Goal: Transaction & Acquisition: Purchase product/service

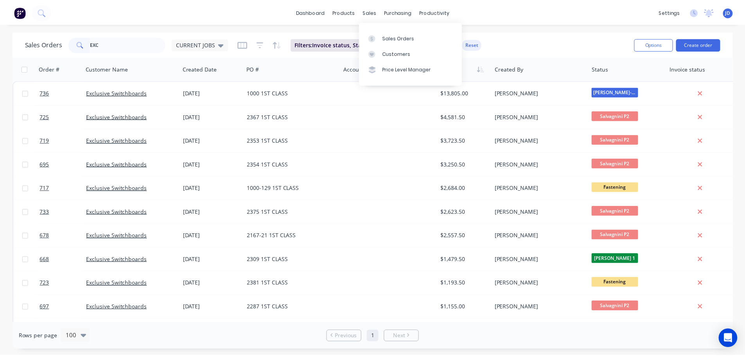
scroll to position [190, 0]
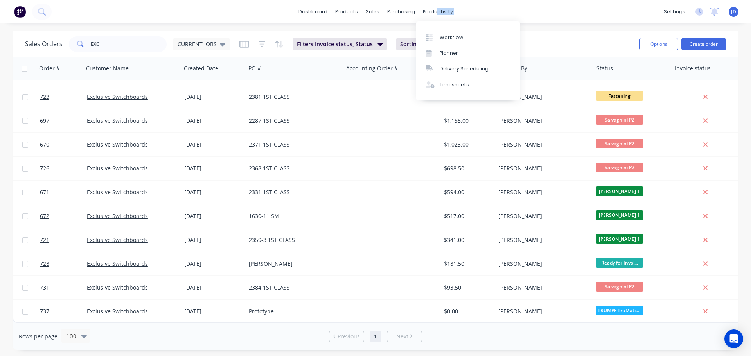
click at [432, 18] on div "dashboard products sales purchasing productivity dashboard products Product Cat…" at bounding box center [375, 11] width 751 height 23
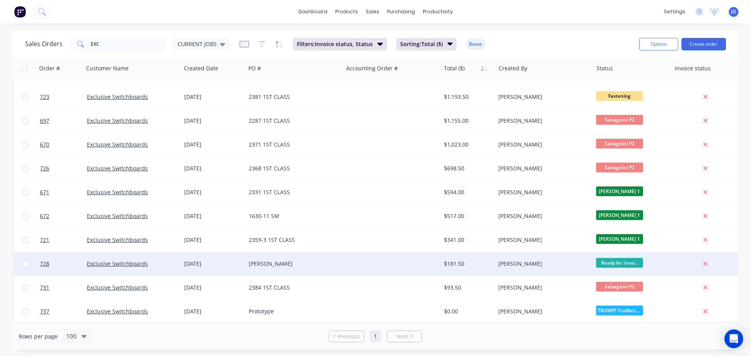
click at [301, 263] on div "[PERSON_NAME]" at bounding box center [292, 264] width 87 height 8
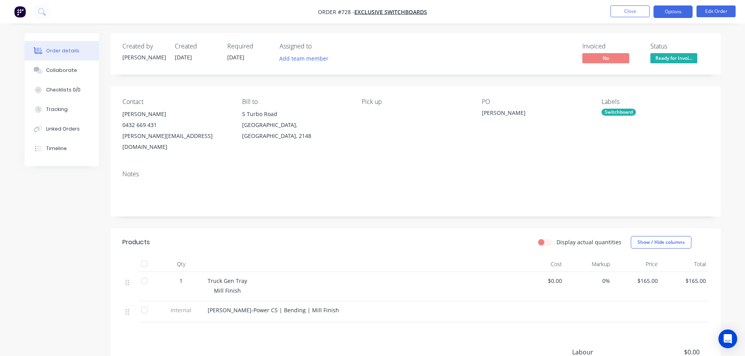
click at [674, 10] on button "Options" at bounding box center [672, 11] width 39 height 13
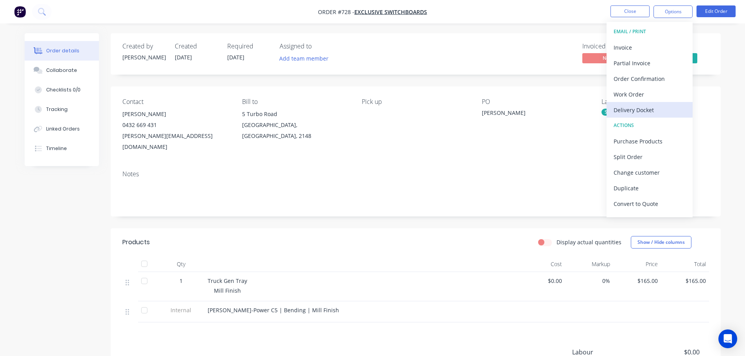
click at [654, 111] on div "Delivery Docket" at bounding box center [649, 109] width 72 height 11
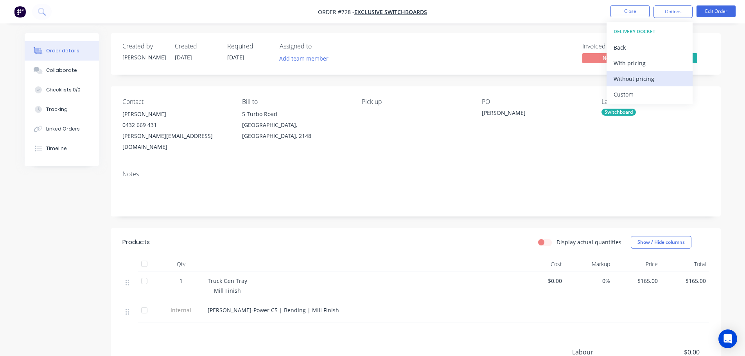
click at [648, 79] on div "Without pricing" at bounding box center [649, 78] width 72 height 11
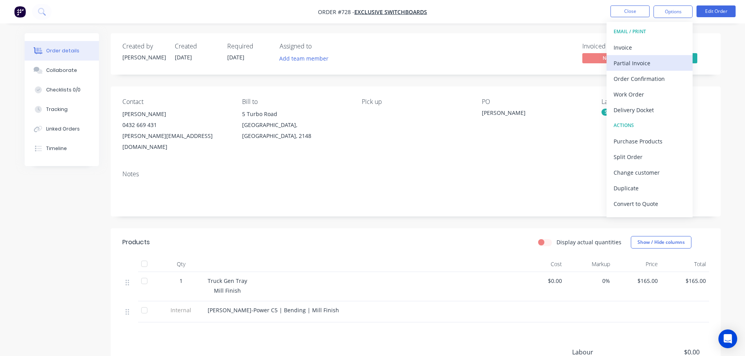
click at [657, 56] on button "Partial Invoice" at bounding box center [649, 63] width 86 height 16
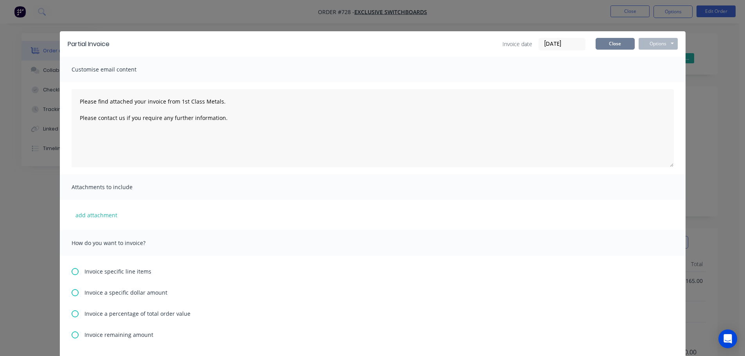
click at [619, 46] on button "Close" at bounding box center [614, 44] width 39 height 12
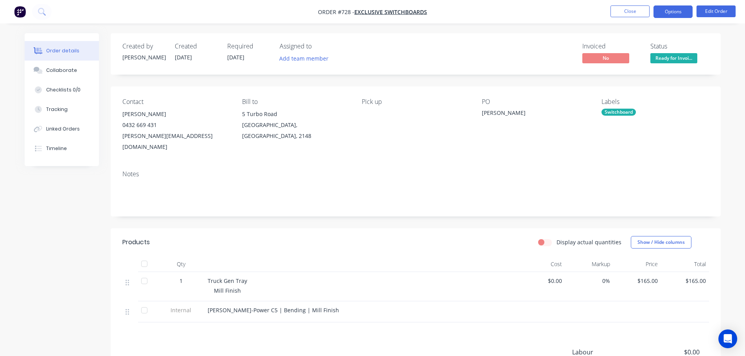
click at [671, 8] on button "Options" at bounding box center [672, 11] width 39 height 13
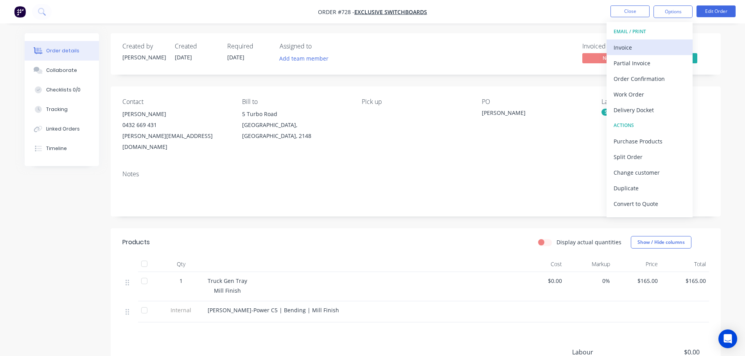
click at [658, 44] on div "Invoice" at bounding box center [649, 47] width 72 height 11
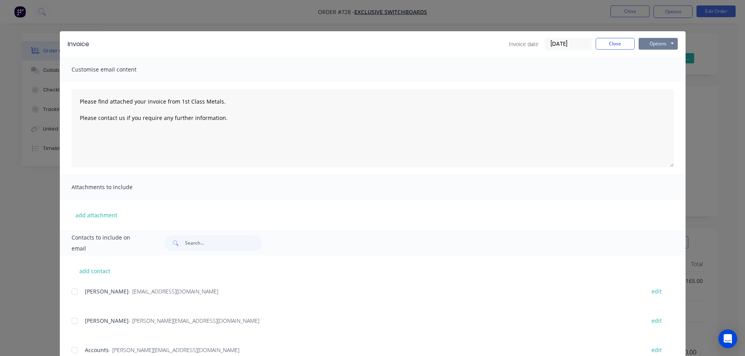
drag, startPoint x: 660, startPoint y: 44, endPoint x: 664, endPoint y: 51, distance: 8.2
click at [660, 44] on button "Options" at bounding box center [657, 44] width 39 height 12
click at [669, 74] on button "Print" at bounding box center [663, 70] width 50 height 13
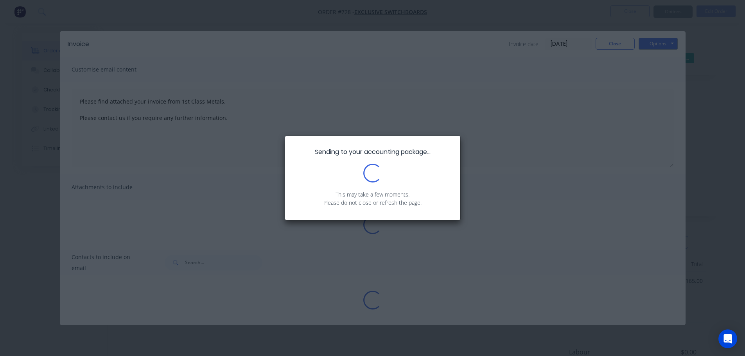
type textarea "Please find attached your invoice from 1st Class Metals. Please contact us if y…"
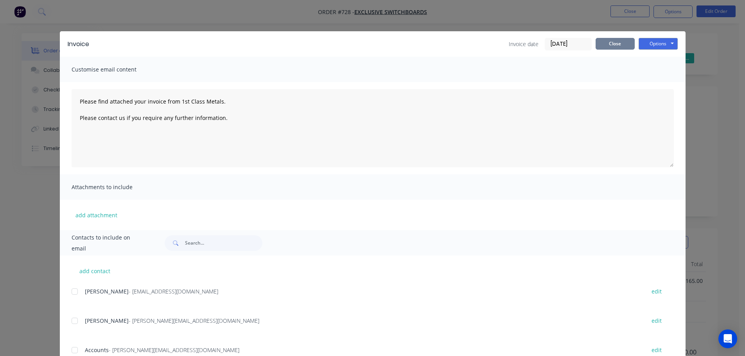
click at [609, 43] on button "Close" at bounding box center [614, 44] width 39 height 12
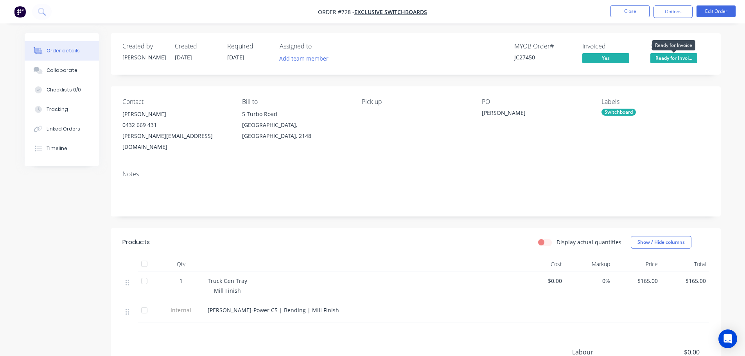
click at [662, 61] on span "Ready for Invoi..." at bounding box center [673, 58] width 47 height 10
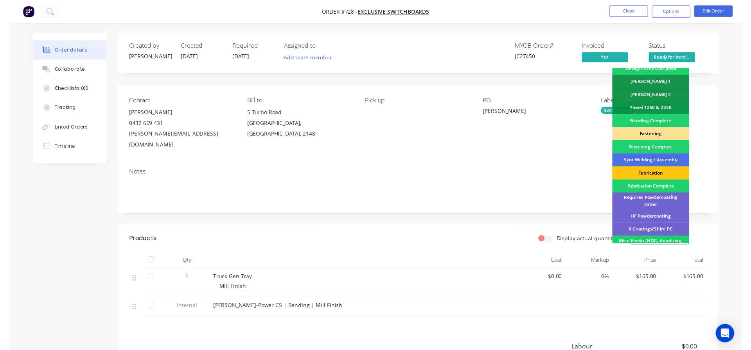
scroll to position [228, 0]
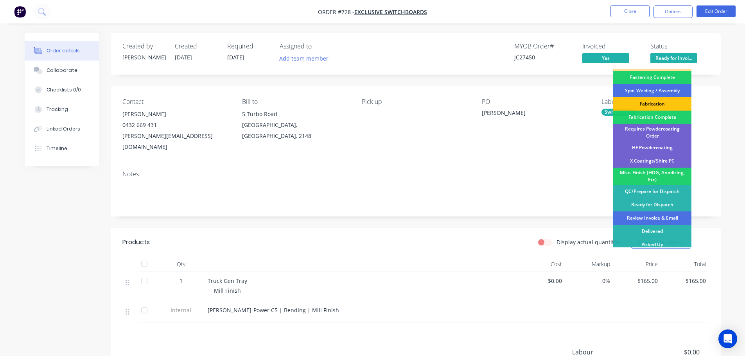
click at [674, 215] on div "Review Invoice & Email" at bounding box center [652, 217] width 78 height 13
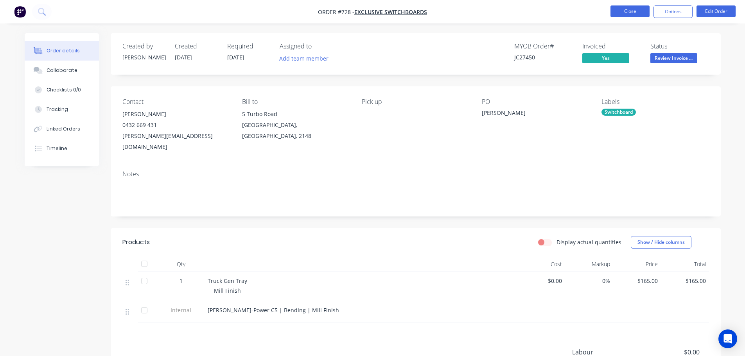
click at [616, 14] on button "Close" at bounding box center [629, 11] width 39 height 12
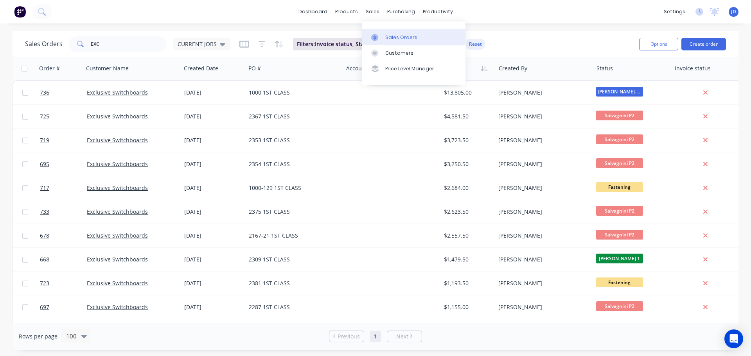
click at [375, 40] on icon at bounding box center [374, 37] width 7 height 7
click at [378, 37] on div at bounding box center [377, 37] width 12 height 7
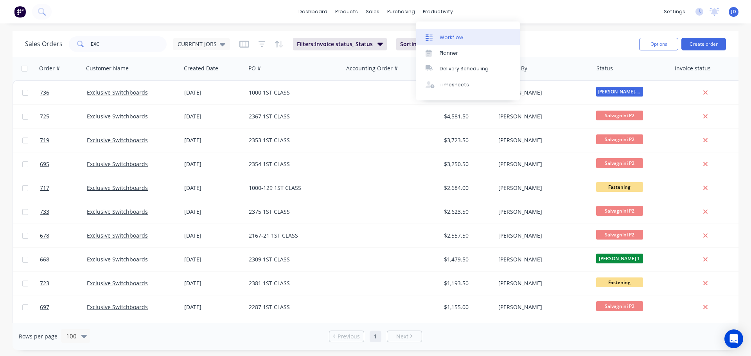
click at [425, 35] on link "Workflow" at bounding box center [468, 37] width 104 height 16
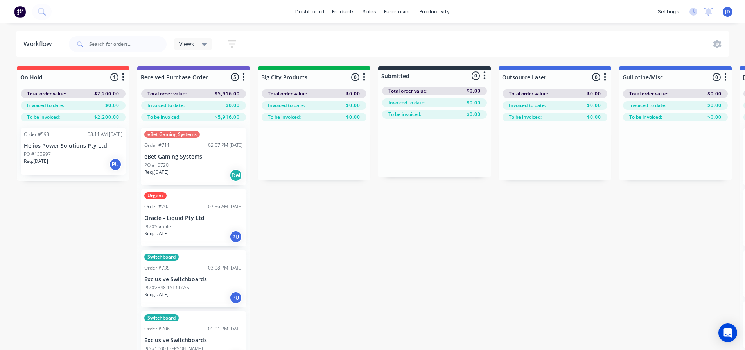
drag, startPoint x: 107, startPoint y: 33, endPoint x: 129, endPoint y: 23, distance: 24.2
click at [107, 33] on div at bounding box center [118, 43] width 98 height 23
drag, startPoint x: 121, startPoint y: 47, endPoint x: 131, endPoint y: 20, distance: 29.3
click at [121, 47] on input "text" at bounding box center [127, 44] width 77 height 16
type input "RELEC"
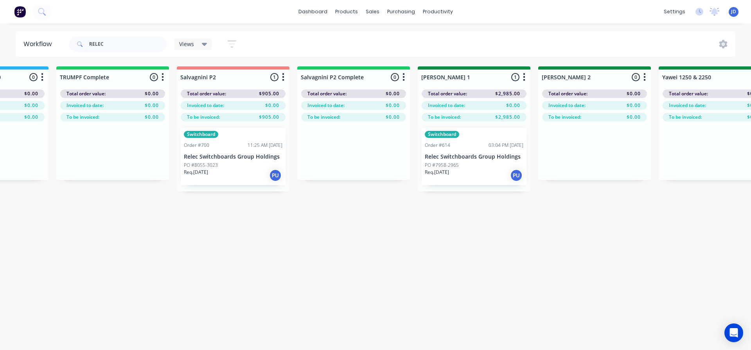
drag, startPoint x: 235, startPoint y: 220, endPoint x: 289, endPoint y: 211, distance: 55.0
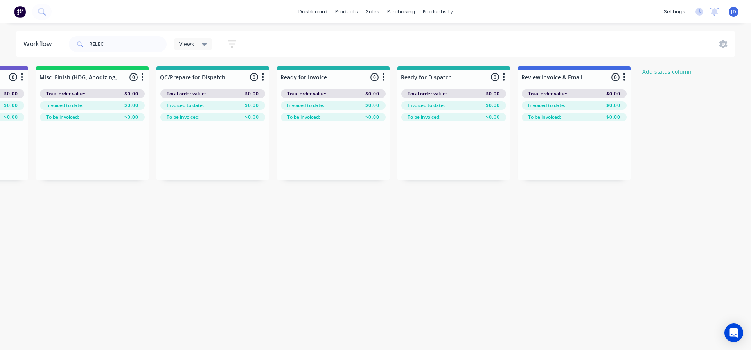
drag, startPoint x: 224, startPoint y: 230, endPoint x: 303, endPoint y: 215, distance: 80.4
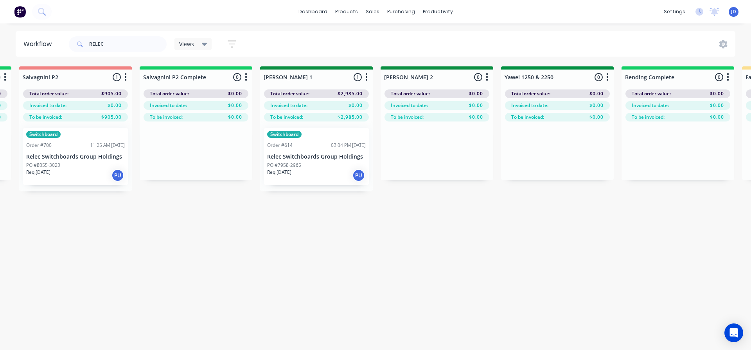
drag, startPoint x: 289, startPoint y: 221, endPoint x: 220, endPoint y: 219, distance: 68.5
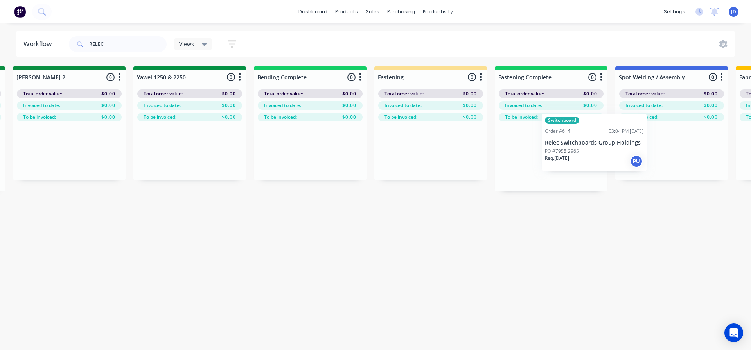
scroll to position [0, 1575]
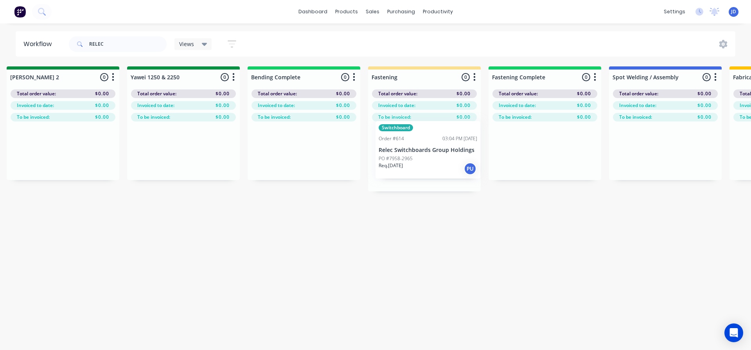
drag, startPoint x: 398, startPoint y: 167, endPoint x: 419, endPoint y: 160, distance: 22.3
click at [419, 162] on div "On Hold 0 Status colour #FF4949 hex #FF4949 Save Cancel Notifications Email SMS…" at bounding box center [204, 128] width 3571 height 125
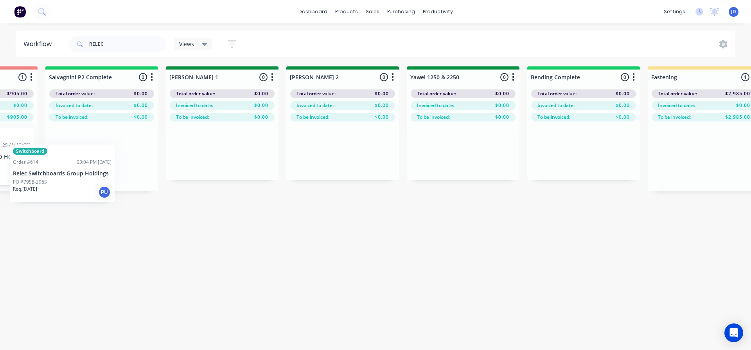
scroll to position [0, 1294]
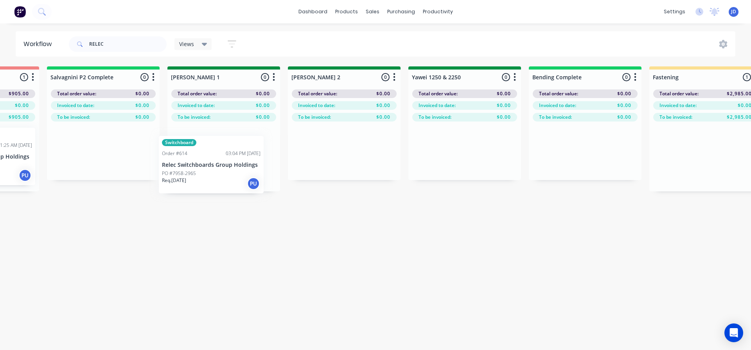
drag, startPoint x: 401, startPoint y: 169, endPoint x: 227, endPoint y: 167, distance: 173.6
click at [226, 168] on div "On Hold 0 Status colour #FF4949 hex #FF4949 Save Cancel Notifications Email SMS…" at bounding box center [485, 128] width 3571 height 125
click at [226, 174] on div at bounding box center [223, 157] width 113 height 70
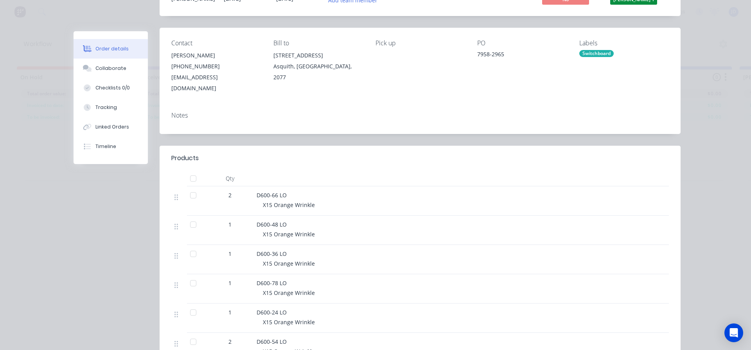
scroll to position [0, 0]
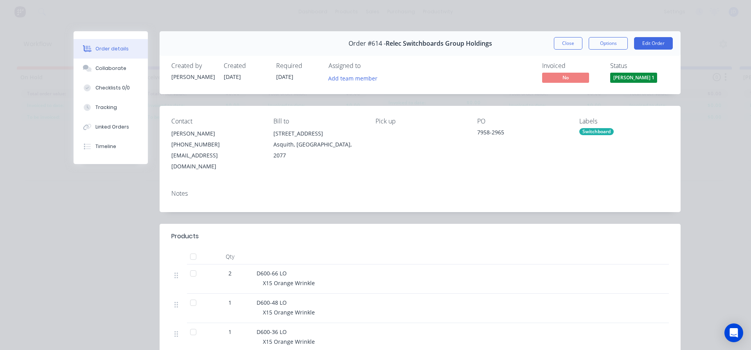
drag, startPoint x: 575, startPoint y: 38, endPoint x: 572, endPoint y: 41, distance: 4.2
click at [574, 38] on button "Close" at bounding box center [568, 43] width 29 height 13
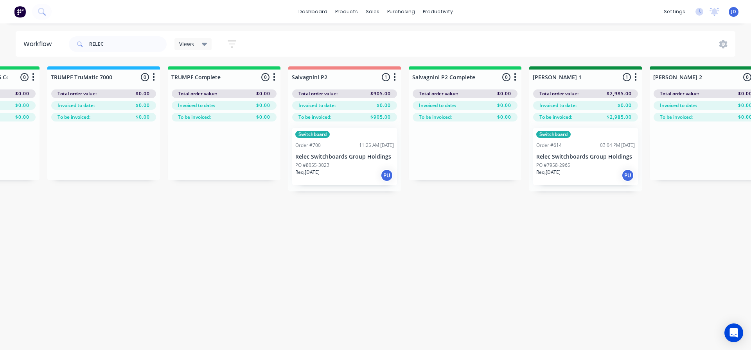
drag, startPoint x: 323, startPoint y: 214, endPoint x: 387, endPoint y: 197, distance: 67.1
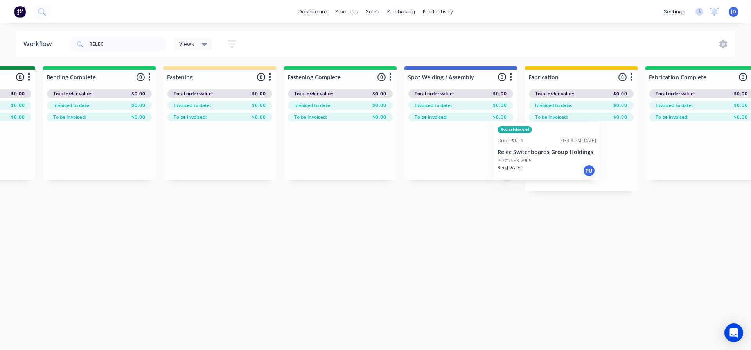
drag, startPoint x: 770, startPoint y: 153, endPoint x: 566, endPoint y: 157, distance: 203.3
click at [566, 157] on div "On Hold 0 Status colour #FF4949 hex #FF4949 Save Cancel Notifications Email SMS…" at bounding box center [-1, 128] width 3571 height 125
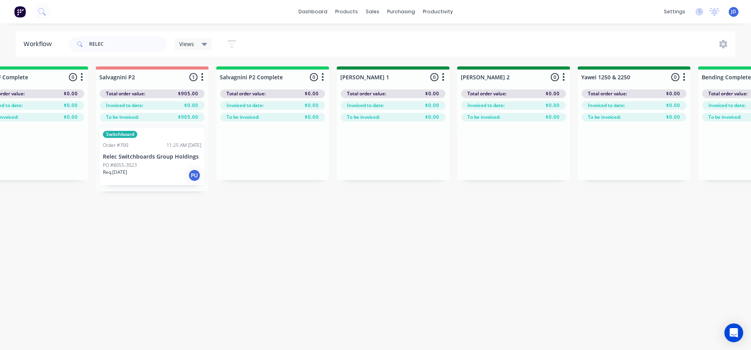
drag, startPoint x: 431, startPoint y: 249, endPoint x: 355, endPoint y: 228, distance: 78.6
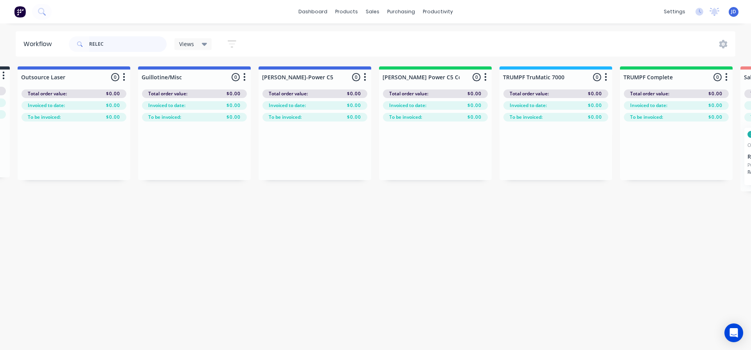
drag, startPoint x: 109, startPoint y: 43, endPoint x: 0, endPoint y: 0, distance: 117.5
click at [37, 35] on header "Workflow RELEC Views Save new view None (Default) edit [PERSON_NAME]'s edit [PE…" at bounding box center [376, 43] width 720 height 25
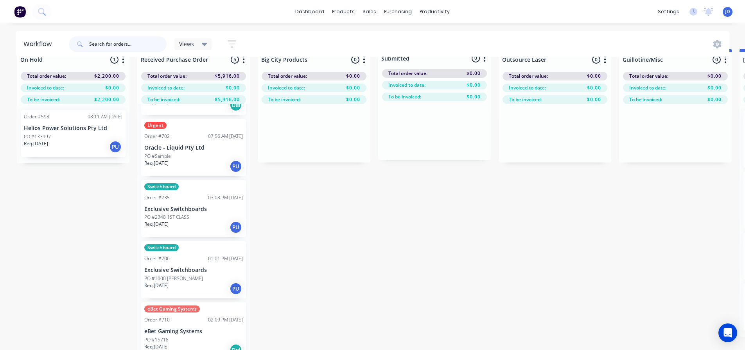
scroll to position [34, 0]
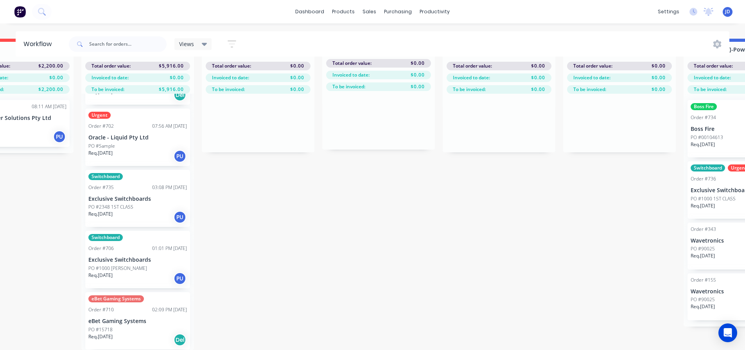
drag, startPoint x: 290, startPoint y: 302, endPoint x: 305, endPoint y: 300, distance: 14.7
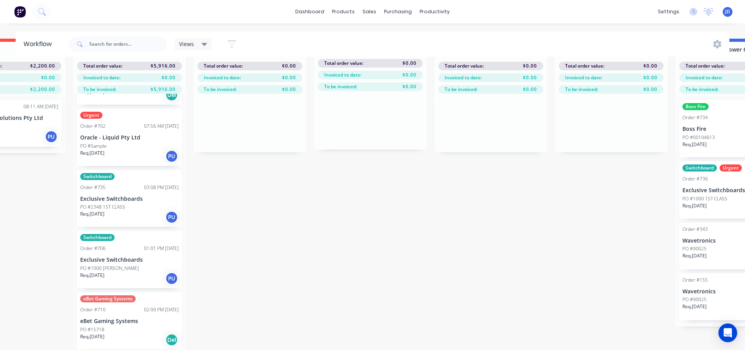
drag, startPoint x: 262, startPoint y: 287, endPoint x: 265, endPoint y: 283, distance: 4.2
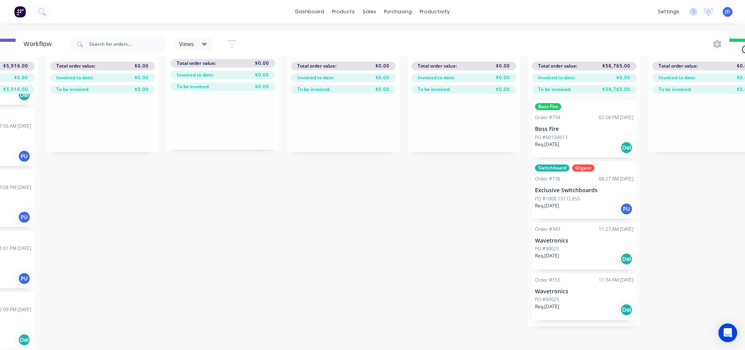
drag, startPoint x: 291, startPoint y: 292, endPoint x: 298, endPoint y: 286, distance: 9.2
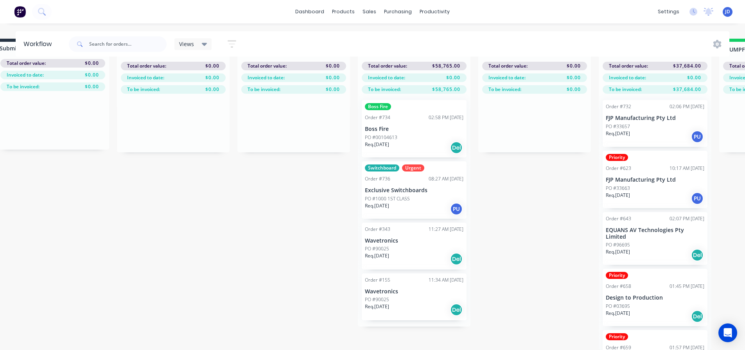
drag, startPoint x: 305, startPoint y: 294, endPoint x: 324, endPoint y: 287, distance: 20.8
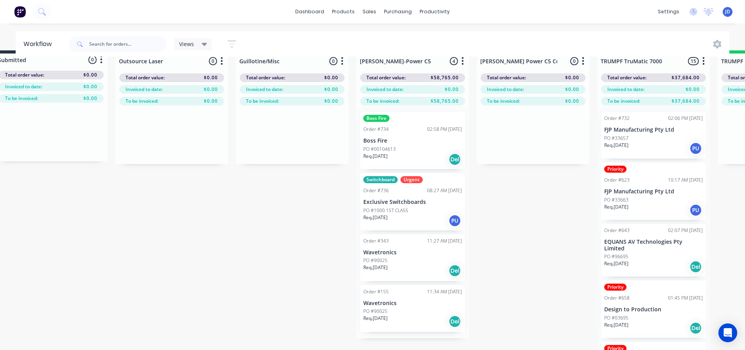
scroll to position [0, 383]
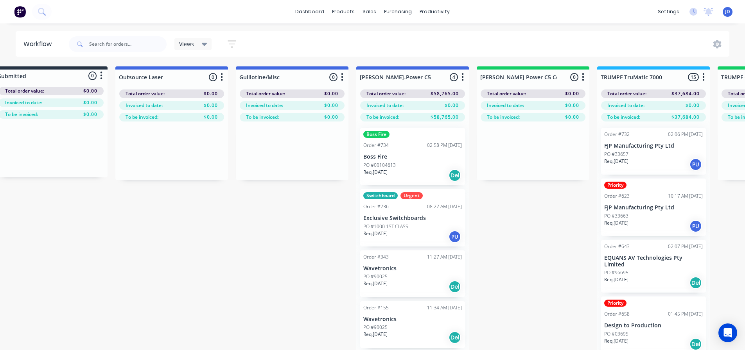
drag, startPoint x: 263, startPoint y: 288, endPoint x: 272, endPoint y: 288, distance: 9.0
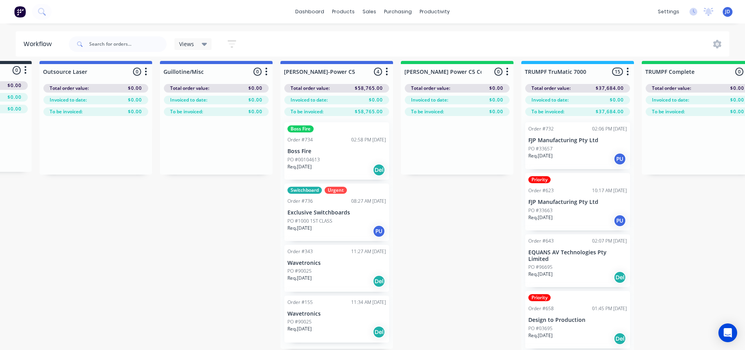
scroll to position [6, 492]
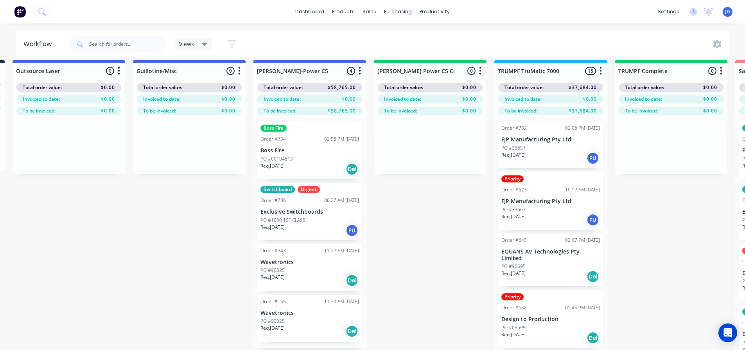
drag, startPoint x: 238, startPoint y: 247, endPoint x: 281, endPoint y: 255, distance: 43.3
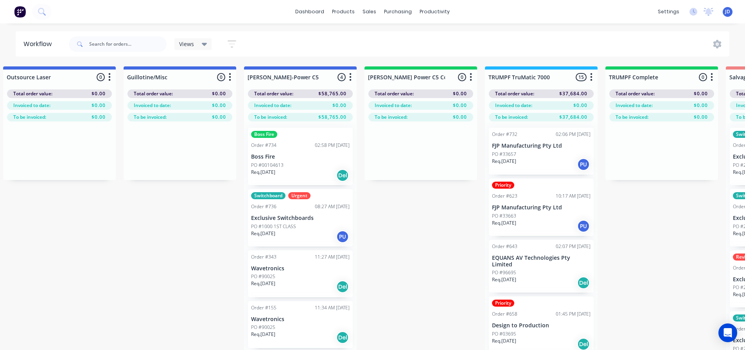
scroll to position [0, 498]
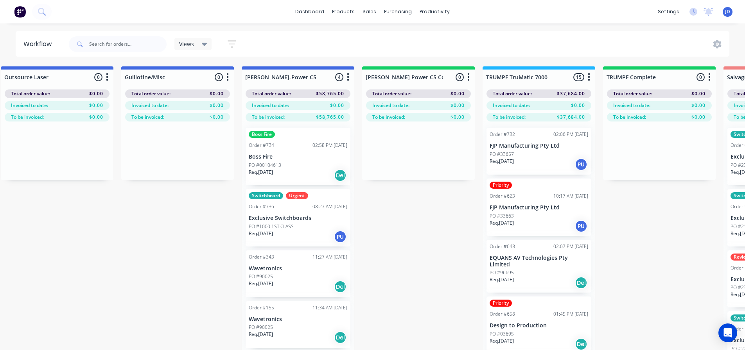
drag, startPoint x: 386, startPoint y: 263, endPoint x: 401, endPoint y: 224, distance: 42.0
click at [308, 283] on div "Req. [DATE] Del" at bounding box center [297, 286] width 99 height 13
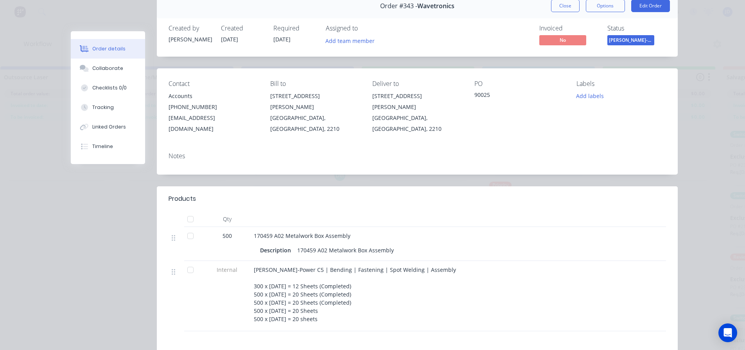
scroll to position [39, 0]
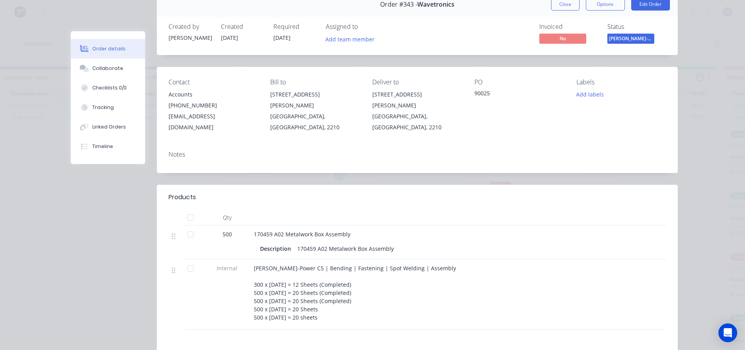
click at [333, 301] on div "[PERSON_NAME]-Power C5 | Bending | Fastening | Spot Welding | Assembly 300 x [D…" at bounding box center [407, 292] width 306 height 57
drag, startPoint x: 290, startPoint y: 298, endPoint x: 237, endPoint y: 266, distance: 61.7
click at [251, 294] on div "[PERSON_NAME]-Power C5 | Bending | Fastening | Spot Welding | Assembly 300 x [D…" at bounding box center [407, 295] width 313 height 70
click at [412, 303] on div "[PERSON_NAME]-Power C5 | Bending | Fastening | Spot Welding | Assembly 300 x [D…" at bounding box center [407, 292] width 306 height 57
click at [564, 4] on button "Close" at bounding box center [565, 4] width 29 height 13
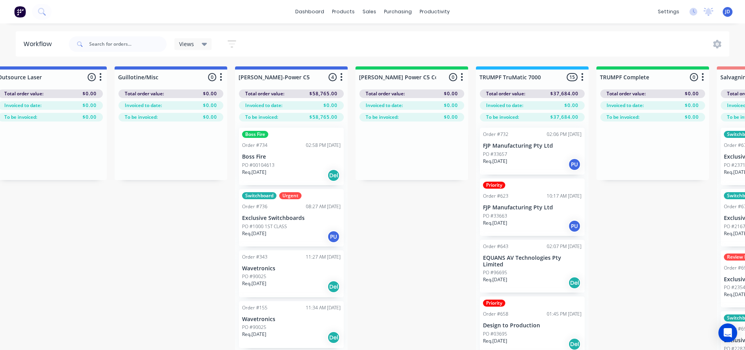
scroll to position [0, 525]
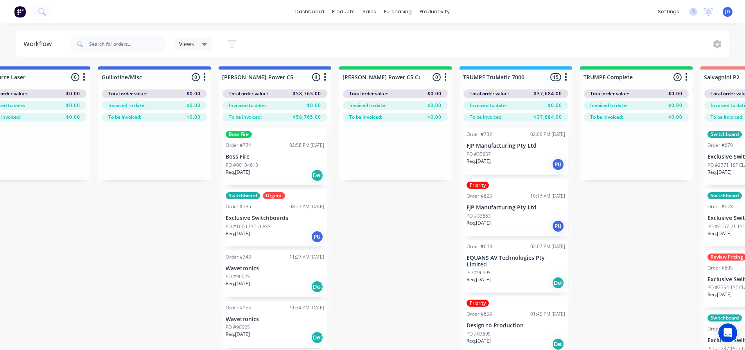
drag, startPoint x: 365, startPoint y: 232, endPoint x: 385, endPoint y: 231, distance: 20.4
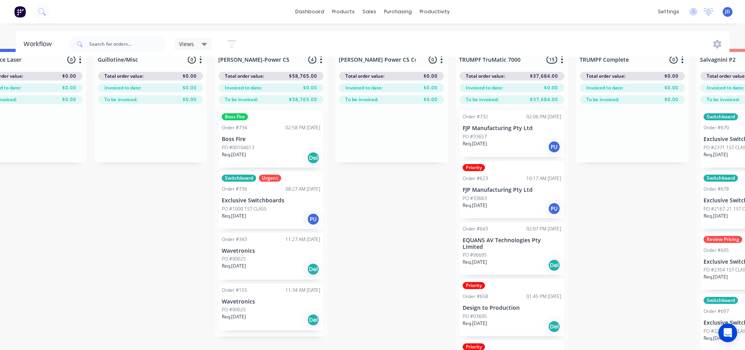
scroll to position [34, 525]
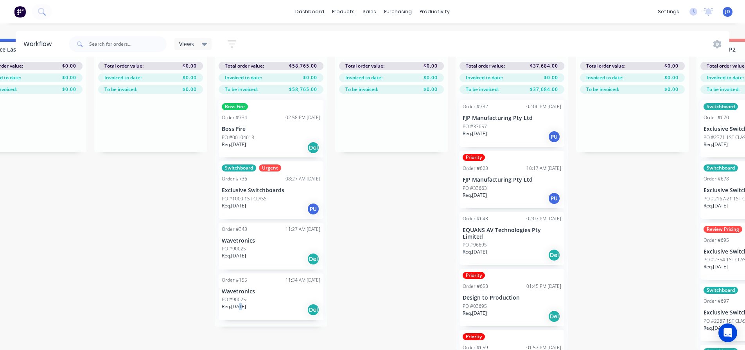
click at [238, 319] on div "Boss Fire Order #734 02:58 PM [DATE] Boss Fire PO #00104613 Req. [DATE] Del Swi…" at bounding box center [271, 210] width 113 height 233
click at [244, 303] on p "Req. [DATE]" at bounding box center [234, 306] width 24 height 7
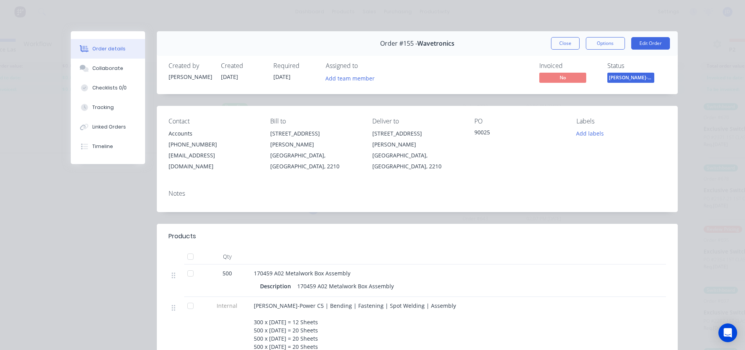
drag, startPoint x: 548, startPoint y: 45, endPoint x: 526, endPoint y: 56, distance: 25.0
click at [551, 45] on button "Close" at bounding box center [565, 43] width 29 height 13
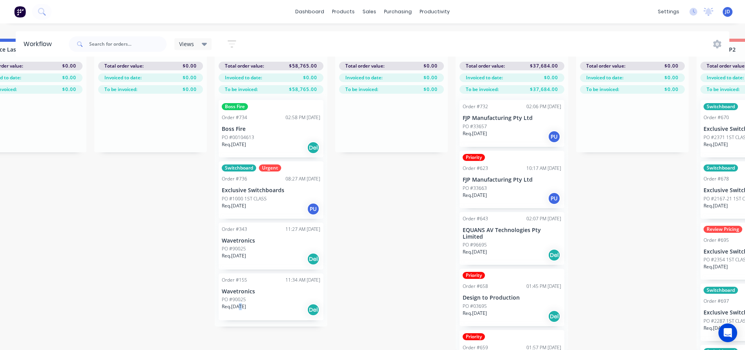
click at [274, 238] on p "Wavetronics" at bounding box center [271, 241] width 99 height 7
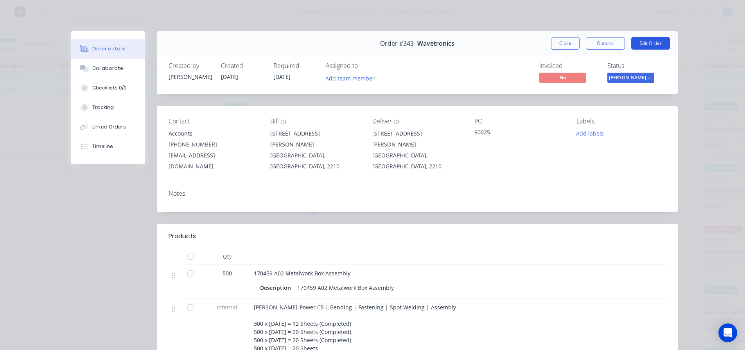
click at [653, 41] on button "Edit Order" at bounding box center [650, 43] width 39 height 13
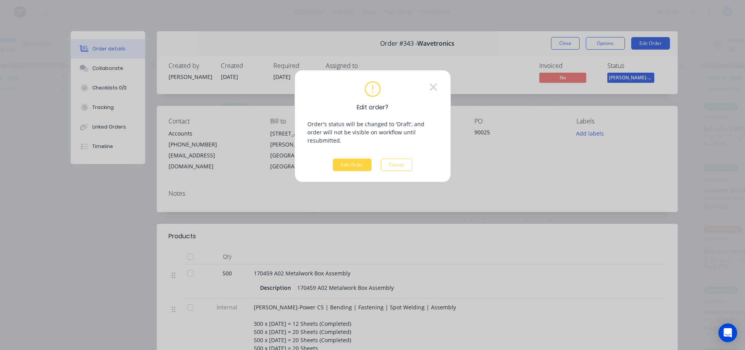
scroll to position [28, 525]
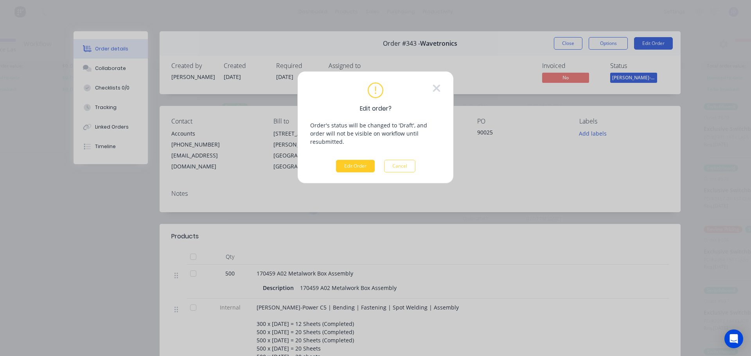
click at [348, 160] on button "Edit Order" at bounding box center [355, 166] width 39 height 13
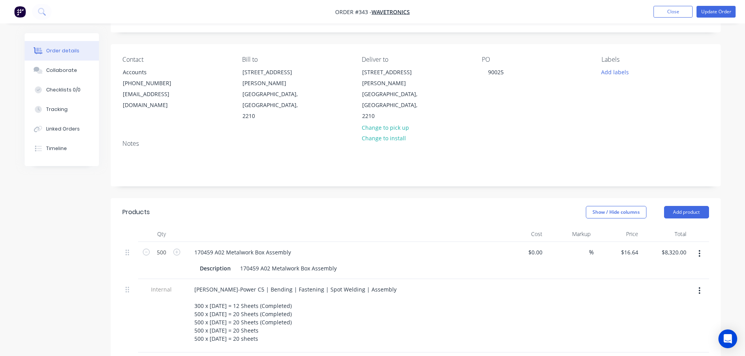
scroll to position [156, 0]
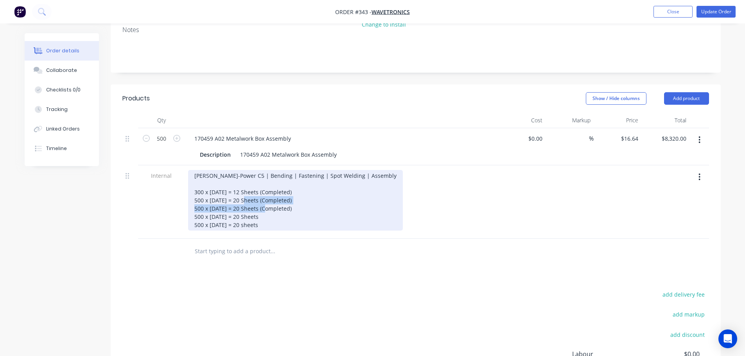
drag, startPoint x: 298, startPoint y: 187, endPoint x: 279, endPoint y: 187, distance: 19.5
click at [268, 176] on div "[PERSON_NAME]-Power C5 | Bending | Fastening | Spot Welding | Assembly 300 x [D…" at bounding box center [295, 200] width 215 height 61
drag, startPoint x: 293, startPoint y: 199, endPoint x: 292, endPoint y: 194, distance: 4.6
click at [292, 197] on div "[PERSON_NAME]-Power C5 | Bending | Fastening | Spot Welding | Assembly 300 x [D…" at bounding box center [295, 200] width 215 height 61
drag, startPoint x: 278, startPoint y: 186, endPoint x: 256, endPoint y: 187, distance: 21.5
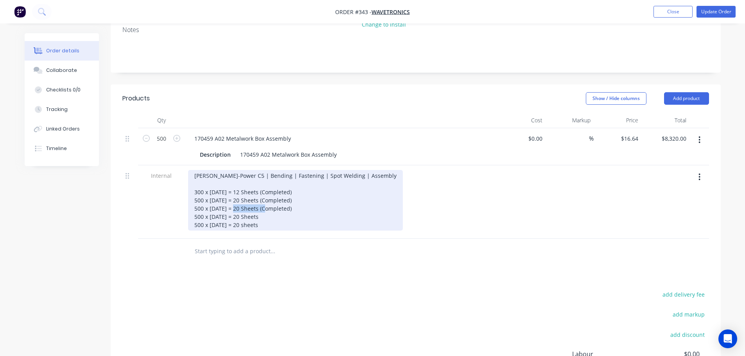
click at [256, 187] on div "[PERSON_NAME]-Power C5 | Bending | Fastening | Spot Welding | Assembly 300 x [D…" at bounding box center [295, 200] width 215 height 61
copy div "(Completed)"
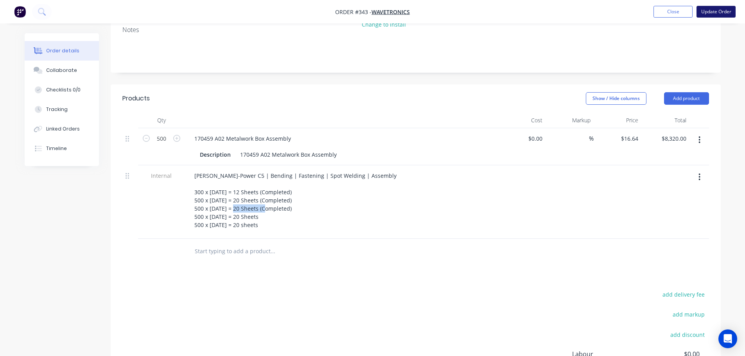
click at [715, 16] on button "Update Order" at bounding box center [715, 12] width 39 height 12
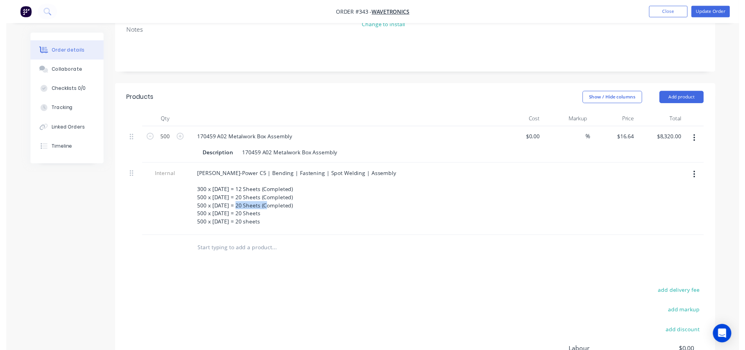
scroll to position [0, 0]
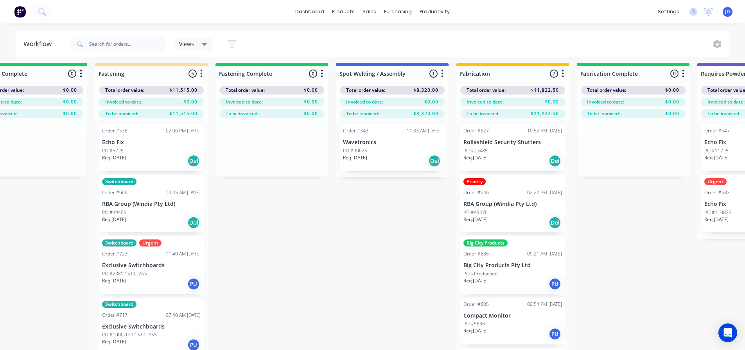
drag, startPoint x: 353, startPoint y: 247, endPoint x: 511, endPoint y: 251, distance: 158.0
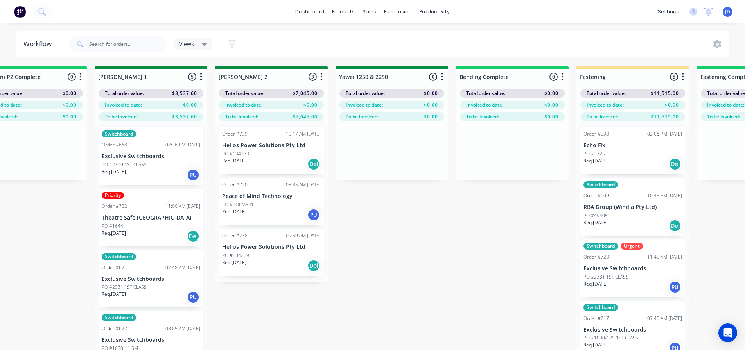
drag, startPoint x: 346, startPoint y: 240, endPoint x: 333, endPoint y: 234, distance: 14.2
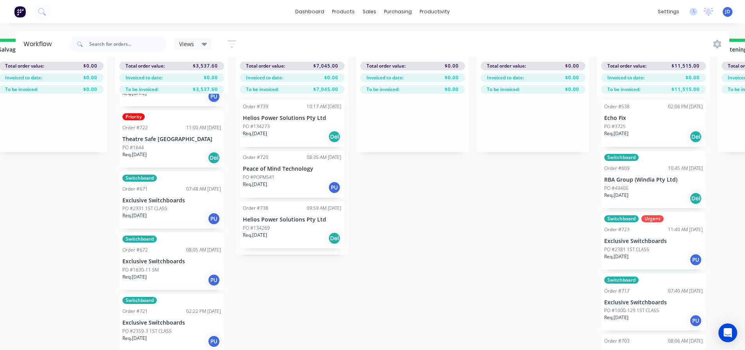
scroll to position [53, 0]
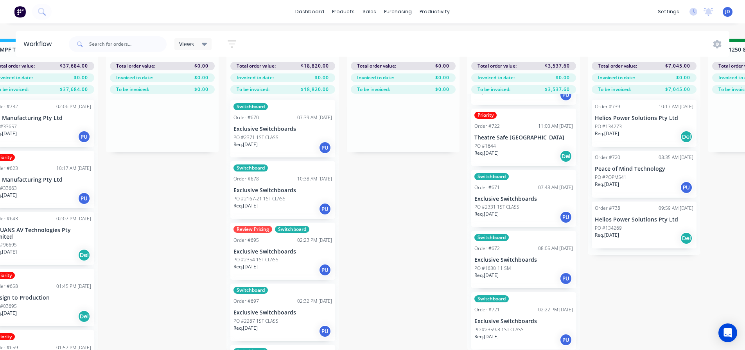
drag, startPoint x: 320, startPoint y: 311, endPoint x: 303, endPoint y: 303, distance: 18.5
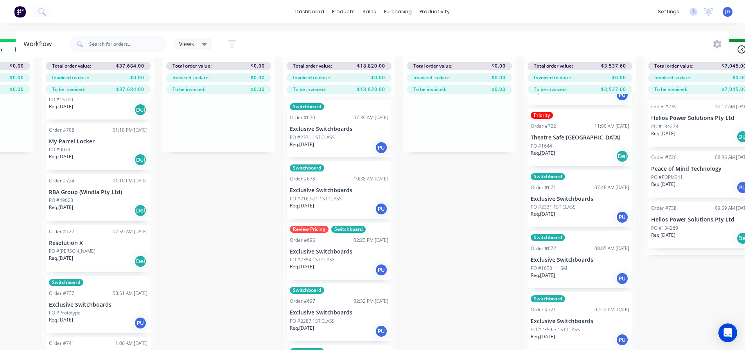
scroll to position [577, 0]
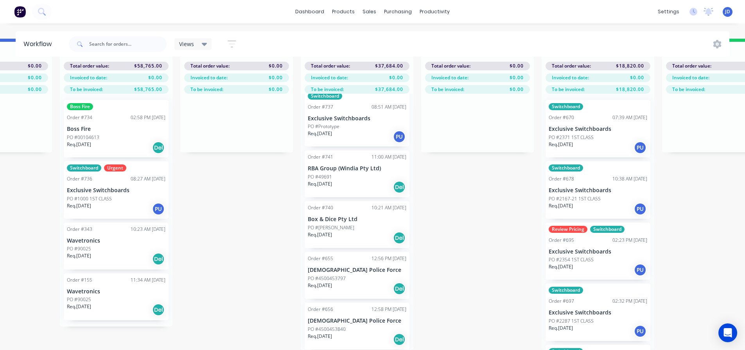
drag, startPoint x: 174, startPoint y: 324, endPoint x: 156, endPoint y: 310, distance: 23.7
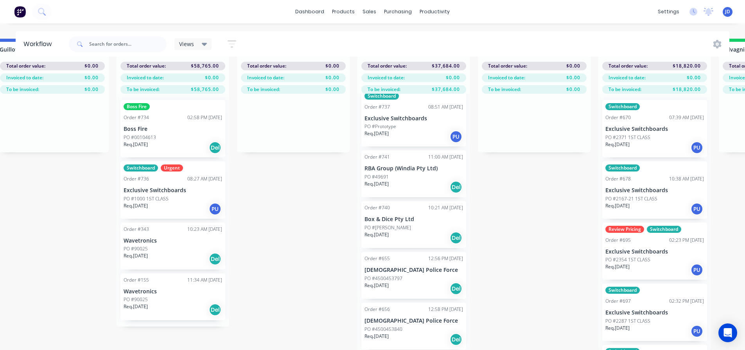
click at [148, 297] on div "PO #90025" at bounding box center [173, 299] width 99 height 7
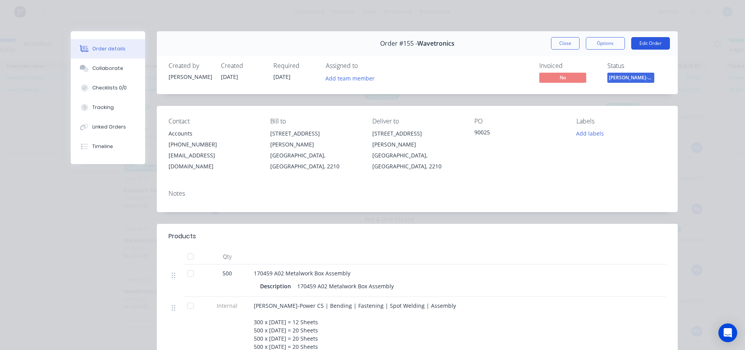
click at [644, 43] on button "Edit Order" at bounding box center [650, 43] width 39 height 13
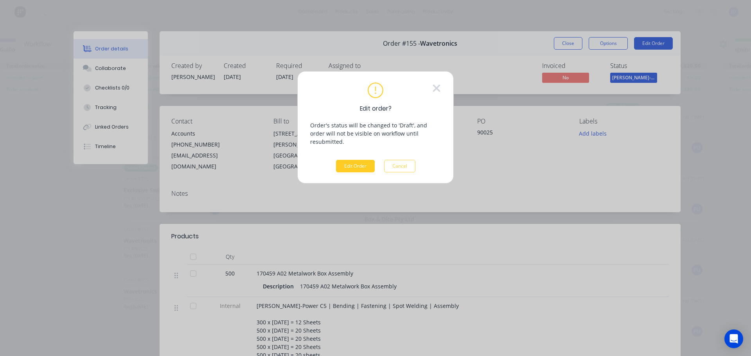
click at [353, 160] on button "Edit Order" at bounding box center [355, 166] width 39 height 13
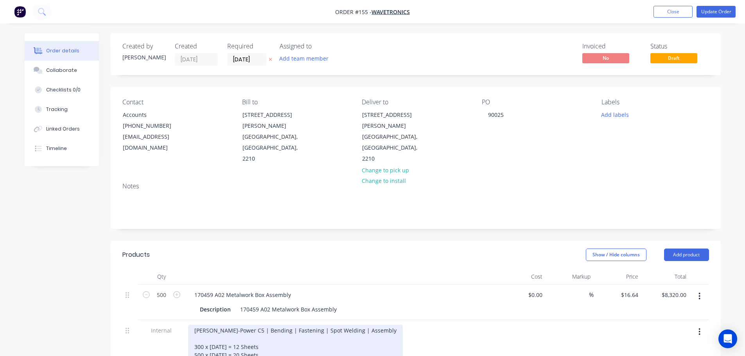
click at [259, 325] on div "[PERSON_NAME]-Power C5 | Bending | Fastening | Spot Welding | Assembly 300 x [D…" at bounding box center [295, 355] width 215 height 61
paste div
click at [258, 331] on div "[PERSON_NAME]-Power C5 | Bending | Fastening | Spot Welding | Assembly 300 x [D…" at bounding box center [295, 355] width 215 height 61
click at [258, 341] on div "[PERSON_NAME]-Power C5 | Bending | Fastening | Spot Welding | Assembly 300 x [D…" at bounding box center [295, 355] width 215 height 61
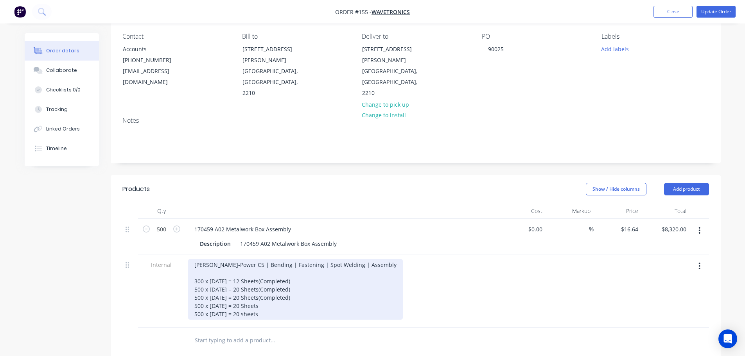
scroll to position [78, 0]
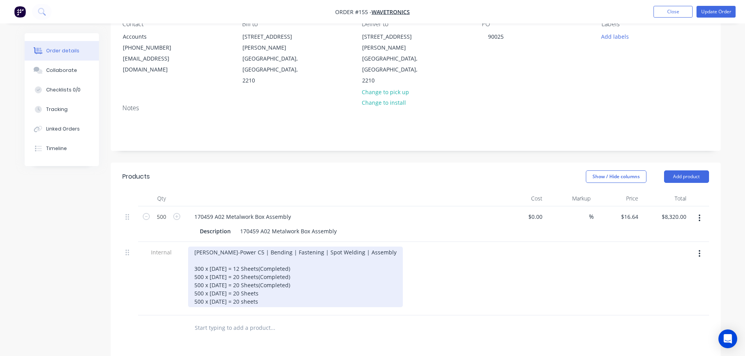
click at [267, 268] on div "[PERSON_NAME]-Power C5 | Bending | Fastening | Spot Welding | Assembly 300 x [D…" at bounding box center [295, 277] width 215 height 61
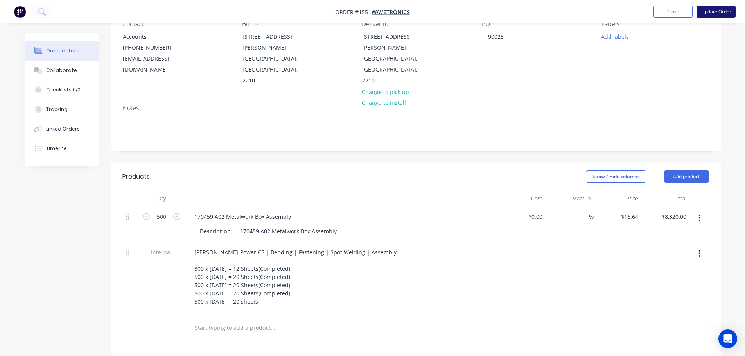
click at [713, 16] on button "Update Order" at bounding box center [715, 12] width 39 height 12
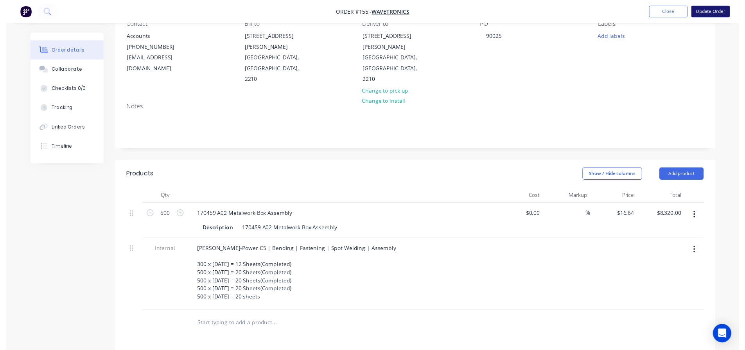
scroll to position [0, 0]
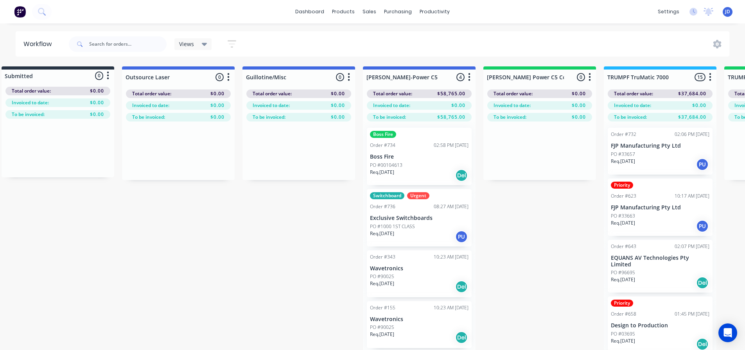
scroll to position [0, 721]
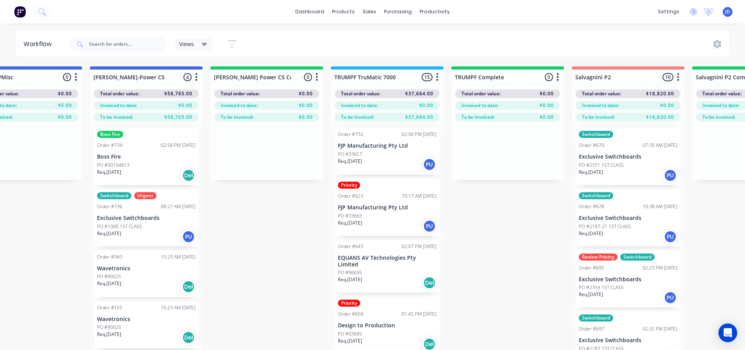
drag, startPoint x: 348, startPoint y: 306, endPoint x: 434, endPoint y: 301, distance: 85.4
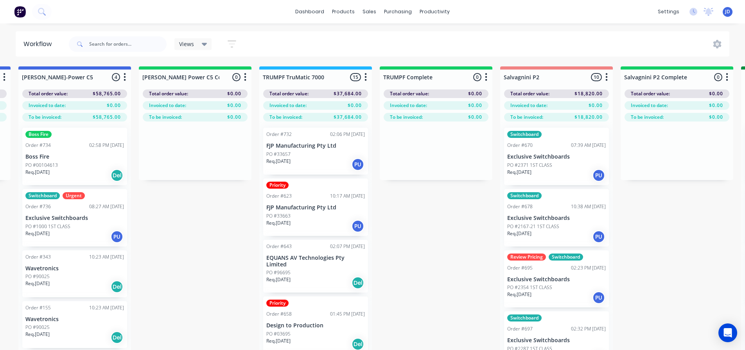
click at [89, 162] on div "PO #00104613" at bounding box center [74, 165] width 99 height 7
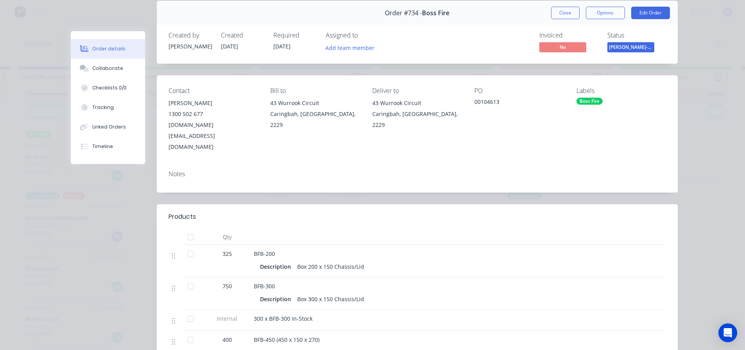
scroll to position [78, 0]
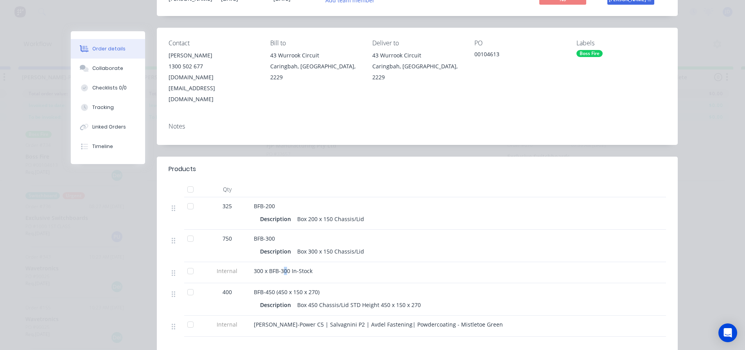
click at [282, 267] on span "300 x BFB-300 In-Stock" at bounding box center [283, 270] width 59 height 7
click at [302, 262] on div "300 x BFB-300 In-Stock" at bounding box center [407, 272] width 313 height 21
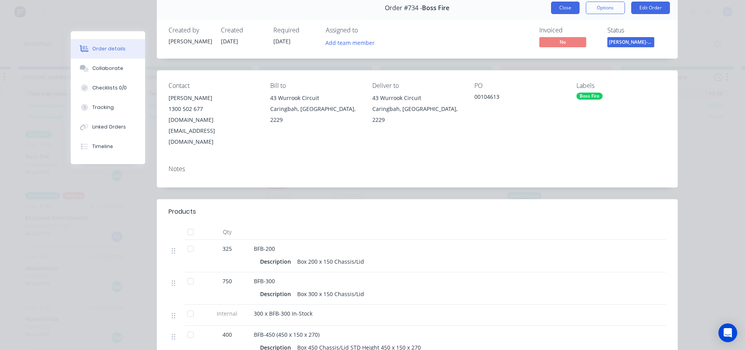
scroll to position [0, 0]
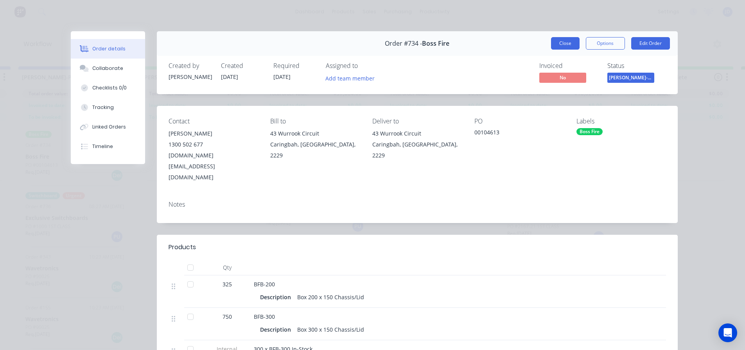
click at [570, 39] on button "Close" at bounding box center [565, 43] width 29 height 13
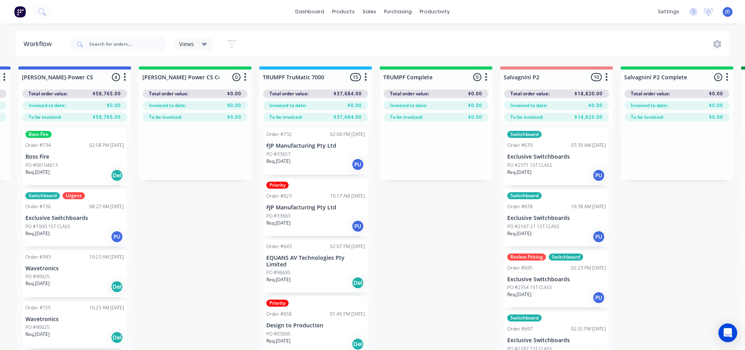
click at [321, 206] on p "FJP Manufacturing Pty Ltd" at bounding box center [315, 207] width 99 height 7
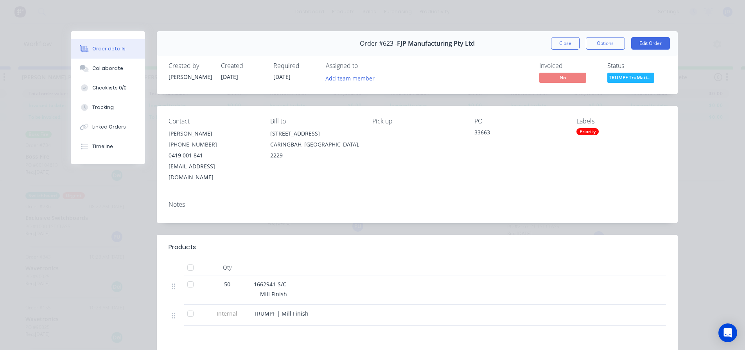
click at [580, 136] on div "Labels Priority" at bounding box center [621, 150] width 90 height 65
click at [580, 129] on div "Priority" at bounding box center [587, 131] width 22 height 7
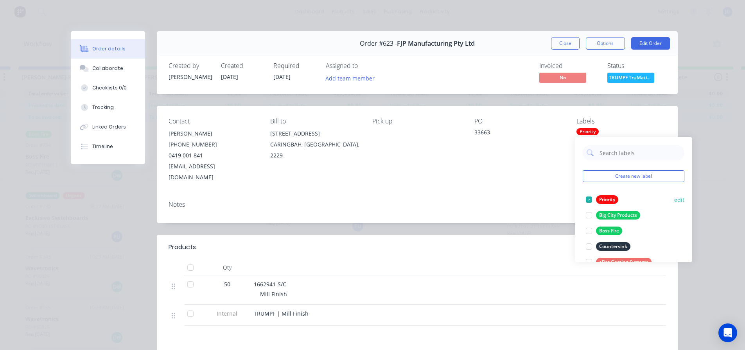
click at [600, 196] on div "Priority" at bounding box center [607, 199] width 22 height 9
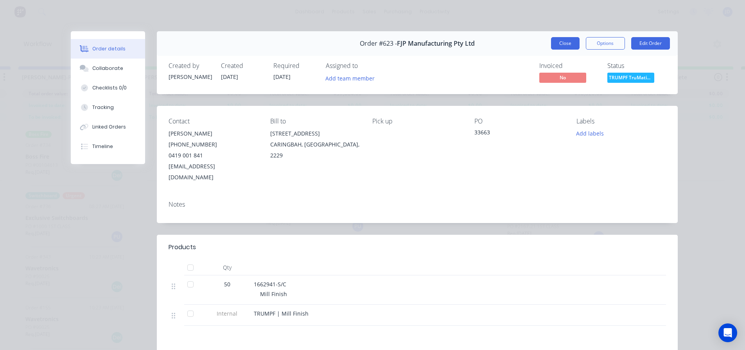
click at [563, 44] on button "Close" at bounding box center [565, 43] width 29 height 13
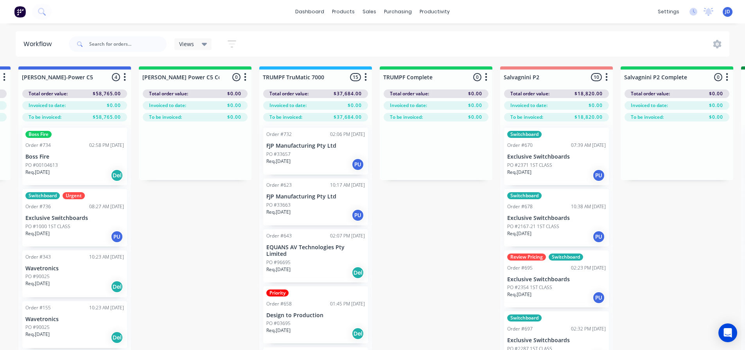
click at [314, 156] on div "PO #33657" at bounding box center [315, 154] width 99 height 7
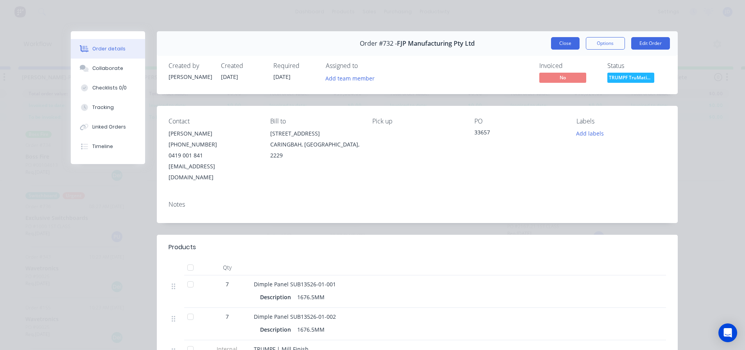
click at [568, 45] on button "Close" at bounding box center [565, 43] width 29 height 13
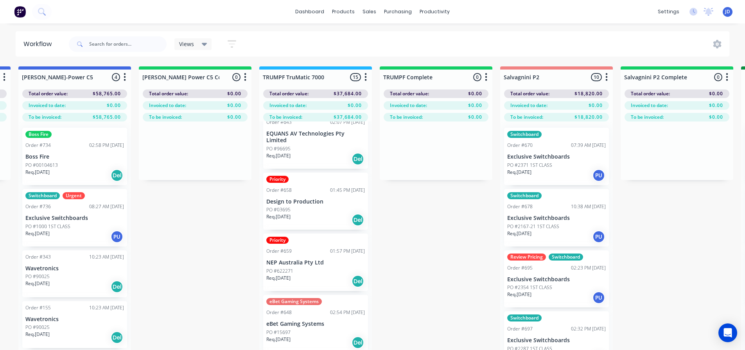
scroll to position [117, 0]
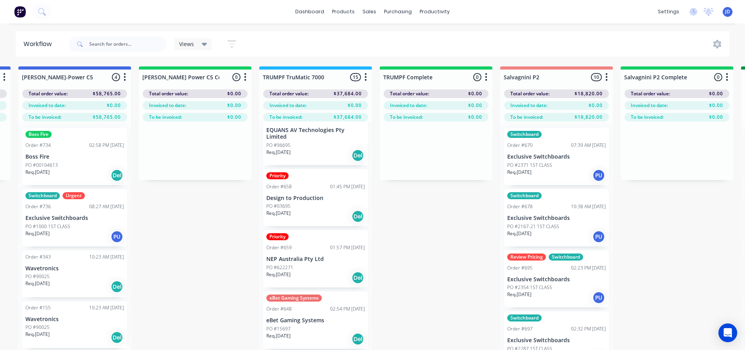
click at [307, 204] on div "PO #03695" at bounding box center [315, 206] width 99 height 7
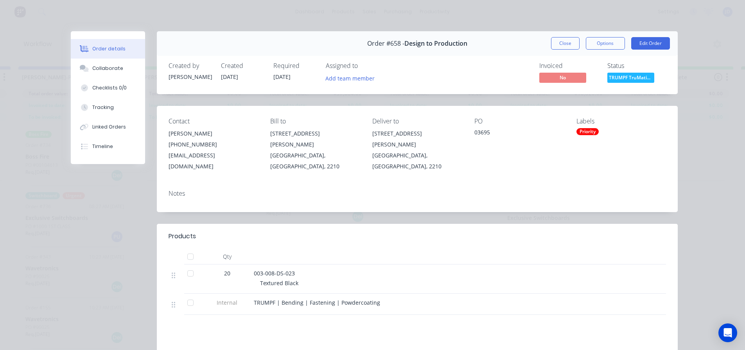
click at [579, 134] on div "Priority" at bounding box center [587, 131] width 22 height 7
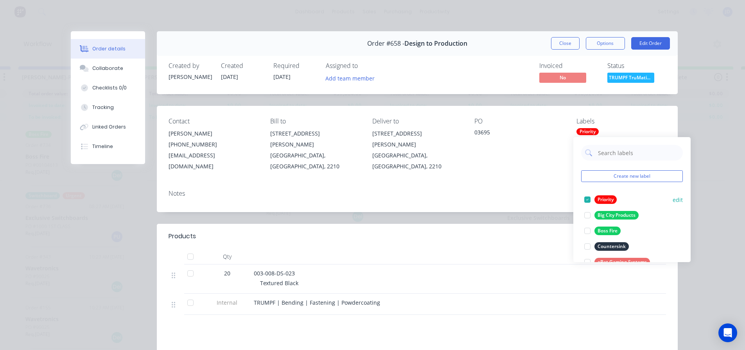
click at [590, 203] on div at bounding box center [587, 200] width 16 height 16
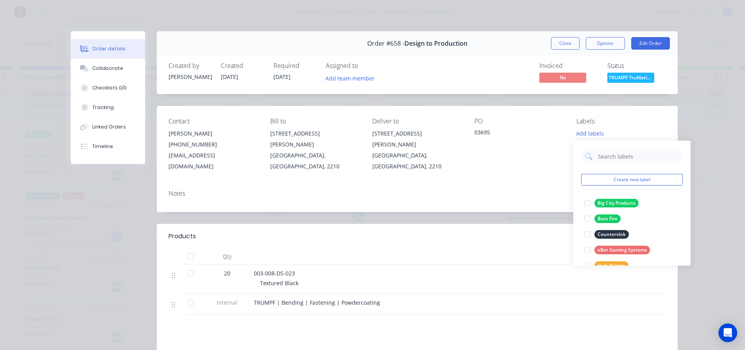
click at [559, 47] on button "Close" at bounding box center [565, 43] width 29 height 13
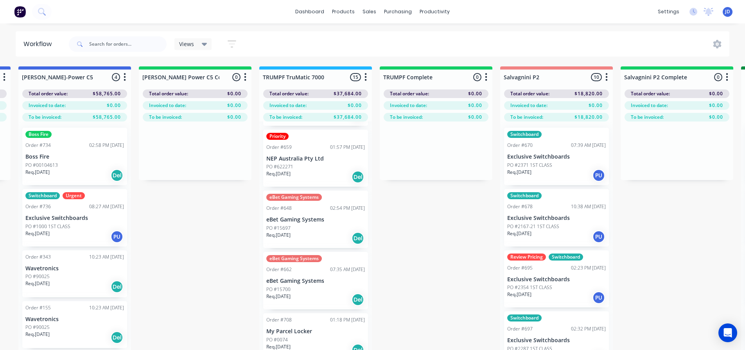
scroll to position [235, 0]
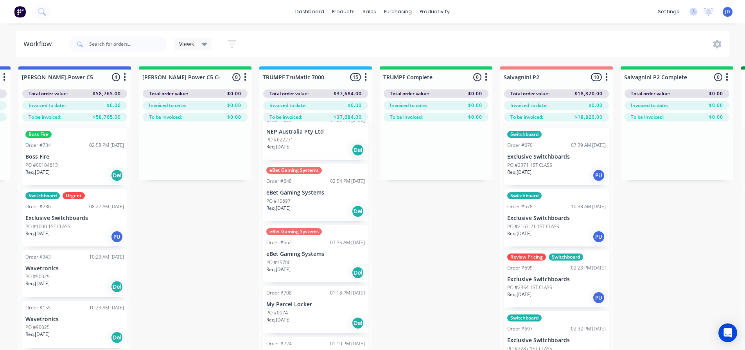
click at [304, 156] on div "Req. [DATE] Del" at bounding box center [315, 149] width 99 height 13
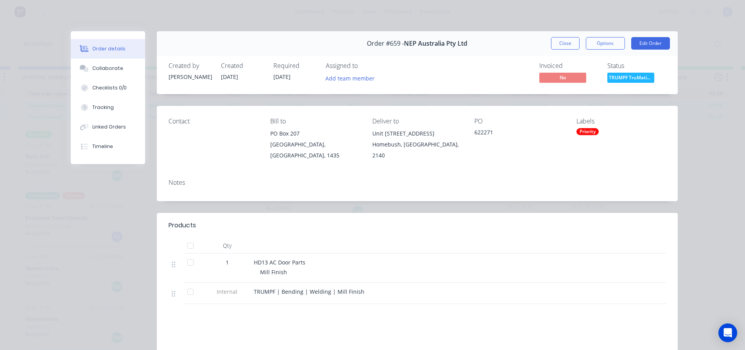
click at [588, 128] on div "Priority" at bounding box center [587, 131] width 22 height 7
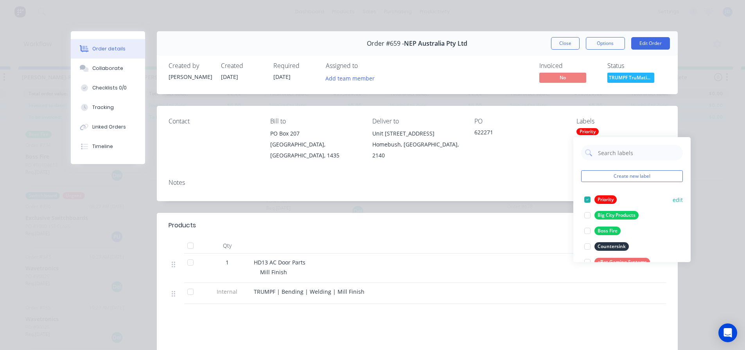
click at [596, 197] on div "Priority" at bounding box center [605, 199] width 22 height 9
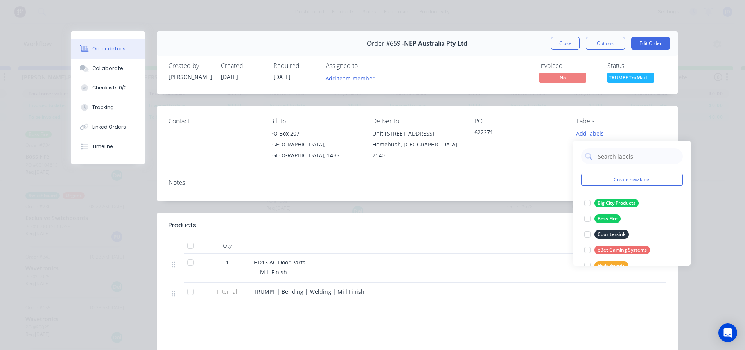
click at [557, 46] on button "Close" at bounding box center [565, 43] width 29 height 13
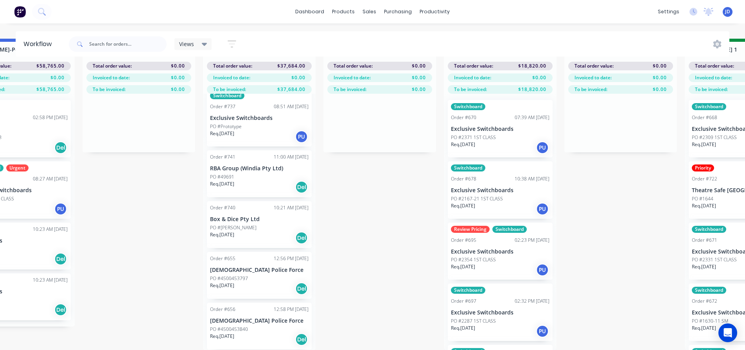
scroll to position [26, 854]
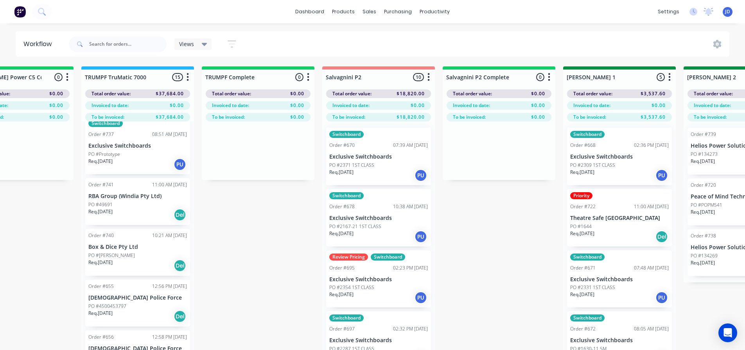
drag, startPoint x: 445, startPoint y: 246, endPoint x: 461, endPoint y: 167, distance: 80.6
click at [192, 44] on span "Views" at bounding box center [186, 44] width 15 height 8
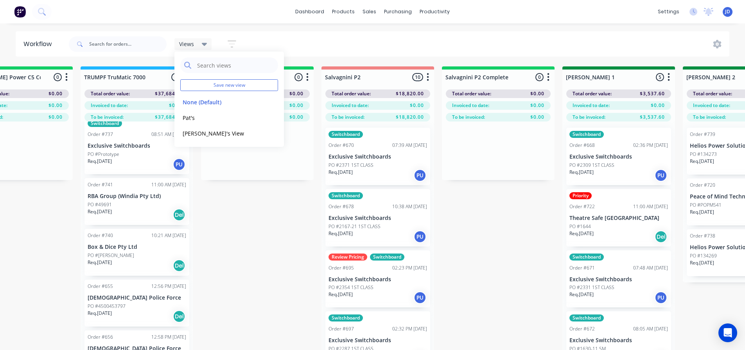
click at [196, 43] on div "Views" at bounding box center [193, 44] width 28 height 7
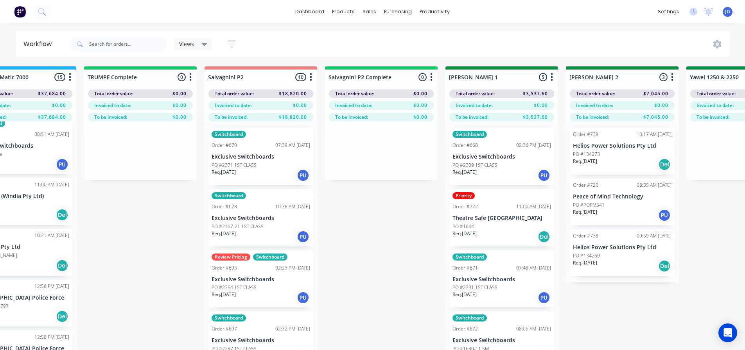
drag, startPoint x: 330, startPoint y: 215, endPoint x: 336, endPoint y: 212, distance: 6.1
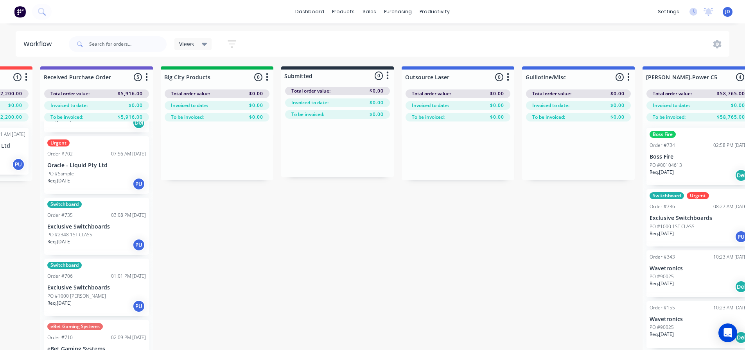
scroll to position [0, 0]
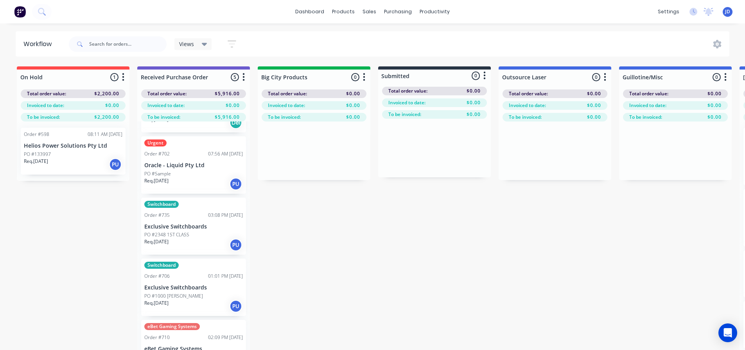
drag, startPoint x: 366, startPoint y: 243, endPoint x: 279, endPoint y: 235, distance: 87.5
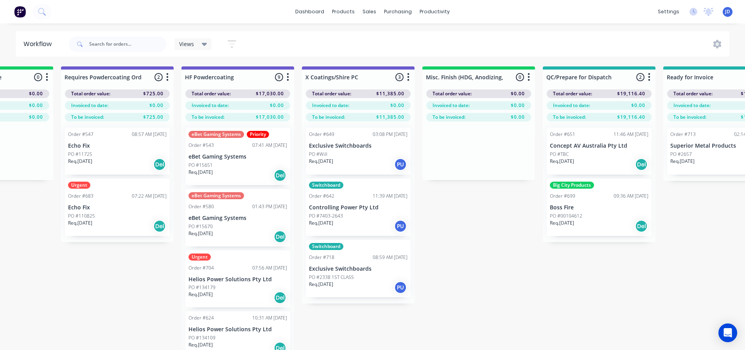
drag, startPoint x: 295, startPoint y: 264, endPoint x: 375, endPoint y: 253, distance: 80.6
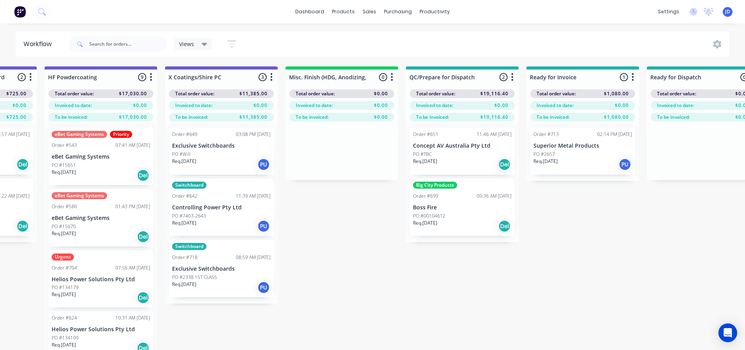
drag, startPoint x: 482, startPoint y: 281, endPoint x: 511, endPoint y: 222, distance: 66.3
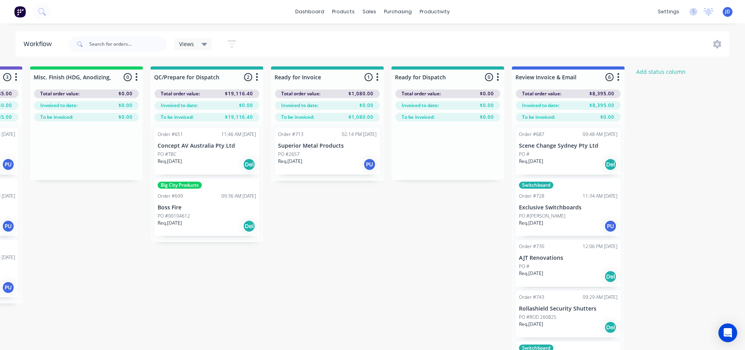
drag, startPoint x: 526, startPoint y: 301, endPoint x: 566, endPoint y: 218, distance: 92.5
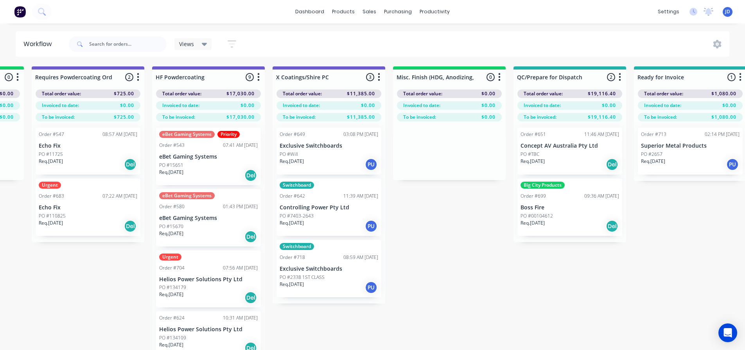
drag, startPoint x: 450, startPoint y: 289, endPoint x: 349, endPoint y: 266, distance: 103.8
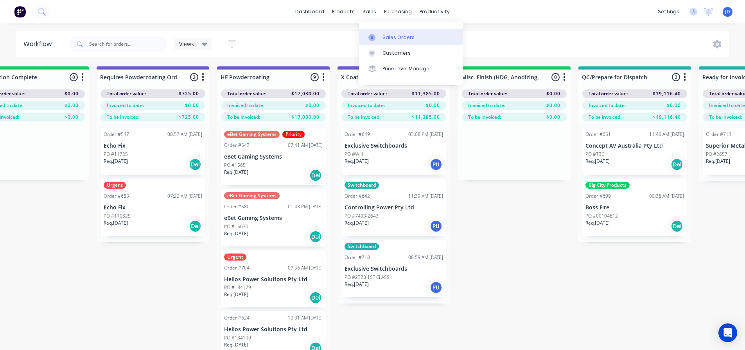
click at [375, 33] on link "Sales Orders" at bounding box center [411, 37] width 104 height 16
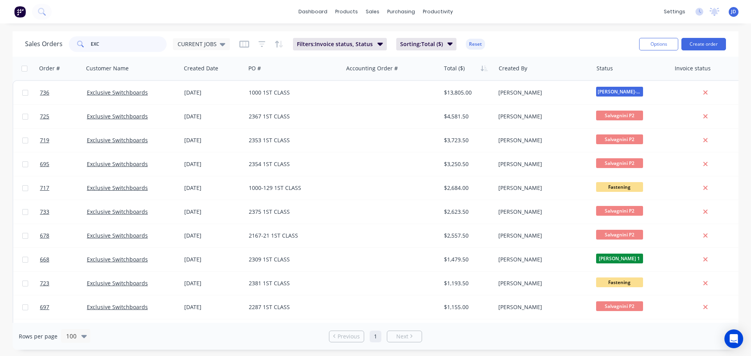
click at [104, 42] on input "EXC" at bounding box center [129, 44] width 76 height 16
drag, startPoint x: 104, startPoint y: 42, endPoint x: 48, endPoint y: 36, distance: 55.9
click at [50, 41] on div "Sales Orders EXC CURRENT JOBS" at bounding box center [127, 44] width 205 height 16
type input "T"
type input "RBA"
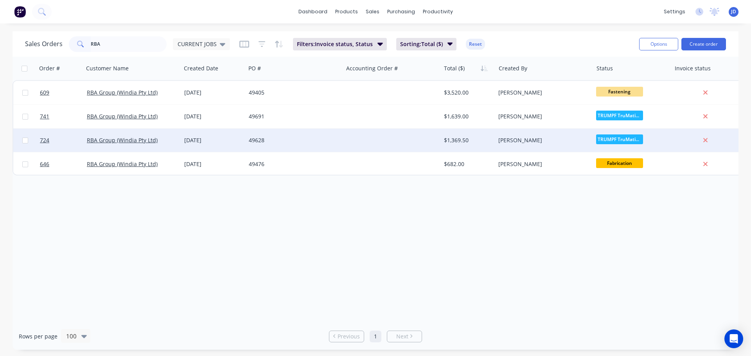
click at [382, 135] on div at bounding box center [391, 140] width 97 height 23
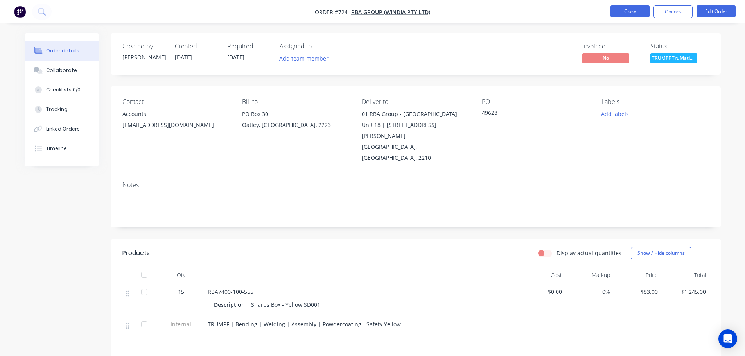
click at [632, 16] on button "Close" at bounding box center [629, 11] width 39 height 12
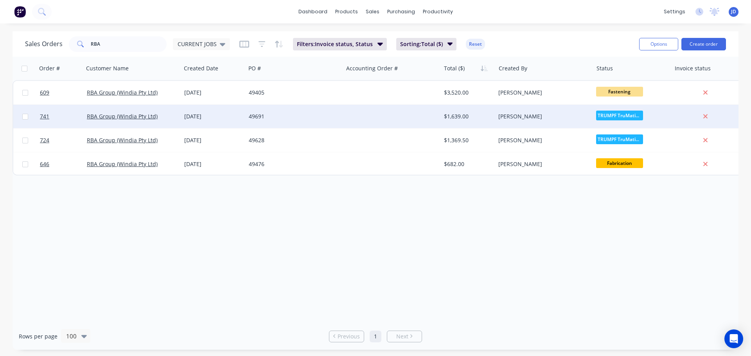
click at [378, 119] on div at bounding box center [391, 116] width 97 height 23
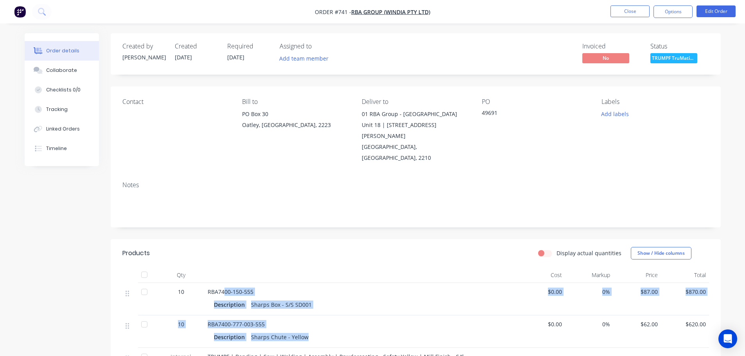
drag, startPoint x: 324, startPoint y: 314, endPoint x: 225, endPoint y: 271, distance: 108.0
click at [225, 283] on div "10 RBA7400-150-555 Description Sharps Box - S/S SD001 $0.00 0% $87.00 $870.00 1…" at bounding box center [415, 326] width 586 height 86
click at [306, 332] on div "Sharps Chute - Yellow" at bounding box center [280, 337] width 64 height 11
click at [336, 320] on div "RBA7400-777-003-555" at bounding box center [361, 324] width 306 height 8
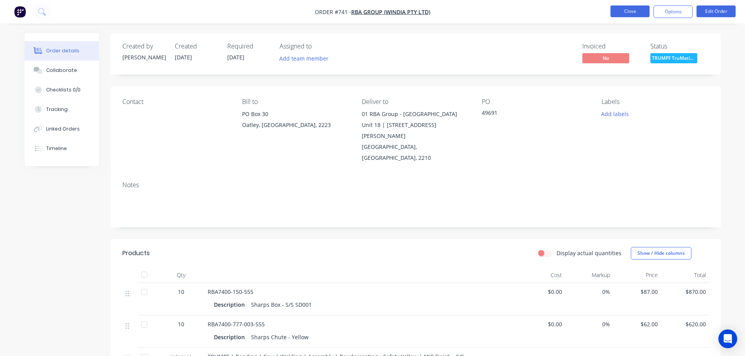
click at [626, 13] on button "Close" at bounding box center [629, 11] width 39 height 12
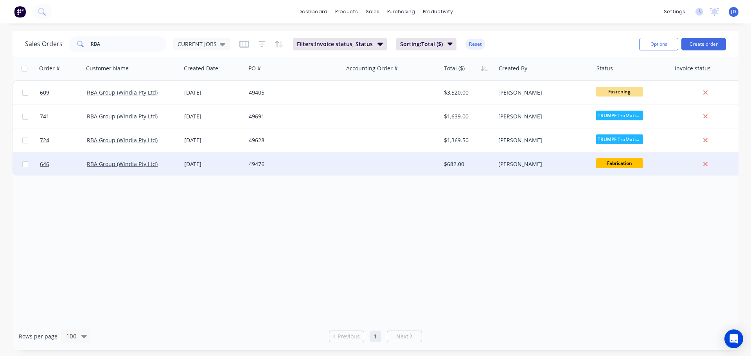
click at [332, 166] on div "49476" at bounding box center [292, 164] width 87 height 8
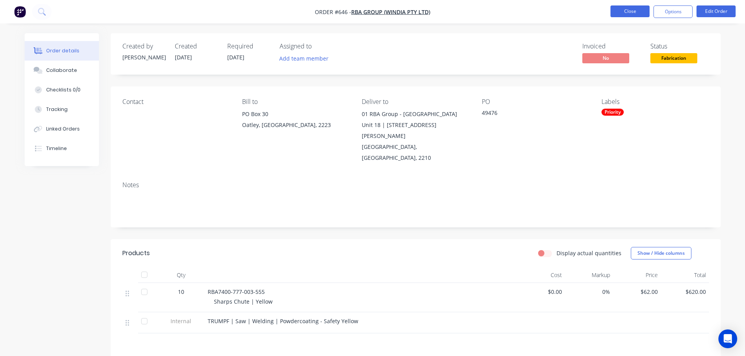
click at [627, 16] on button "Close" at bounding box center [629, 11] width 39 height 12
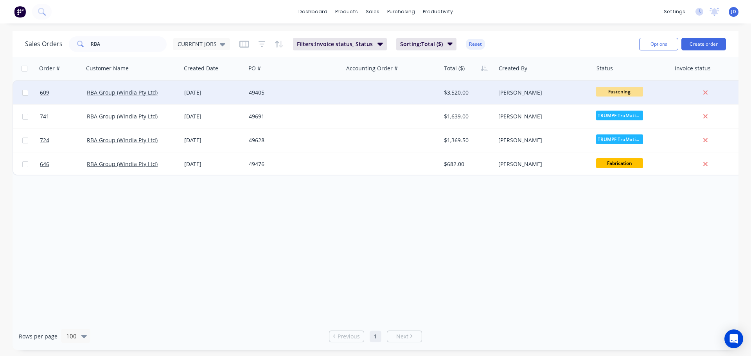
click at [540, 85] on div "[PERSON_NAME]" at bounding box center [543, 92] width 97 height 23
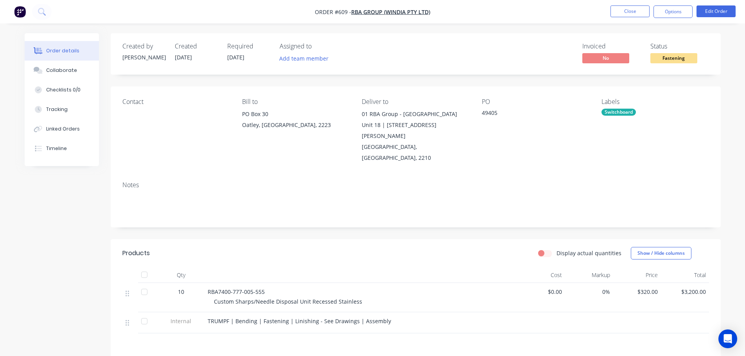
click at [624, 111] on div "Switchboard" at bounding box center [618, 112] width 34 height 7
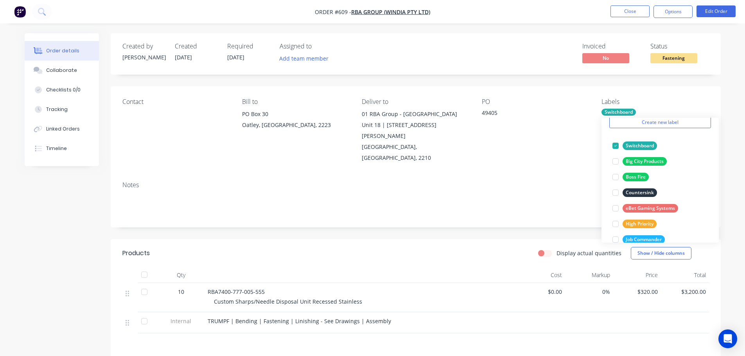
scroll to position [117, 0]
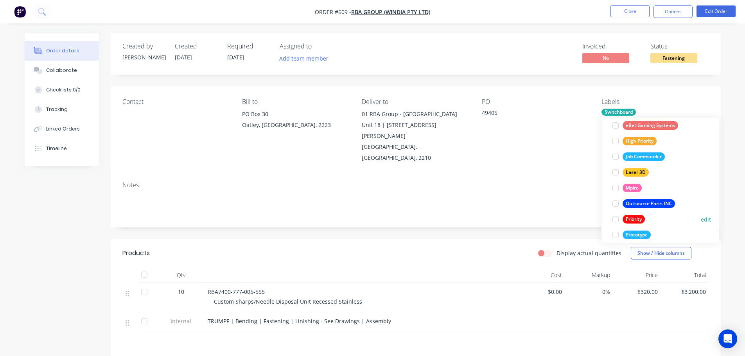
click at [615, 217] on div at bounding box center [616, 219] width 16 height 16
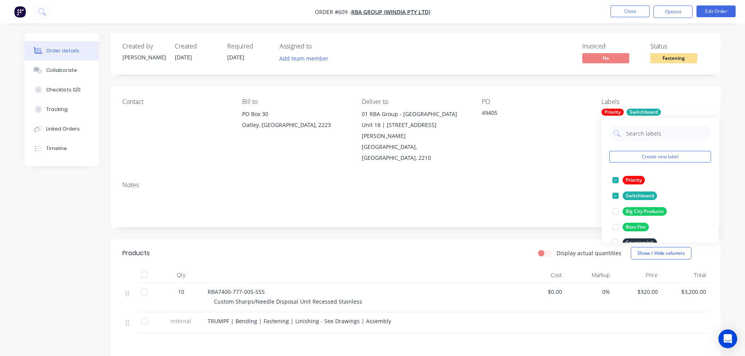
click at [621, 24] on div "Order details Collaborate Checklists 0/0 Tracking Linked Orders Timeline Order …" at bounding box center [372, 236] width 745 height 473
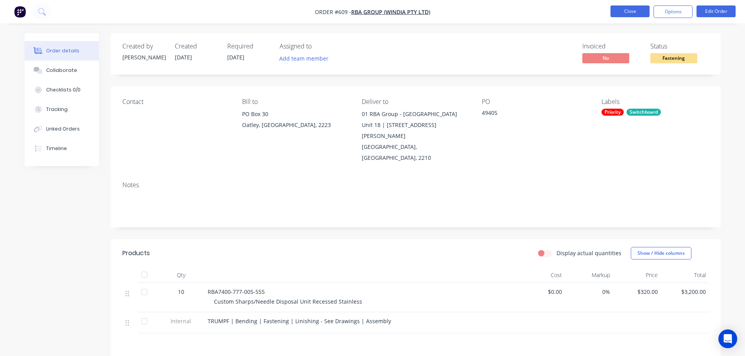
click at [625, 13] on button "Close" at bounding box center [629, 11] width 39 height 12
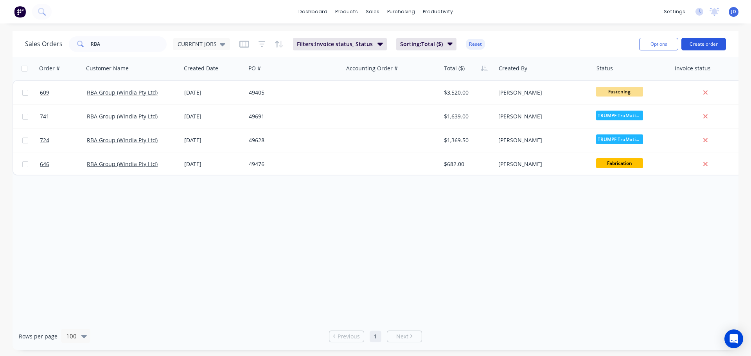
click at [695, 44] on button "Create order" at bounding box center [703, 44] width 45 height 13
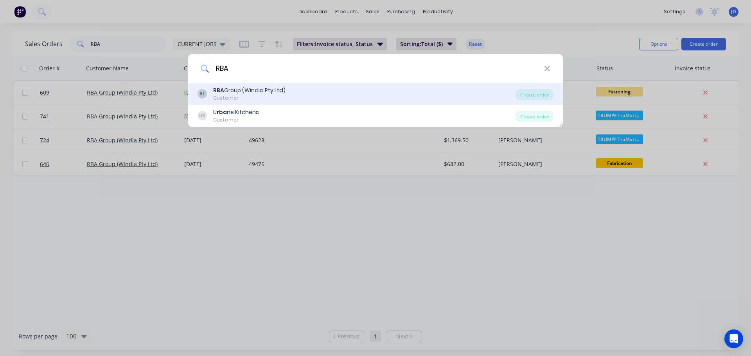
type input "RBA"
click at [301, 95] on div "RL RBA Group (Windia Pty Ltd) Customer" at bounding box center [356, 93] width 318 height 15
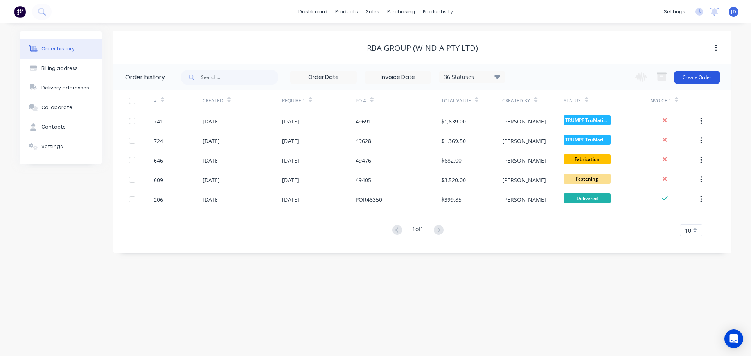
click at [709, 75] on button "Create Order" at bounding box center [696, 77] width 45 height 13
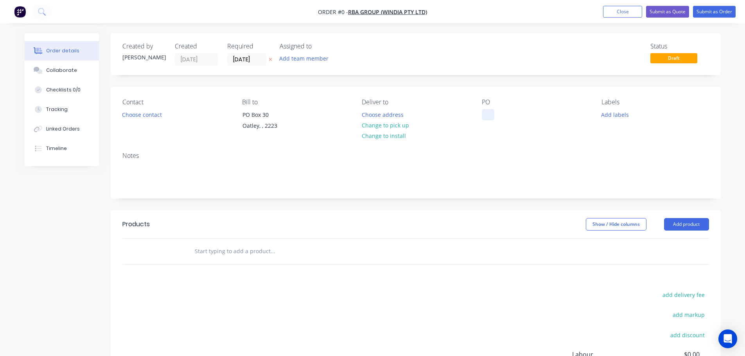
click at [490, 114] on div at bounding box center [488, 114] width 13 height 11
click at [151, 118] on button "Choose contact" at bounding box center [142, 114] width 48 height 11
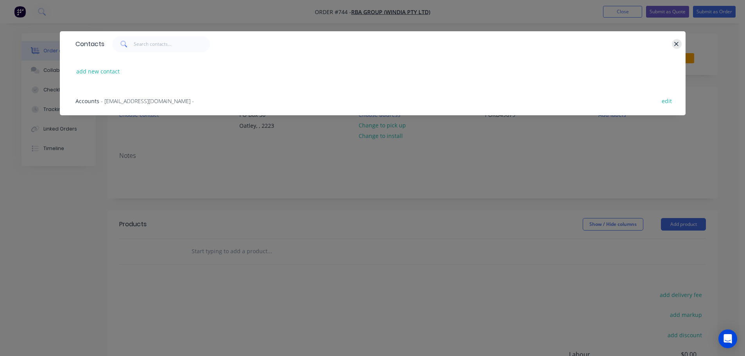
click at [676, 47] on icon "button" at bounding box center [676, 44] width 5 height 7
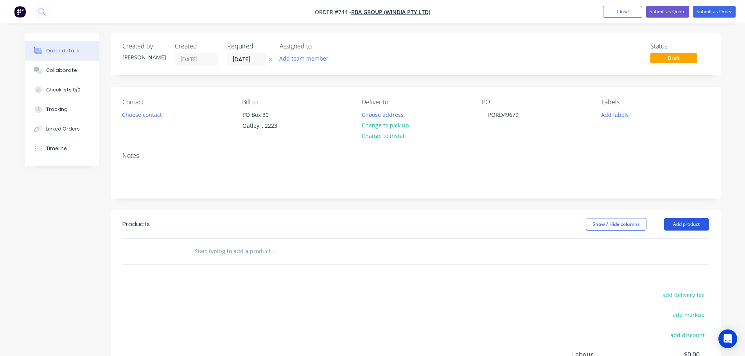
click at [694, 226] on button "Add product" at bounding box center [686, 224] width 45 height 13
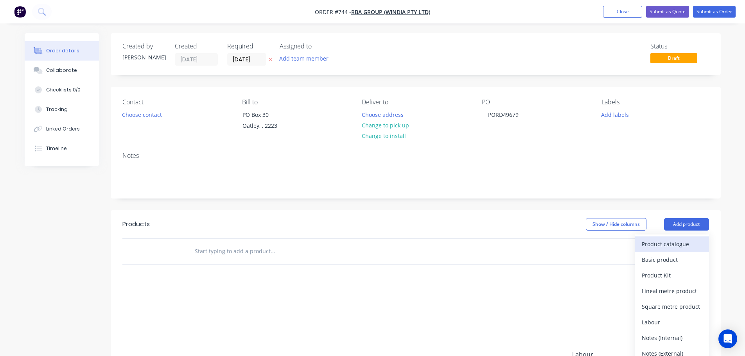
click at [681, 251] on button "Product catalogue" at bounding box center [671, 245] width 74 height 16
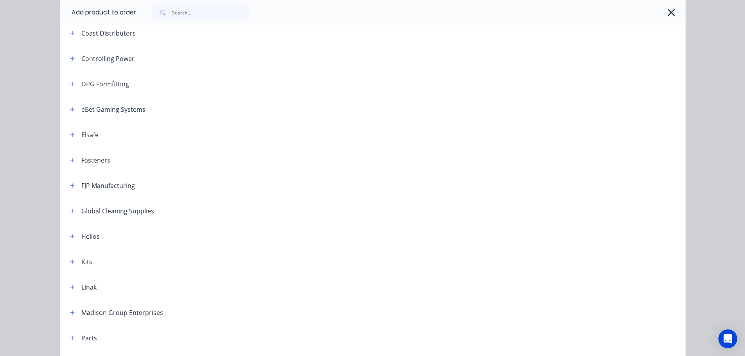
scroll to position [274, 0]
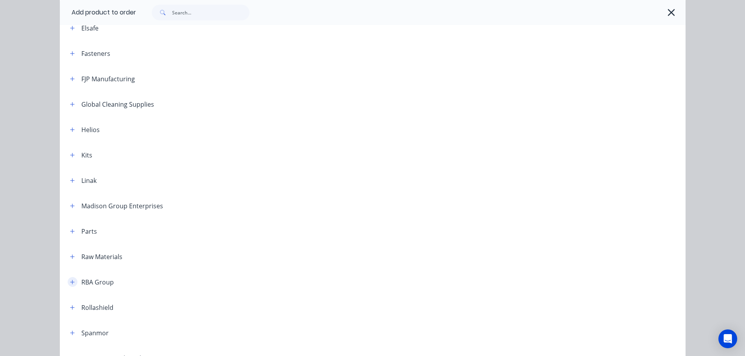
click at [68, 285] on button "button" at bounding box center [73, 282] width 10 height 10
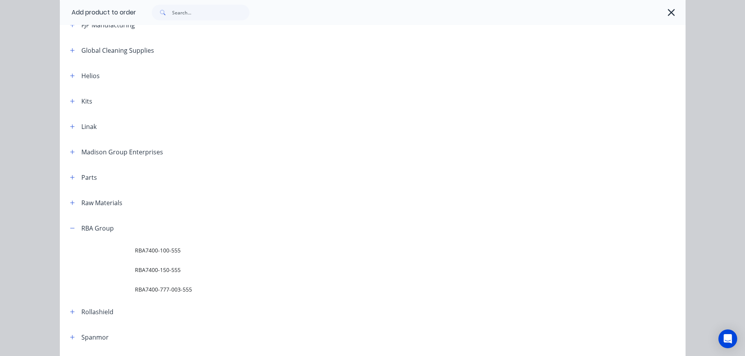
scroll to position [352, 0]
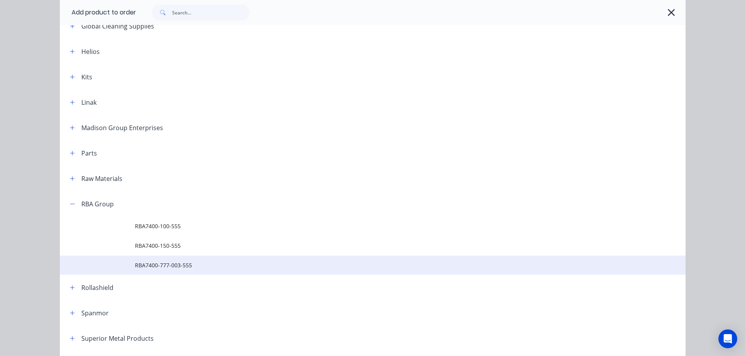
click at [171, 268] on span "RBA7400-777-003-555" at bounding box center [355, 265] width 440 height 8
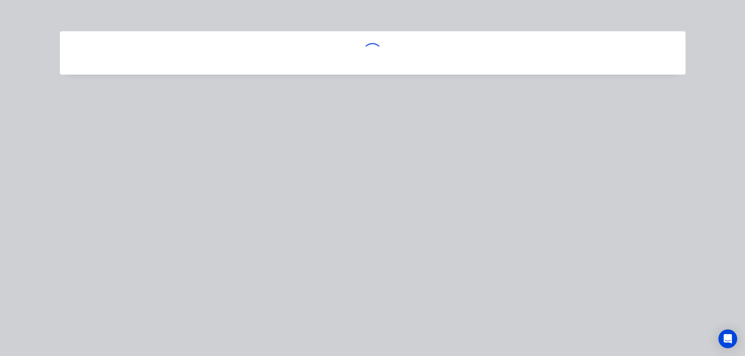
scroll to position [0, 0]
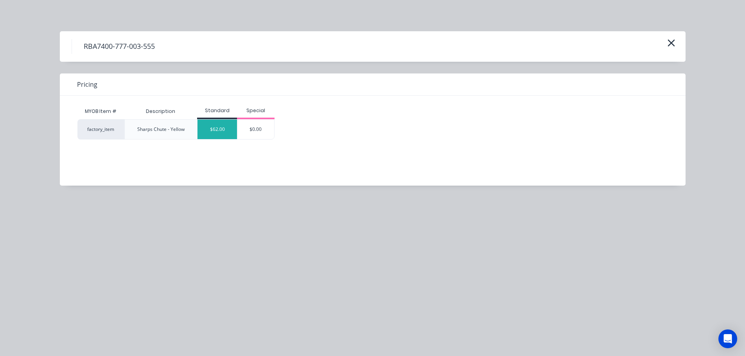
click at [219, 127] on div "$62.00" at bounding box center [216, 130] width 39 height 20
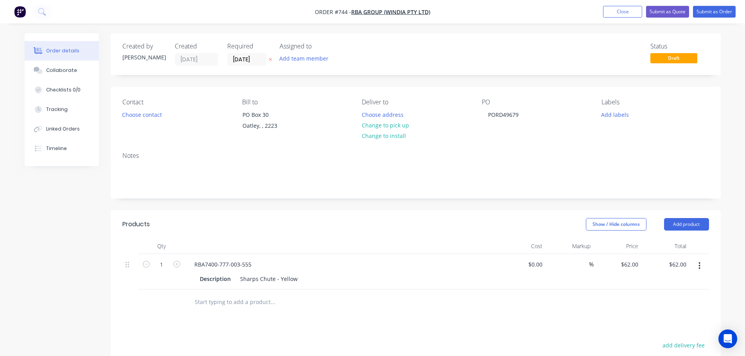
click at [699, 263] on icon "button" at bounding box center [699, 266] width 2 height 9
click at [658, 333] on div "Delete" at bounding box center [672, 333] width 60 height 11
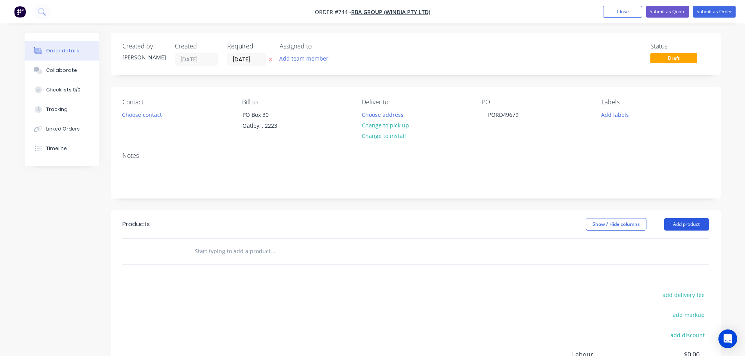
click at [688, 219] on button "Add product" at bounding box center [686, 224] width 45 height 13
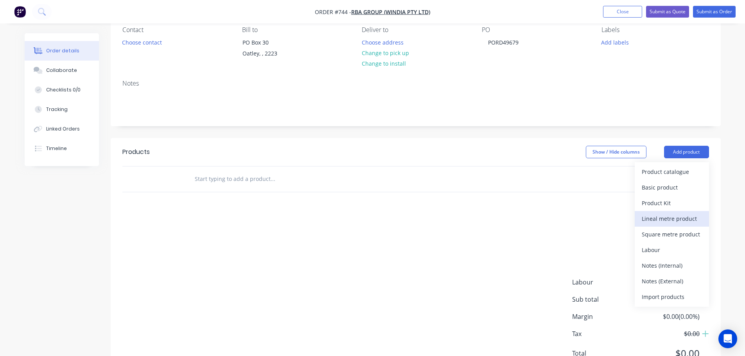
scroll to position [78, 0]
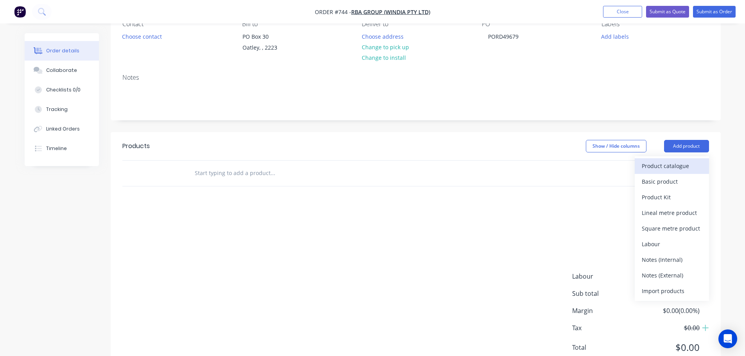
click at [685, 164] on div "Product catalogue" at bounding box center [672, 165] width 60 height 11
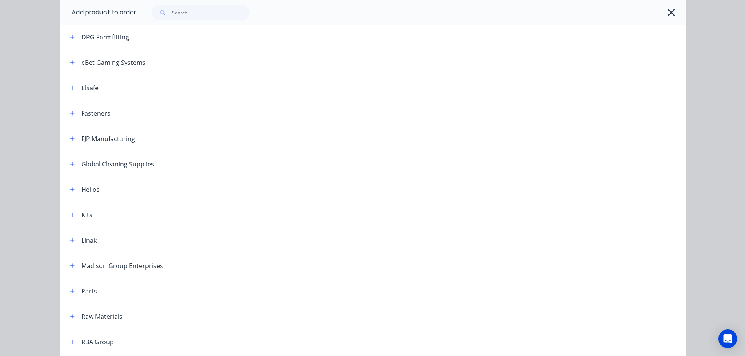
scroll to position [313, 0]
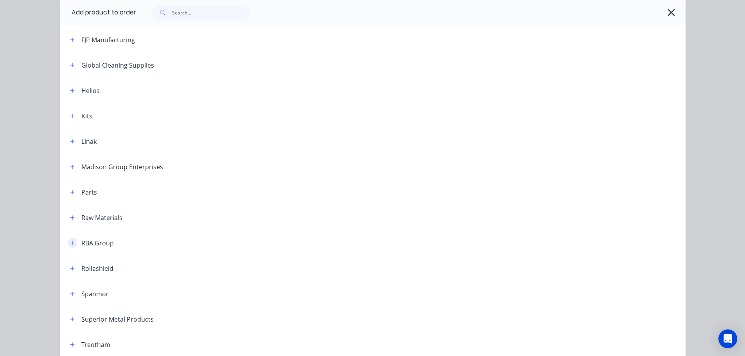
click at [73, 245] on button "button" at bounding box center [73, 243] width 10 height 10
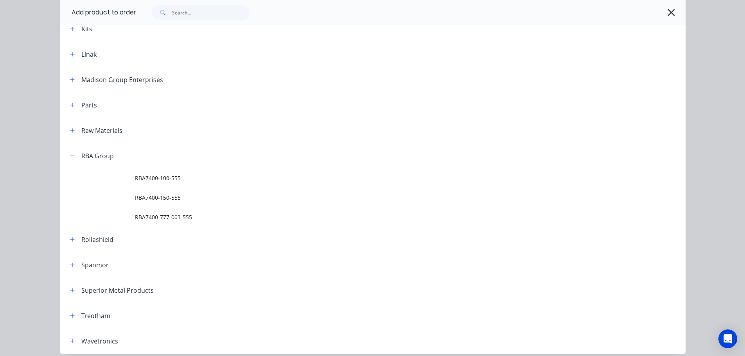
scroll to position [430, 0]
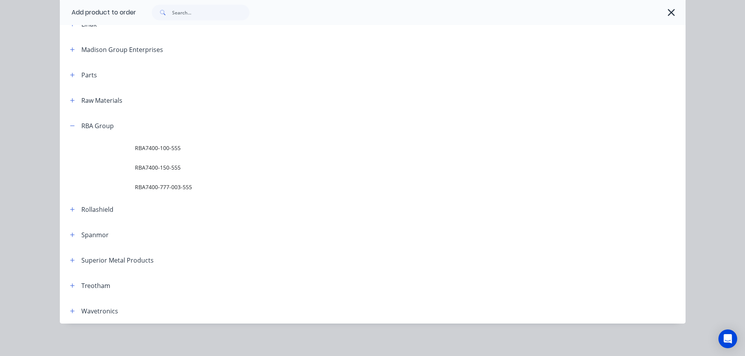
click at [667, 14] on icon "button" at bounding box center [671, 12] width 8 height 11
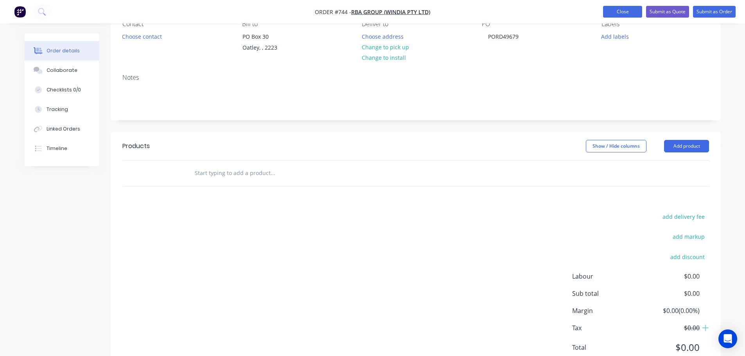
click at [625, 14] on button "Close" at bounding box center [622, 12] width 39 height 12
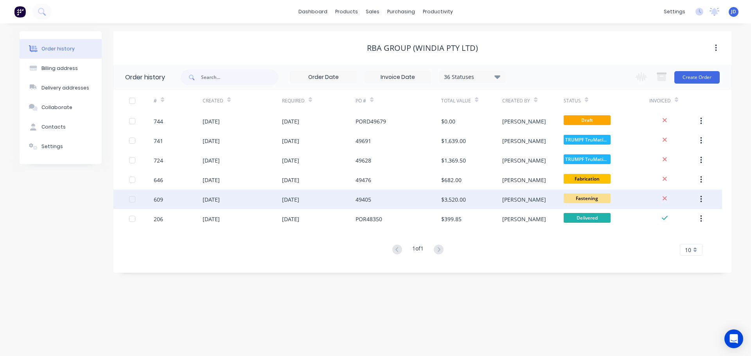
click at [371, 203] on div "49405" at bounding box center [363, 199] width 16 height 8
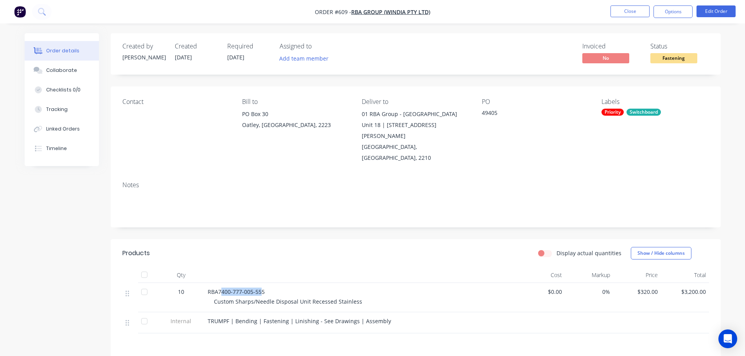
drag, startPoint x: 262, startPoint y: 269, endPoint x: 225, endPoint y: 263, distance: 37.2
click at [221, 283] on div "RBA7400-777-005-555 Custom Sharps/Needle Disposal Unit Recessed Stainless" at bounding box center [360, 297] width 313 height 29
click at [359, 298] on div "Custom Sharps/Needle Disposal Unit Recessed Stainless" at bounding box center [364, 302] width 300 height 8
drag, startPoint x: 215, startPoint y: 281, endPoint x: 362, endPoint y: 277, distance: 147.1
click at [362, 298] on div "Custom Sharps/Needle Disposal Unit Recessed Stainless" at bounding box center [364, 302] width 300 height 8
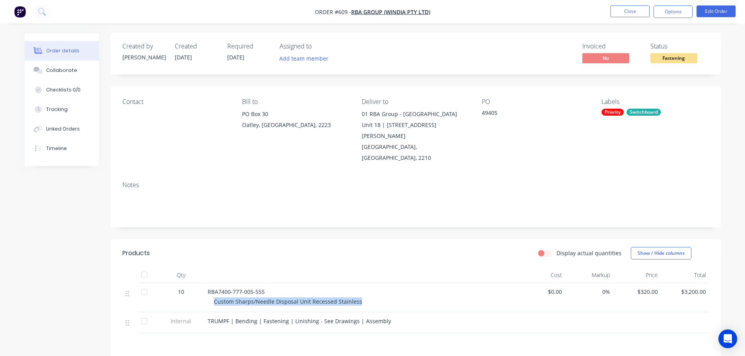
copy span "Custom Sharps/Needle Disposal Unit Recessed Stainless"
click at [204, 283] on div "10 RBA7400-777-005-555 Custom Sharps/Needle Disposal Unit Recessed Stainless $0…" at bounding box center [415, 297] width 586 height 29
drag, startPoint x: 638, startPoint y: 21, endPoint x: 640, endPoint y: 13, distance: 8.4
click at [638, 22] on nav "Order #609 - RBA Group (Windia Pty Ltd) Close Options Edit Order" at bounding box center [372, 11] width 745 height 23
click at [640, 9] on button "Close" at bounding box center [629, 11] width 39 height 12
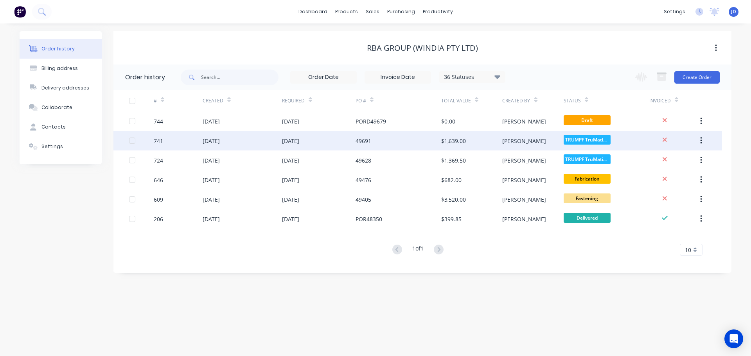
drag, startPoint x: 279, startPoint y: 141, endPoint x: 283, endPoint y: 142, distance: 4.7
click at [282, 142] on div "741 [DATE] [DATE] 49691 $1,639.00 [PERSON_NAME] TruMatic..." at bounding box center [417, 141] width 608 height 20
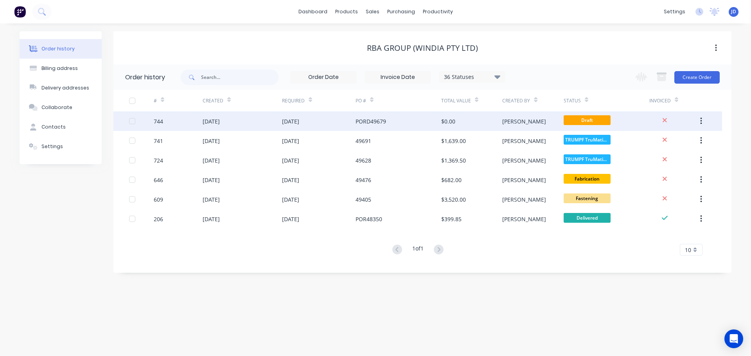
click at [360, 123] on div "PORD49679" at bounding box center [370, 121] width 30 height 8
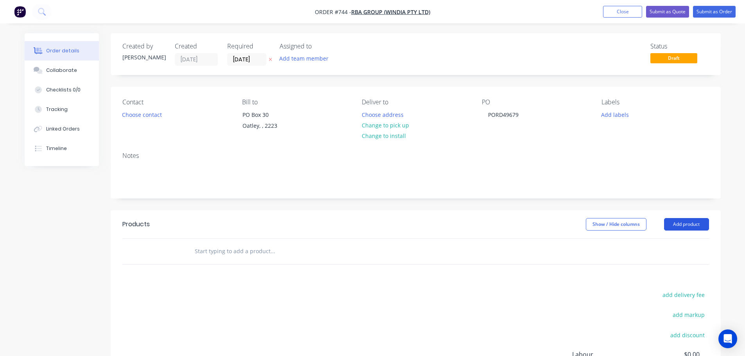
click at [681, 224] on button "Add product" at bounding box center [686, 224] width 45 height 13
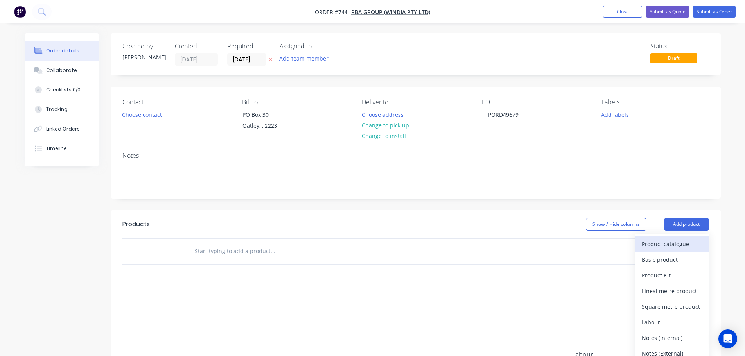
click at [691, 250] on div "Product catalogue" at bounding box center [672, 243] width 60 height 11
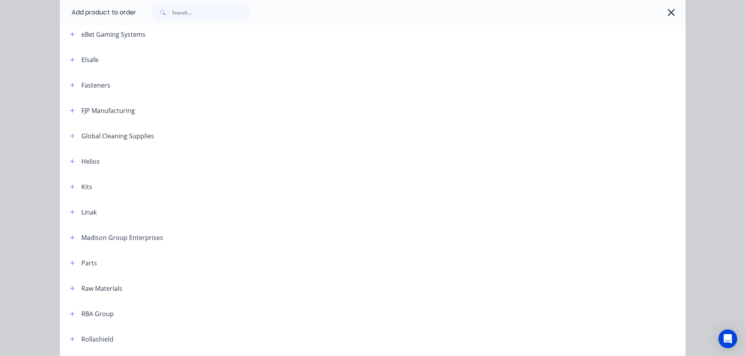
scroll to position [352, 0]
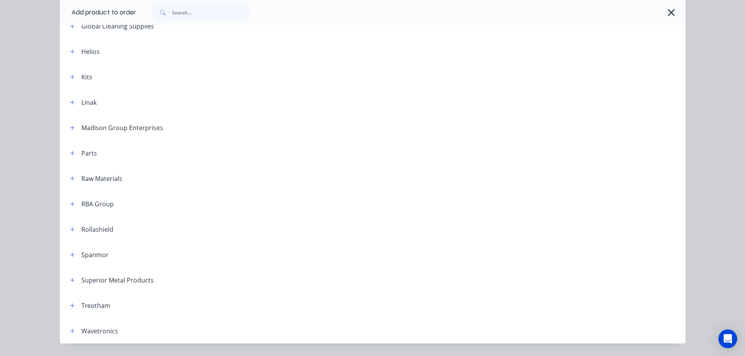
click at [97, 234] on header "Rollashield" at bounding box center [372, 229] width 625 height 25
click at [73, 227] on button "button" at bounding box center [73, 229] width 10 height 10
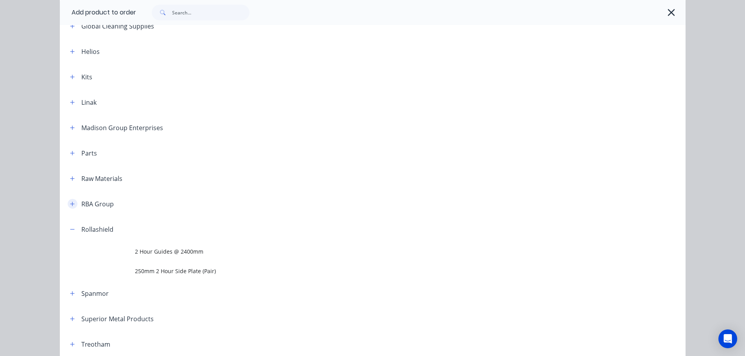
click at [68, 208] on button "button" at bounding box center [73, 204] width 10 height 10
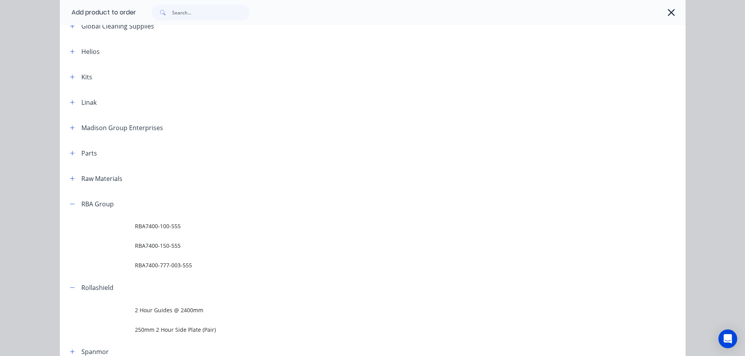
click at [201, 247] on span "RBA7400-150-555" at bounding box center [355, 246] width 440 height 8
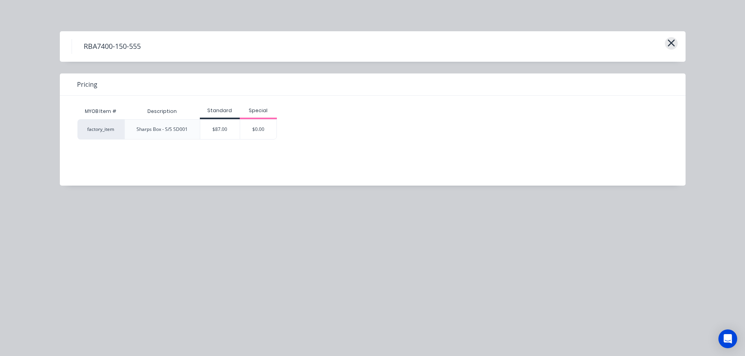
click at [670, 46] on icon "button" at bounding box center [671, 43] width 8 height 11
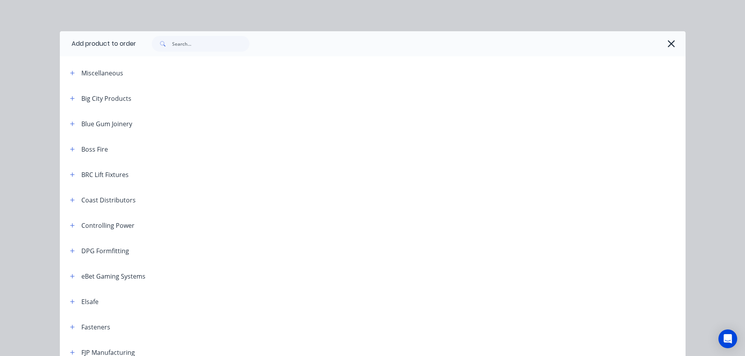
scroll to position [471, 0]
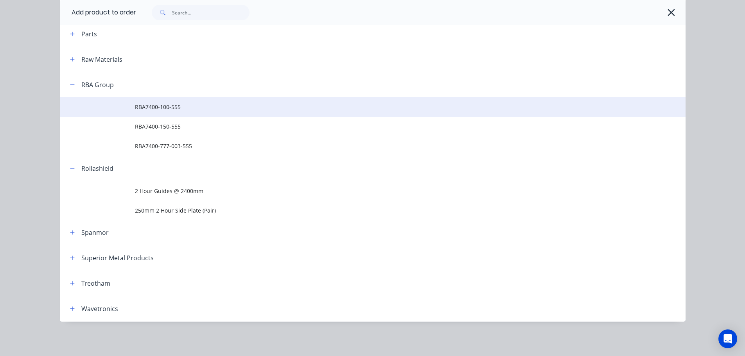
click at [183, 107] on span "RBA7400-100-555" at bounding box center [355, 107] width 440 height 8
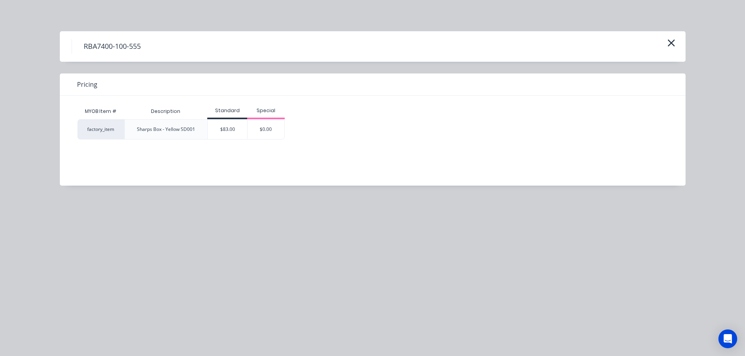
scroll to position [0, 0]
click at [672, 45] on icon "button" at bounding box center [670, 42] width 7 height 7
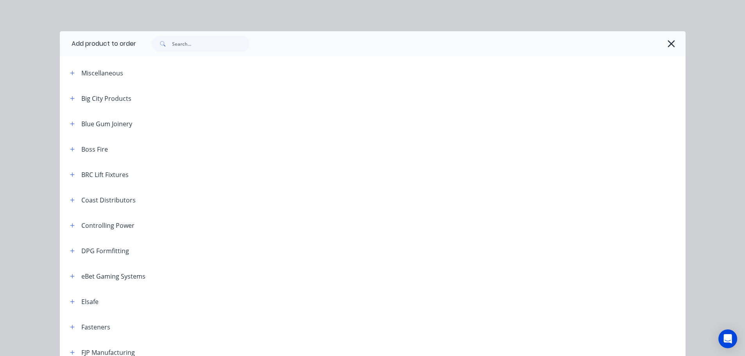
scroll to position [471, 0]
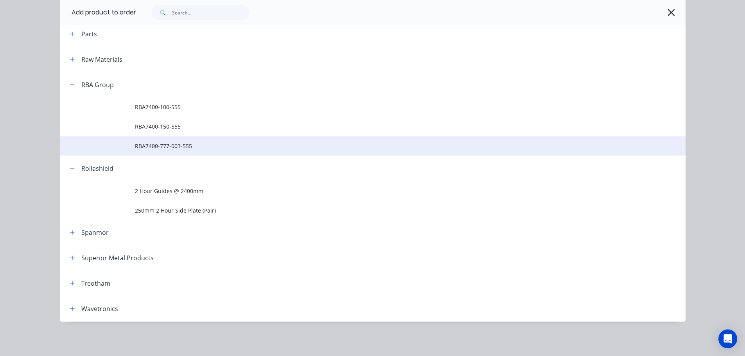
click at [169, 142] on span "RBA7400-777-003-555" at bounding box center [355, 146] width 440 height 8
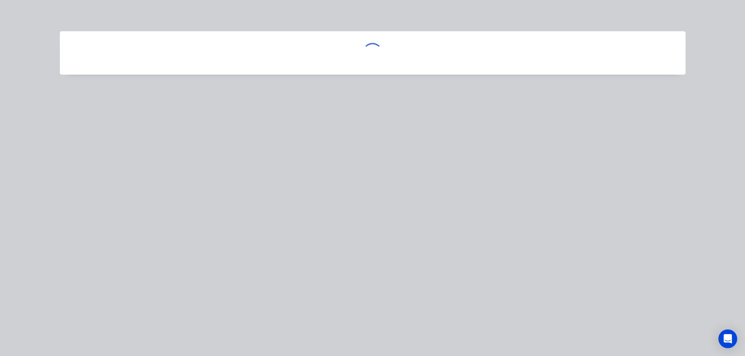
scroll to position [0, 0]
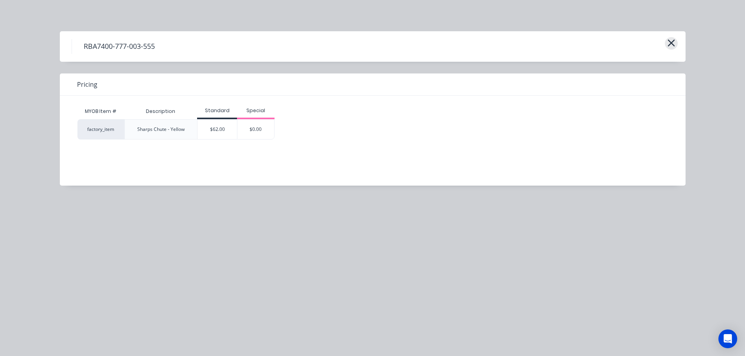
click at [677, 43] on button "button" at bounding box center [671, 43] width 13 height 13
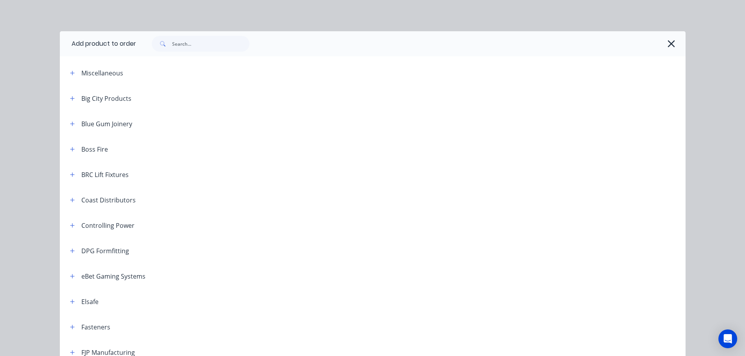
scroll to position [471, 0]
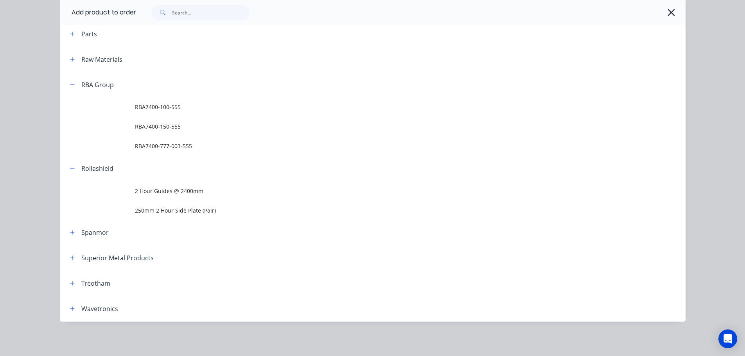
click at [72, 84] on icon "button" at bounding box center [72, 84] width 5 height 5
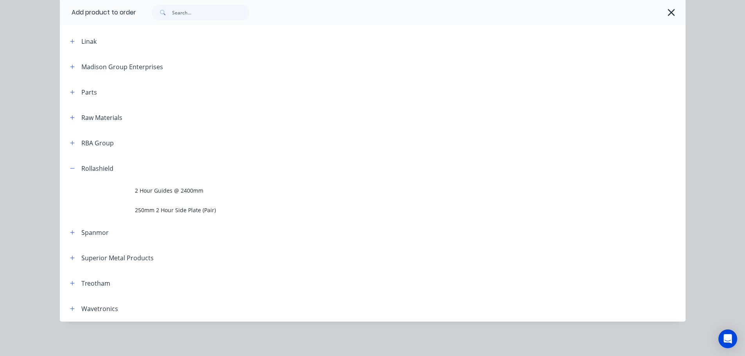
scroll to position [413, 0]
click at [667, 10] on icon "button" at bounding box center [671, 12] width 8 height 11
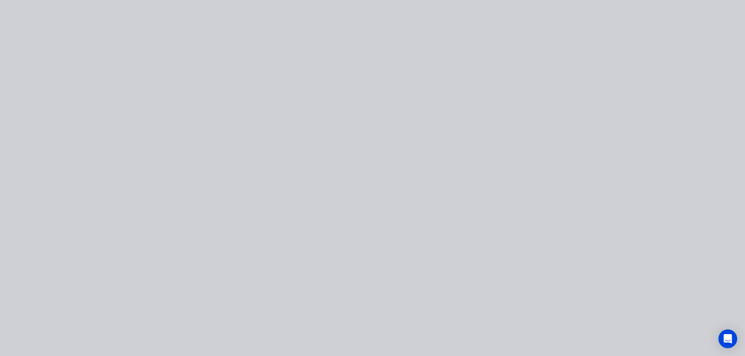
scroll to position [0, 0]
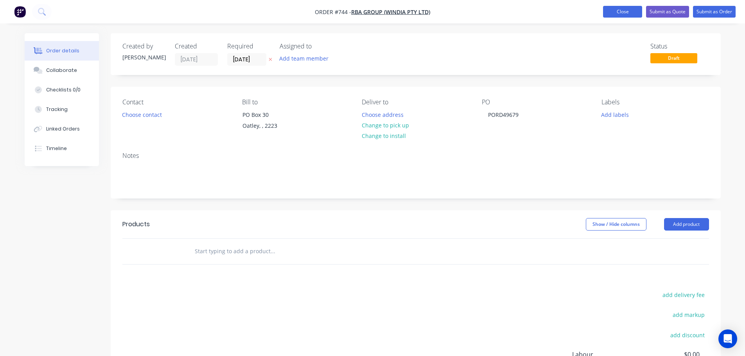
click at [622, 12] on button "Close" at bounding box center [622, 12] width 39 height 12
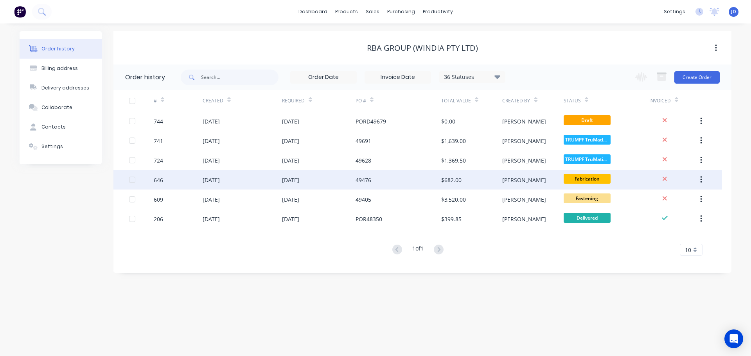
click at [493, 181] on div "$682.00" at bounding box center [471, 180] width 61 height 20
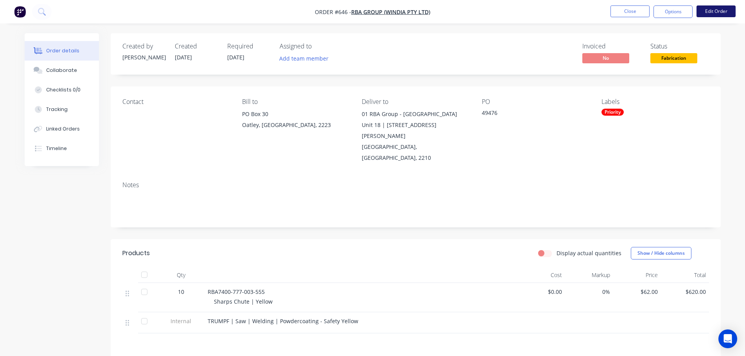
click at [715, 16] on button "Edit Order" at bounding box center [715, 11] width 39 height 12
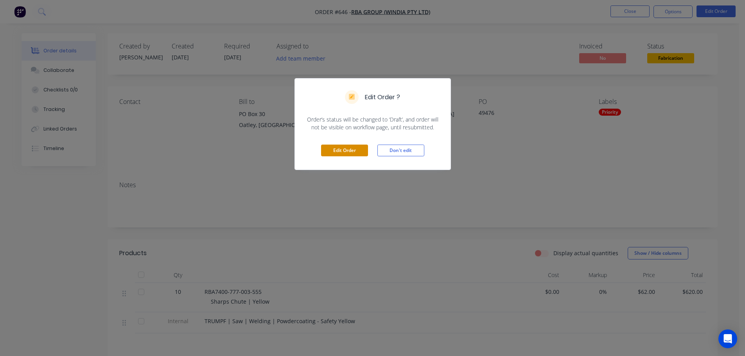
click at [344, 148] on button "Edit Order" at bounding box center [344, 151] width 47 height 12
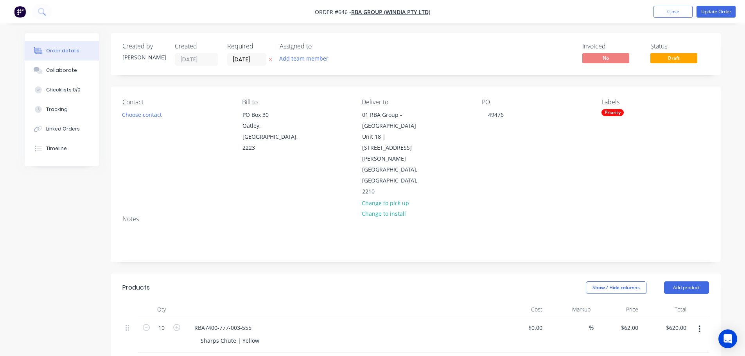
click at [701, 322] on button "button" at bounding box center [699, 329] width 18 height 14
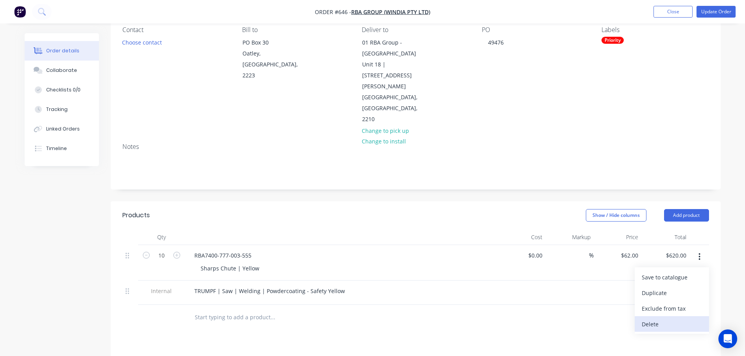
scroll to position [78, 0]
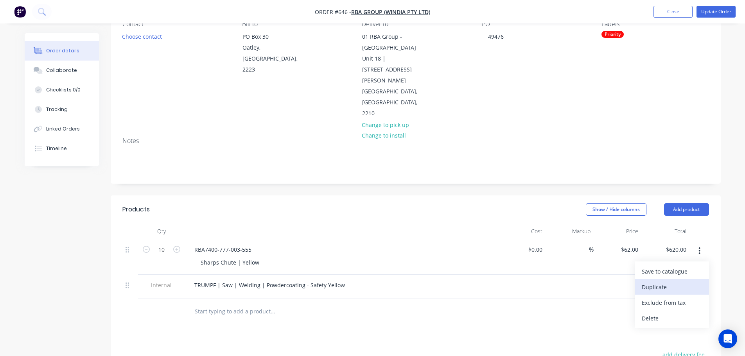
click at [681, 281] on div "Duplicate" at bounding box center [672, 286] width 60 height 11
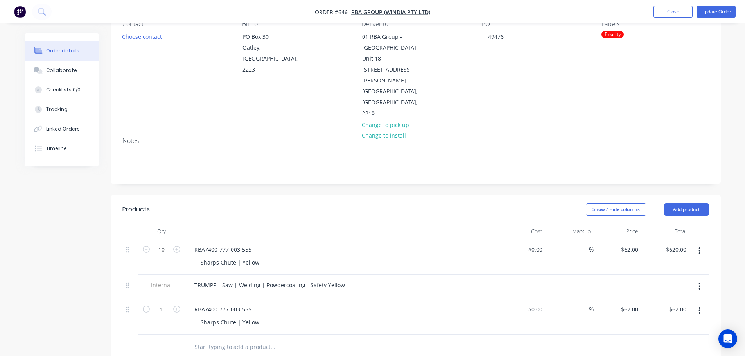
click at [693, 304] on button "button" at bounding box center [699, 311] width 18 height 14
click at [442, 299] on div "RBA7400-777-003-555 Sharps Chute | Yellow" at bounding box center [341, 317] width 313 height 36
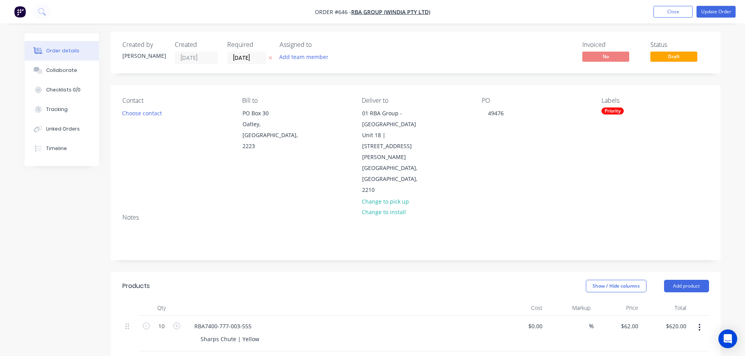
scroll to position [0, 0]
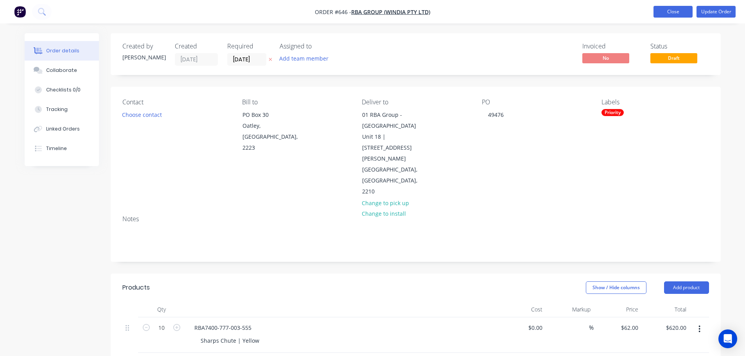
click at [675, 16] on button "Close" at bounding box center [672, 12] width 39 height 12
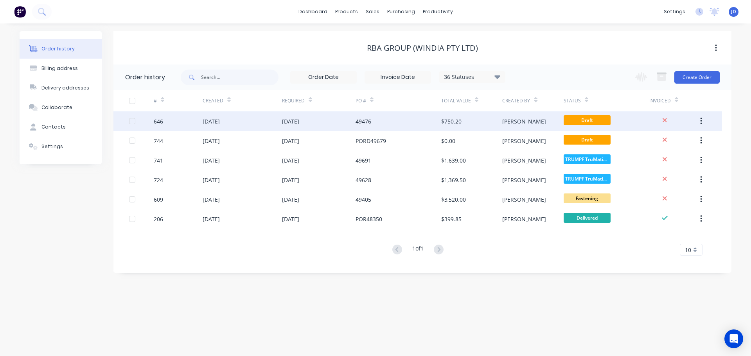
click at [409, 125] on div "49476" at bounding box center [398, 121] width 86 height 20
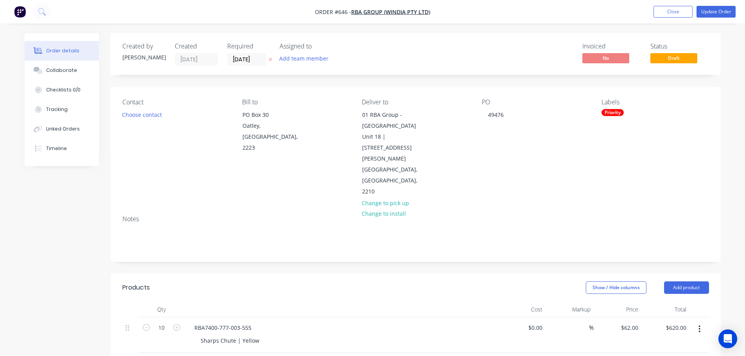
click at [670, 59] on span "Draft" at bounding box center [673, 58] width 47 height 10
click at [468, 302] on div at bounding box center [341, 310] width 313 height 16
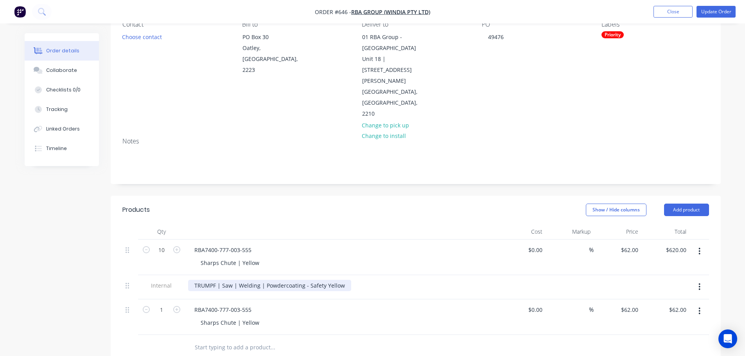
scroll to position [78, 0]
click at [698, 304] on button "button" at bounding box center [699, 311] width 18 height 14
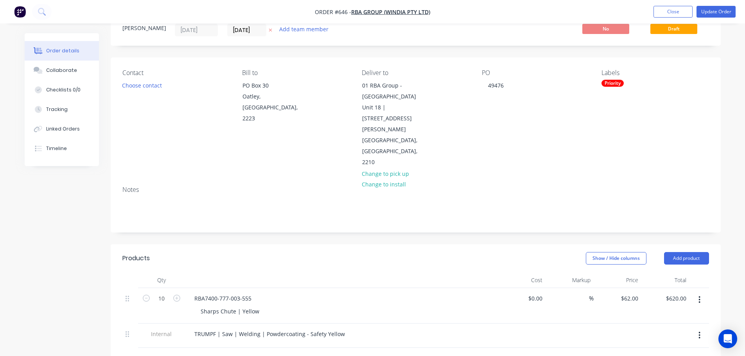
scroll to position [0, 0]
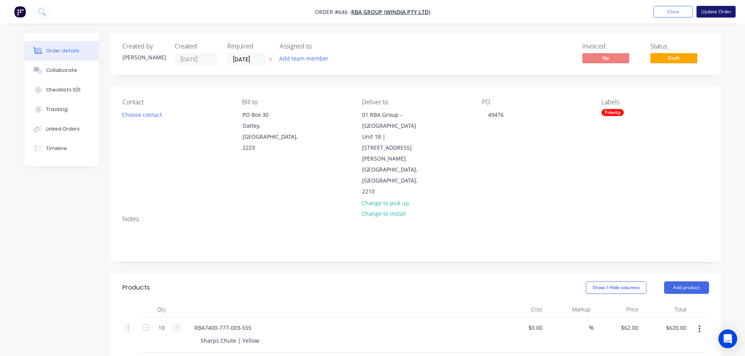
click at [725, 11] on button "Update Order" at bounding box center [715, 12] width 39 height 12
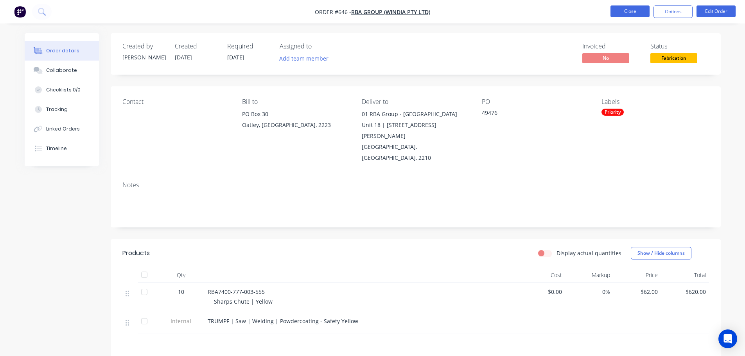
click at [640, 13] on button "Close" at bounding box center [629, 11] width 39 height 12
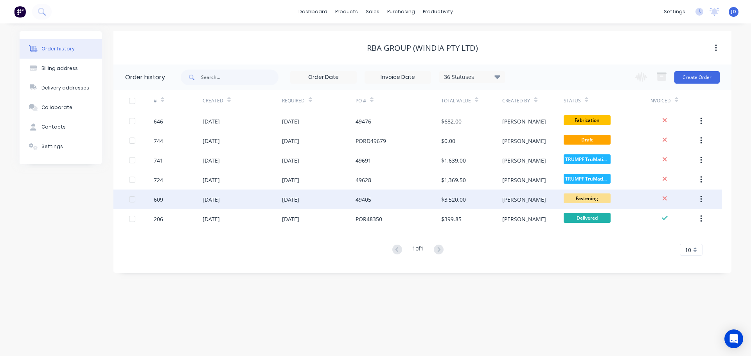
click at [490, 203] on div "$3,520.00" at bounding box center [471, 200] width 61 height 20
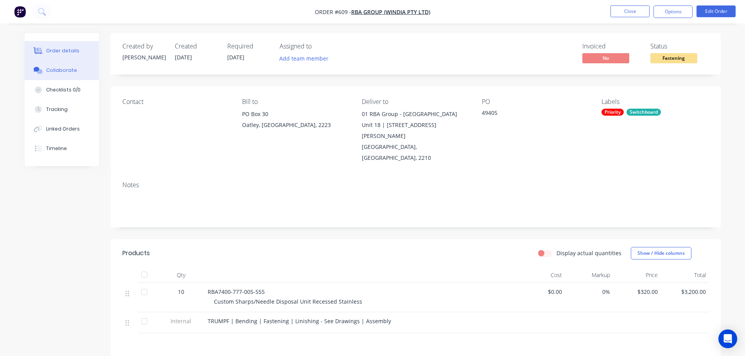
click at [79, 76] on button "Collaborate" at bounding box center [62, 71] width 74 height 20
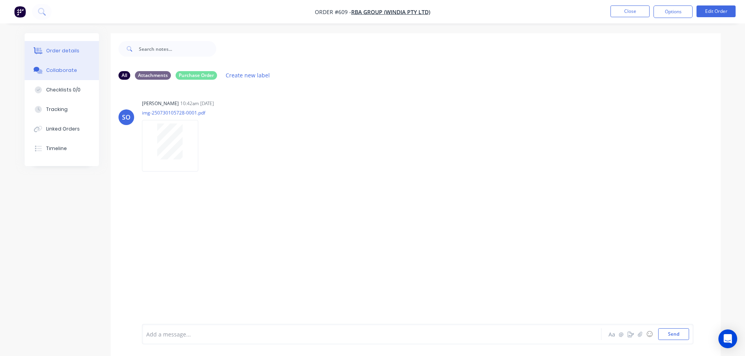
click at [79, 51] on button "Order details" at bounding box center [62, 51] width 74 height 20
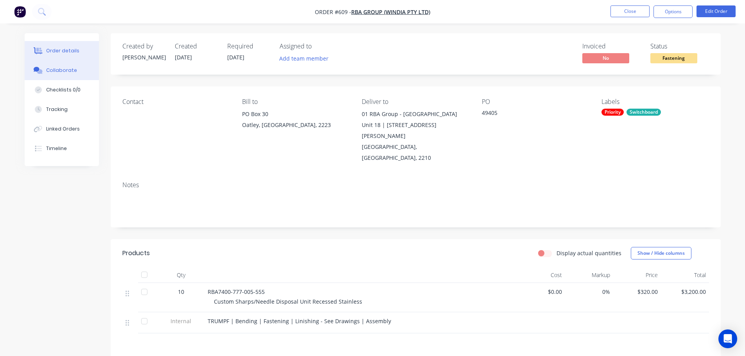
click at [56, 77] on button "Collaborate" at bounding box center [62, 71] width 74 height 20
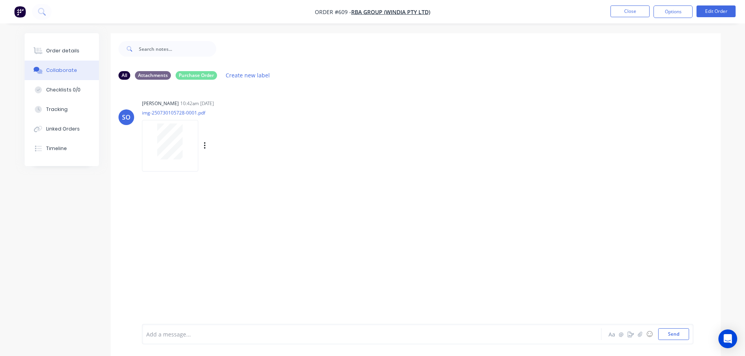
click at [185, 159] on div at bounding box center [169, 142] width 49 height 36
click at [50, 48] on div "Order details" at bounding box center [62, 50] width 33 height 7
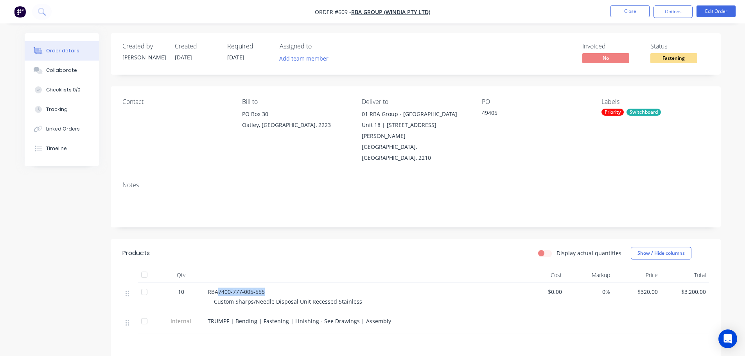
drag, startPoint x: 217, startPoint y: 265, endPoint x: 272, endPoint y: 267, distance: 55.5
click at [272, 283] on div "RBA7400-777-005-555 Custom Sharps/Needle Disposal Unit Recessed Stainless" at bounding box center [360, 297] width 313 height 29
click at [306, 288] on div "RBA7400-777-005-555" at bounding box center [361, 292] width 306 height 8
click at [633, 12] on button "Close" at bounding box center [629, 11] width 39 height 12
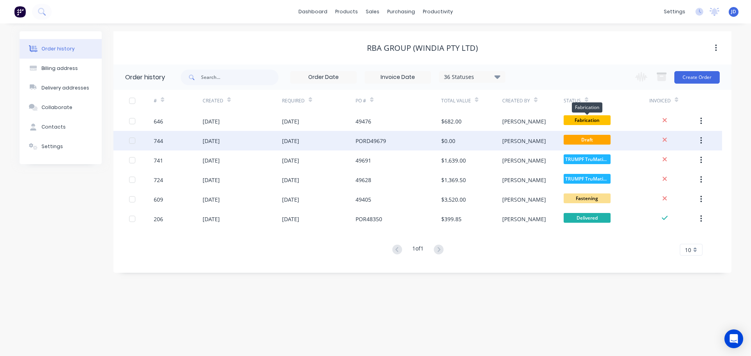
click at [516, 141] on div "[PERSON_NAME]" at bounding box center [532, 141] width 61 height 20
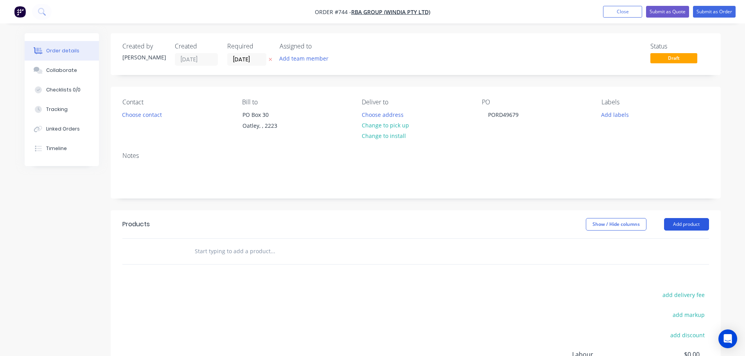
click at [674, 219] on button "Add product" at bounding box center [686, 224] width 45 height 13
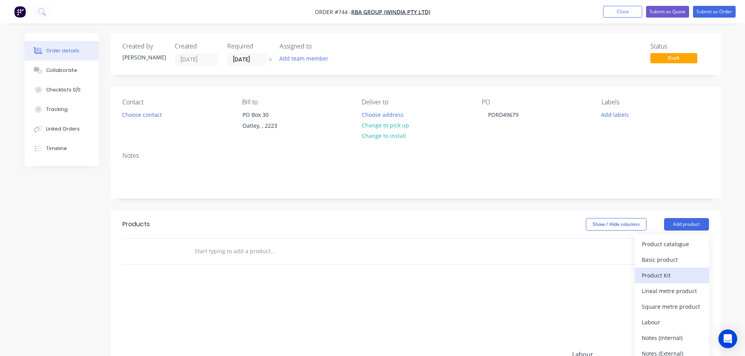
click at [674, 276] on div "Product Kit" at bounding box center [672, 275] width 60 height 11
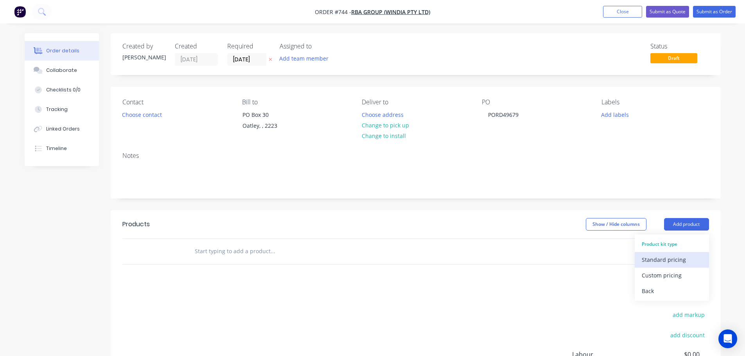
click at [682, 260] on div "Standard pricing" at bounding box center [672, 259] width 60 height 11
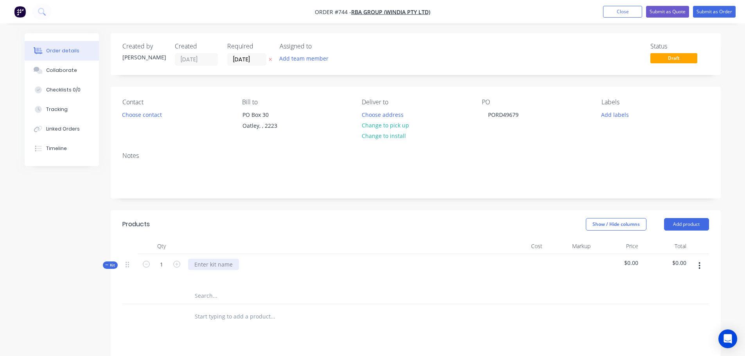
drag, startPoint x: 207, startPoint y: 262, endPoint x: 211, endPoint y: 261, distance: 4.6
click at [208, 262] on div at bounding box center [213, 264] width 51 height 11
click at [702, 266] on button "button" at bounding box center [699, 266] width 18 height 14
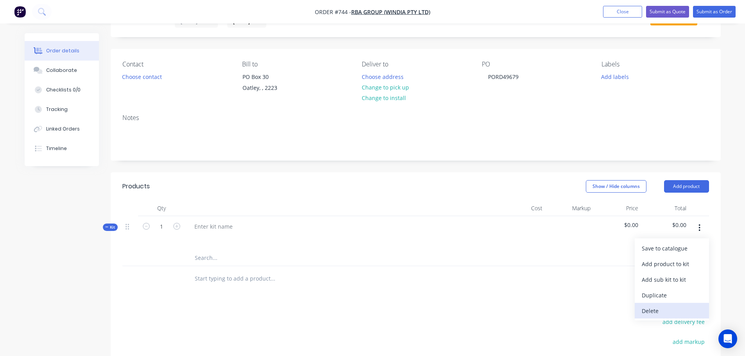
scroll to position [39, 0]
click at [659, 311] on div "Delete" at bounding box center [672, 309] width 60 height 11
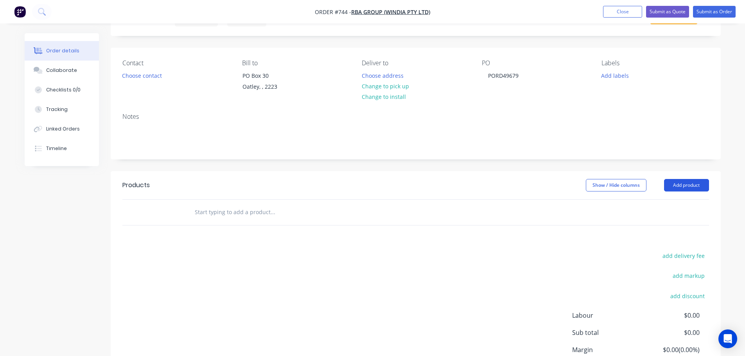
click at [685, 185] on button "Add product" at bounding box center [686, 185] width 45 height 13
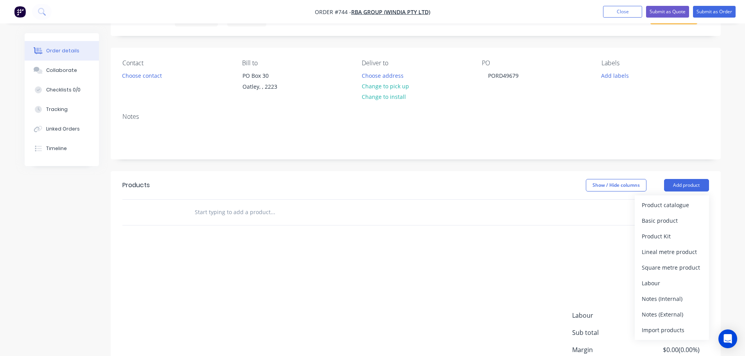
click at [672, 332] on div "Import products" at bounding box center [672, 329] width 60 height 11
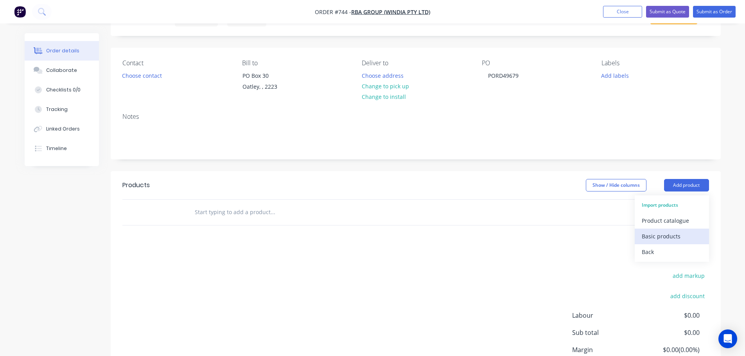
click at [678, 240] on div "Basic products" at bounding box center [672, 236] width 60 height 11
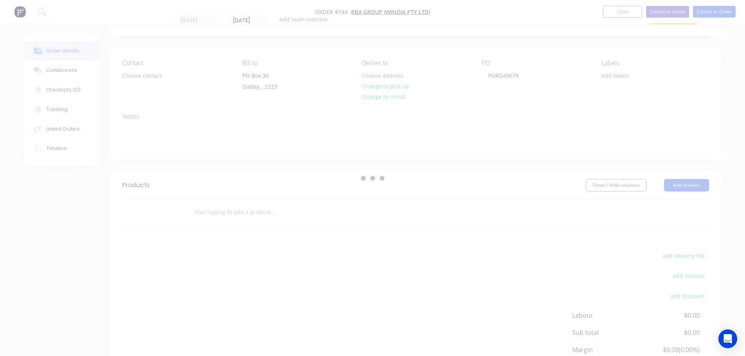
scroll to position [0, 0]
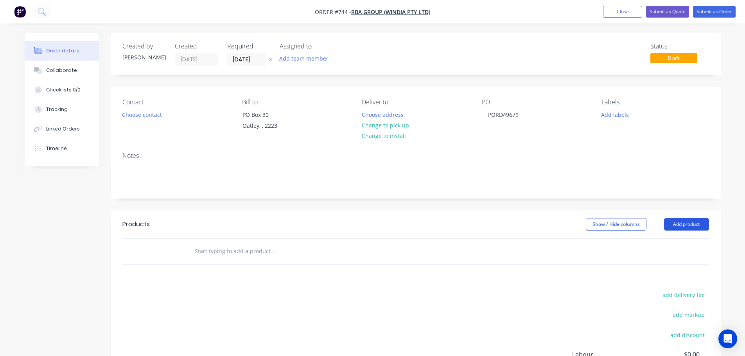
drag, startPoint x: 671, startPoint y: 226, endPoint x: 674, endPoint y: 222, distance: 4.7
click at [671, 225] on button "Add product" at bounding box center [686, 224] width 45 height 13
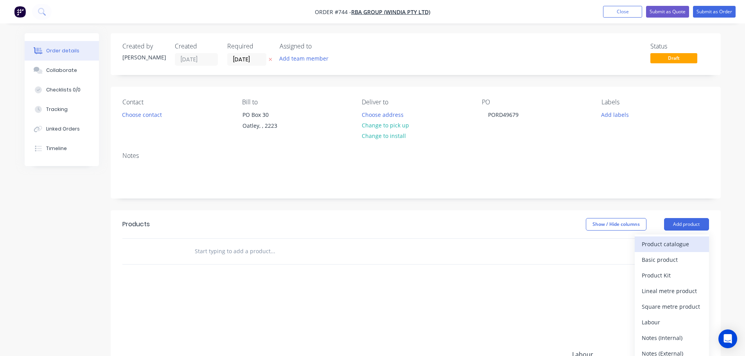
click at [694, 246] on div "Product catalogue" at bounding box center [672, 243] width 60 height 11
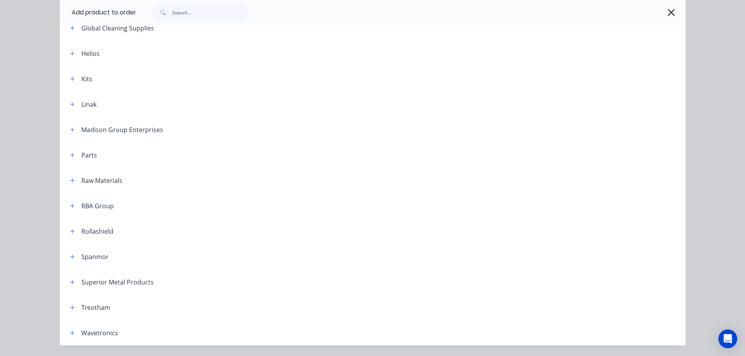
scroll to position [352, 0]
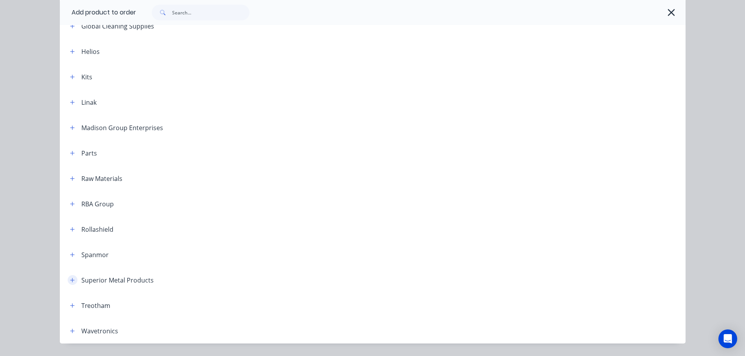
click at [70, 284] on button "button" at bounding box center [73, 280] width 10 height 10
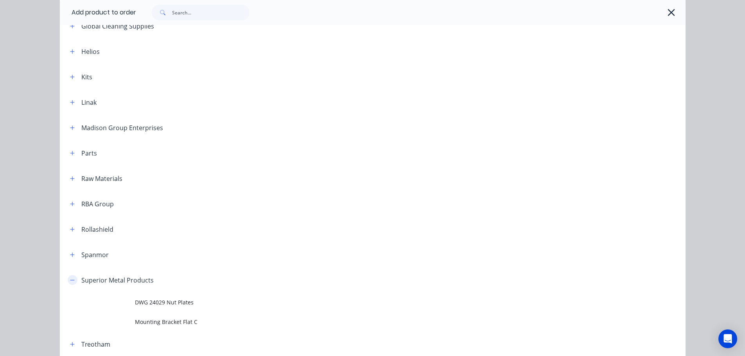
click at [70, 284] on button "button" at bounding box center [73, 280] width 10 height 10
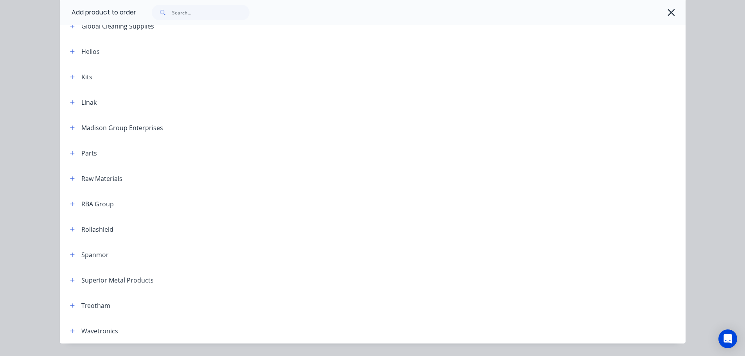
click at [64, 255] on div "Spanmor" at bounding box center [86, 255] width 45 height 10
click at [70, 255] on icon "button" at bounding box center [72, 255] width 4 height 4
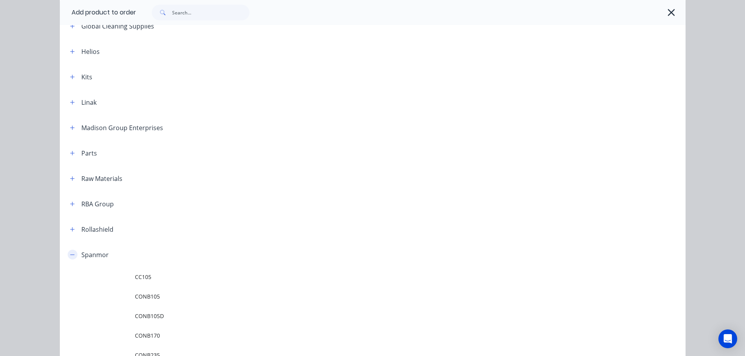
click at [70, 255] on icon "button" at bounding box center [72, 254] width 4 height 0
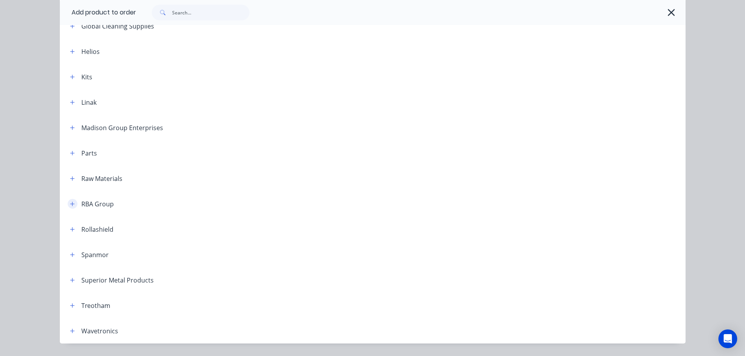
click at [68, 205] on button "button" at bounding box center [73, 204] width 10 height 10
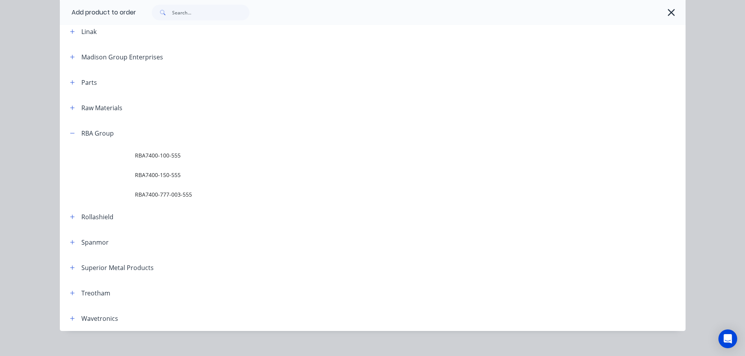
scroll to position [432, 0]
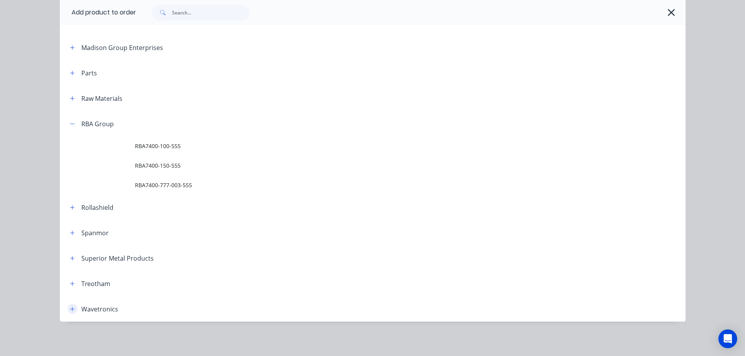
click at [68, 308] on button "button" at bounding box center [73, 309] width 10 height 10
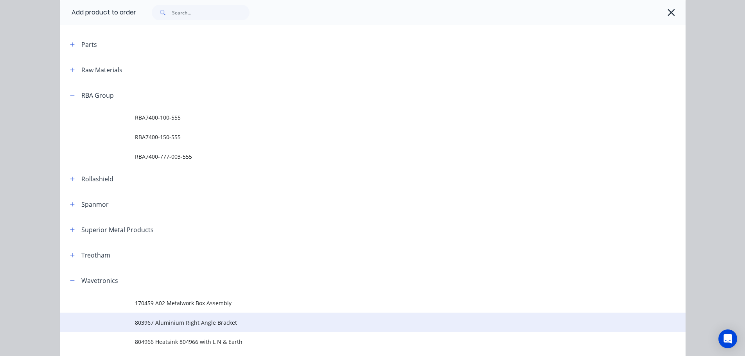
scroll to position [542, 0]
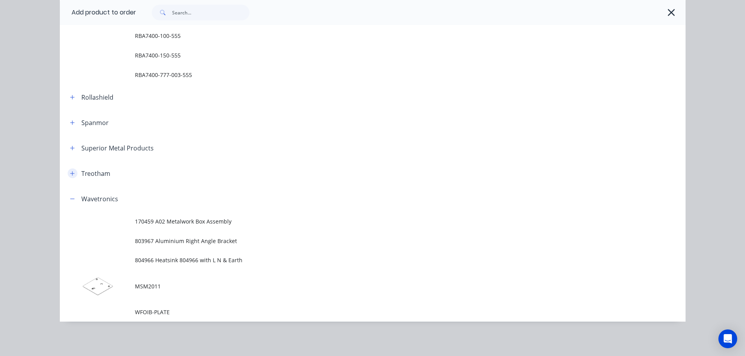
click at [70, 172] on icon "button" at bounding box center [72, 173] width 4 height 4
click at [71, 145] on icon "button" at bounding box center [72, 147] width 5 height 5
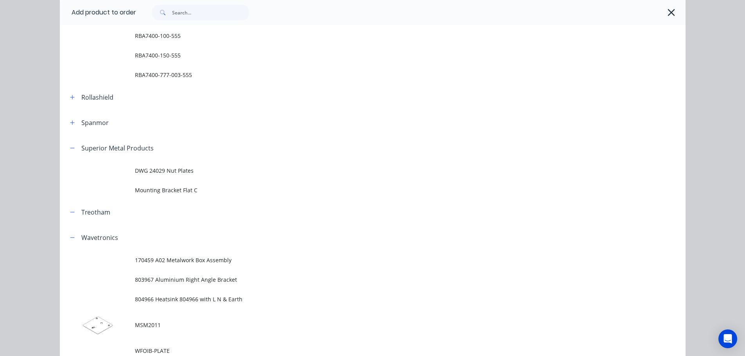
click at [68, 116] on header "Spanmor" at bounding box center [372, 122] width 625 height 25
click at [70, 121] on icon "button" at bounding box center [72, 122] width 5 height 5
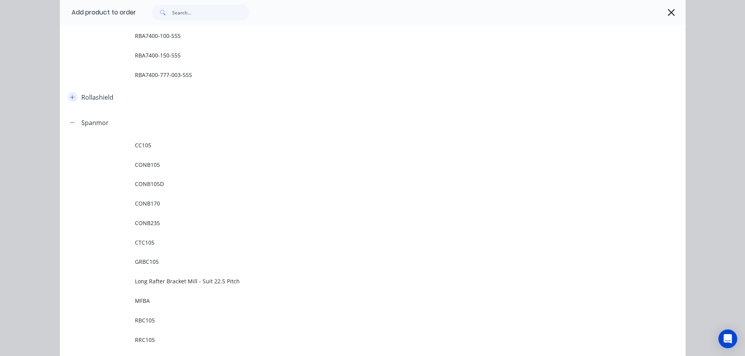
click at [73, 96] on button "button" at bounding box center [73, 97] width 10 height 10
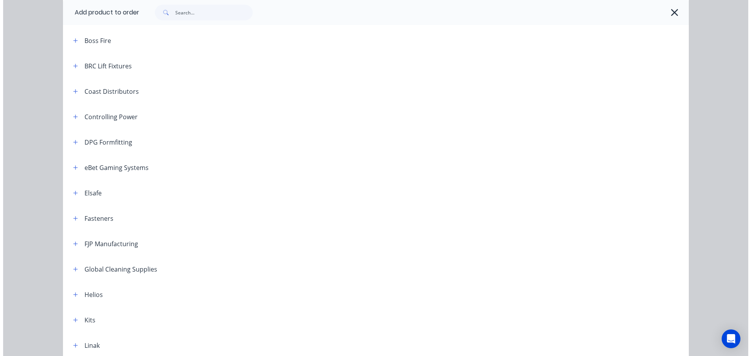
scroll to position [0, 0]
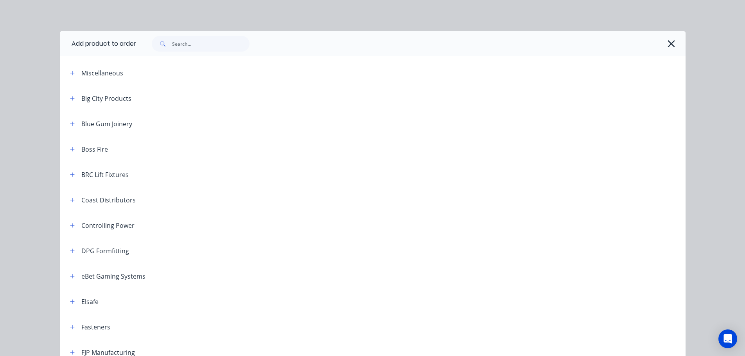
click at [670, 46] on icon "button" at bounding box center [671, 43] width 7 height 7
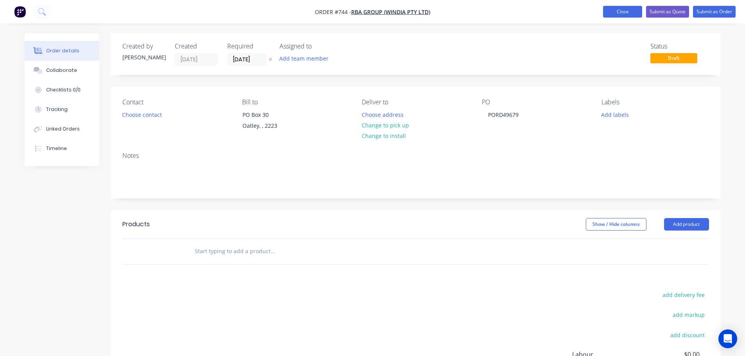
click at [625, 9] on button "Close" at bounding box center [622, 12] width 39 height 12
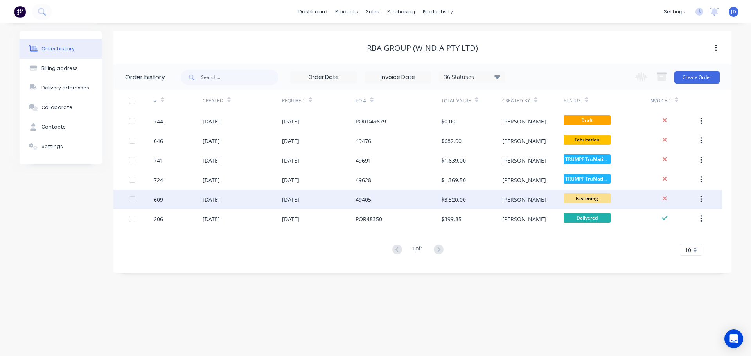
click at [459, 200] on div "$3,520.00" at bounding box center [453, 199] width 25 height 8
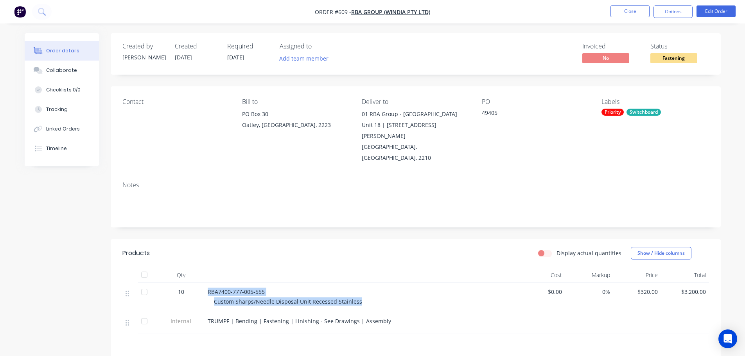
drag, startPoint x: 308, startPoint y: 274, endPoint x: 192, endPoint y: 271, distance: 116.1
click at [192, 283] on div "10 RBA7400-777-005-555 Custom Sharps/Needle Disposal Unit Recessed Stainless $0…" at bounding box center [415, 297] width 586 height 29
click at [363, 283] on div "RBA7400-777-005-555 Custom Sharps/Needle Disposal Unit Recessed Stainless" at bounding box center [360, 297] width 313 height 29
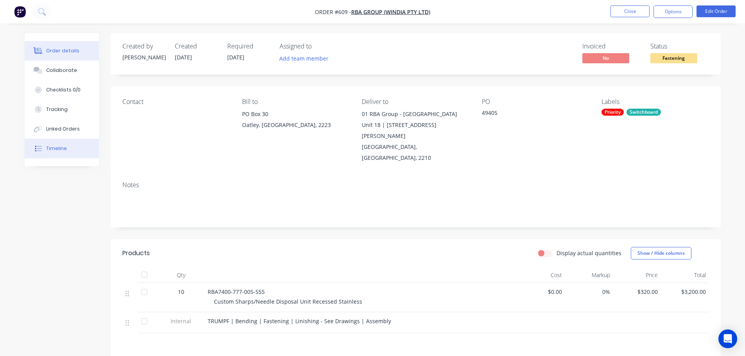
click at [72, 152] on button "Timeline" at bounding box center [62, 149] width 74 height 20
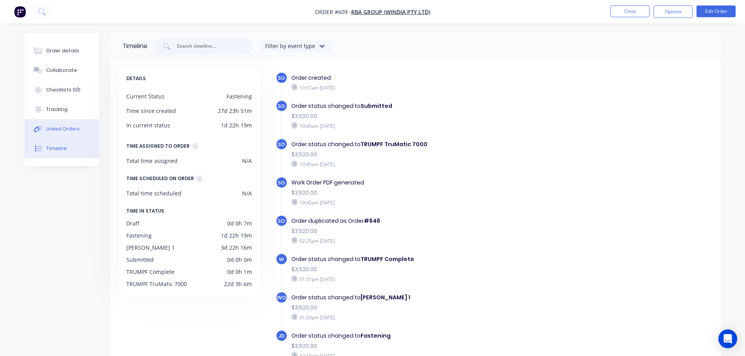
drag, startPoint x: 78, startPoint y: 131, endPoint x: 83, endPoint y: 99, distance: 33.2
click at [78, 130] on button "Linked Orders" at bounding box center [62, 129] width 74 height 20
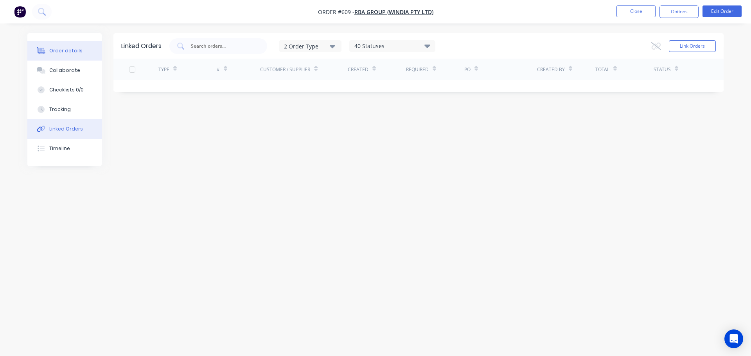
click at [73, 56] on button "Order details" at bounding box center [64, 51] width 74 height 20
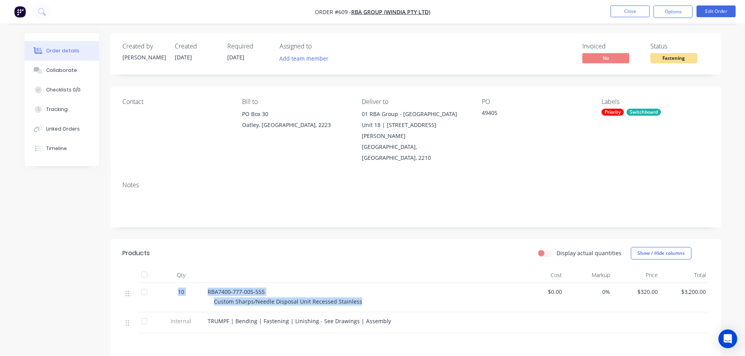
drag, startPoint x: 364, startPoint y: 283, endPoint x: 159, endPoint y: 266, distance: 205.6
click at [146, 283] on div "10 RBA7400-777-005-555 Custom Sharps/Needle Disposal Unit Recessed Stainless $0…" at bounding box center [415, 297] width 586 height 29
click at [407, 312] on div "TRUMPF | Bending | Fastening | Linishing - See Drawings | Assembly" at bounding box center [360, 322] width 313 height 21
drag, startPoint x: 229, startPoint y: 258, endPoint x: 170, endPoint y: 267, distance: 60.0
click at [170, 283] on div "10 RBA7400-777-005-555 Custom Sharps/Needle Disposal Unit Recessed Stainless $0…" at bounding box center [415, 297] width 586 height 29
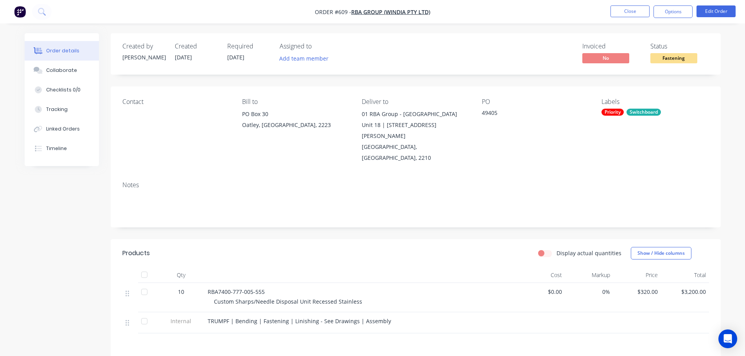
drag, startPoint x: 437, startPoint y: 300, endPoint x: 302, endPoint y: 276, distance: 137.8
click at [432, 317] on div "TRUMPF | Bending | Fastening | Linishing - See Drawings | Assembly" at bounding box center [361, 321] width 306 height 8
drag, startPoint x: 358, startPoint y: 280, endPoint x: 275, endPoint y: 266, distance: 83.7
click at [275, 283] on div "RBA7400-777-005-555 Custom Sharps/Needle Disposal Unit Recessed Stainless" at bounding box center [360, 297] width 313 height 29
copy div "Custom Sharps/Needle Disposal Unit Recessed Stainless"
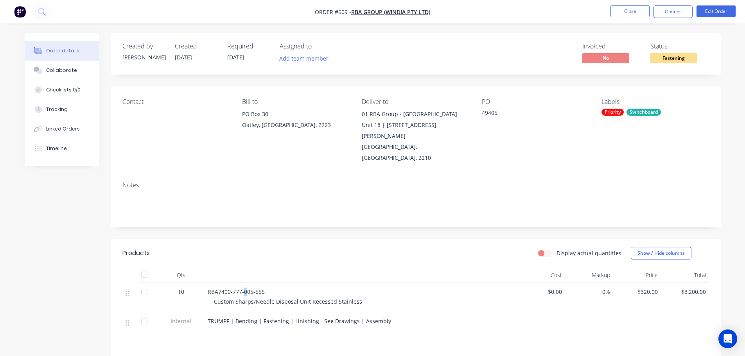
drag, startPoint x: 245, startPoint y: 265, endPoint x: 212, endPoint y: 266, distance: 32.5
click at [233, 283] on div "RBA7400-777-005-555 Custom Sharps/Needle Disposal Unit Recessed Stainless" at bounding box center [360, 297] width 313 height 29
click at [624, 13] on button "Close" at bounding box center [629, 11] width 39 height 12
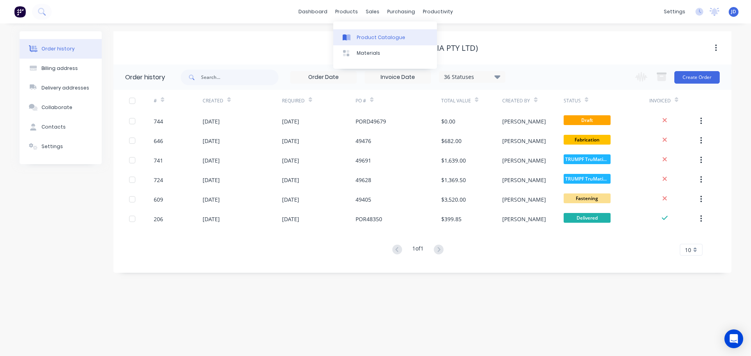
click at [358, 37] on div "Product Catalogue" at bounding box center [381, 37] width 48 height 7
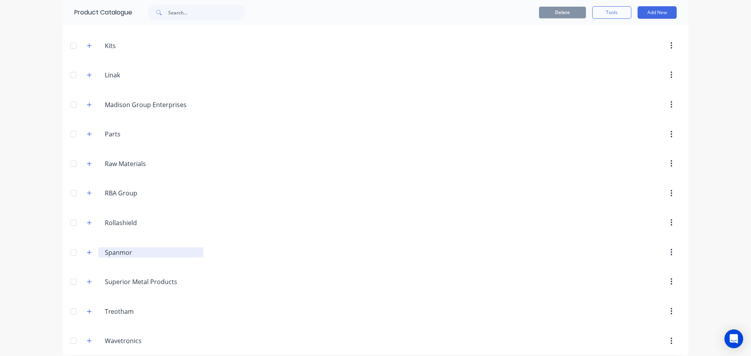
scroll to position [443, 0]
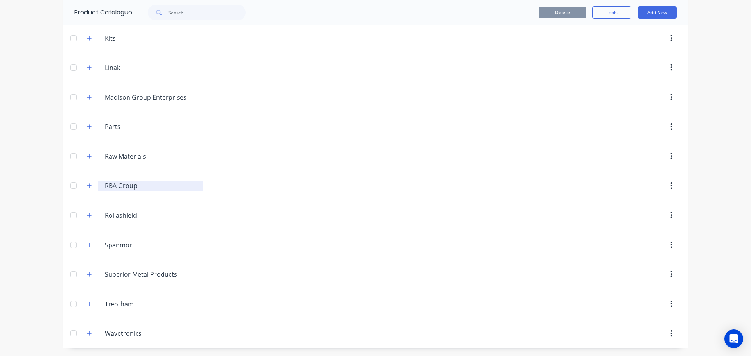
click at [121, 185] on input "RBA Group" at bounding box center [151, 185] width 93 height 9
click at [87, 184] on icon "button" at bounding box center [89, 185] width 5 height 5
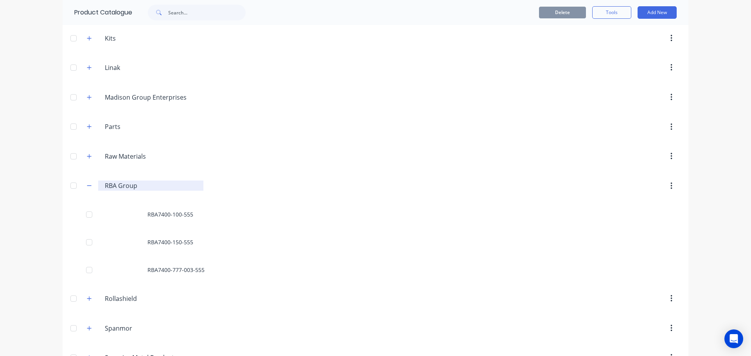
click at [116, 189] on input "RBA Group" at bounding box center [151, 185] width 93 height 9
click at [672, 186] on button "button" at bounding box center [671, 186] width 18 height 14
click at [206, 182] on div "Delete" at bounding box center [441, 186] width 477 height 14
click at [655, 13] on button "Add New" at bounding box center [656, 12] width 39 height 13
drag, startPoint x: 645, startPoint y: 31, endPoint x: 631, endPoint y: 48, distance: 21.4
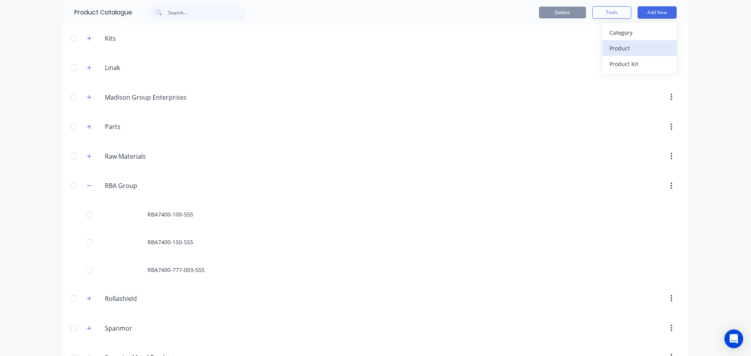
click at [631, 48] on div "Category Product Product Kit" at bounding box center [639, 48] width 74 height 51
click at [630, 47] on div "Product" at bounding box center [639, 48] width 60 height 11
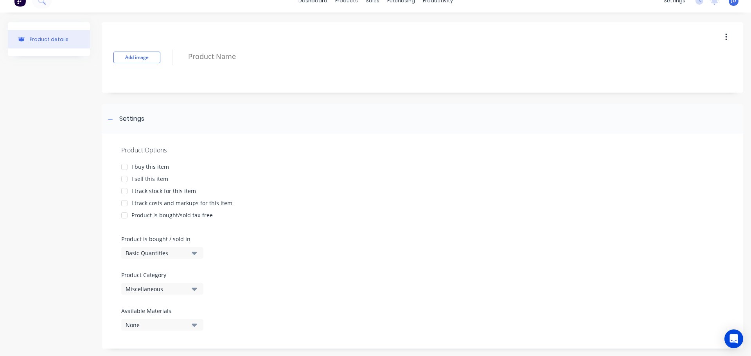
scroll to position [21, 0]
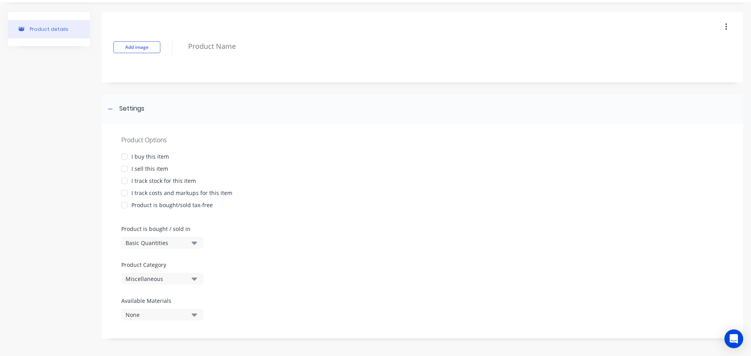
click at [147, 166] on div "I sell this item" at bounding box center [149, 169] width 37 height 8
click at [162, 244] on div "Basic Quantities" at bounding box center [156, 243] width 63 height 8
click at [159, 271] on div "Product Category Miscellaneous" at bounding box center [160, 273] width 78 height 24
click at [160, 279] on div "Miscellaneous" at bounding box center [156, 279] width 63 height 8
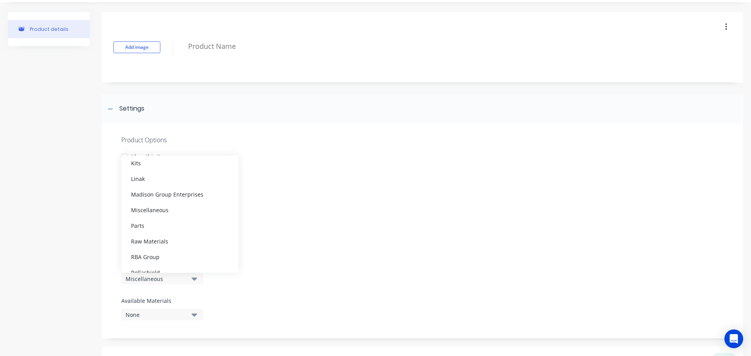
scroll to position [305, 0]
click at [155, 185] on div "RBA Group" at bounding box center [179, 183] width 117 height 16
type textarea "x"
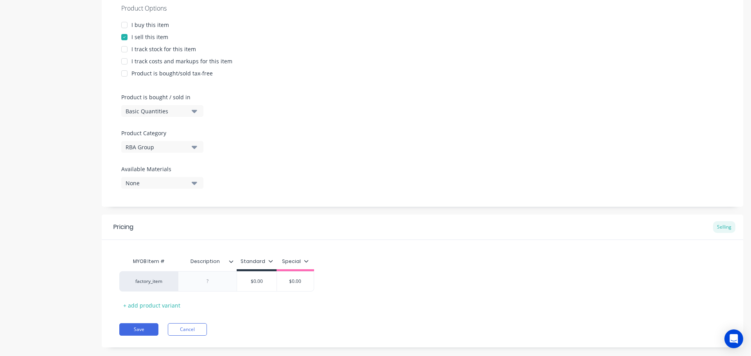
scroll to position [166, 0]
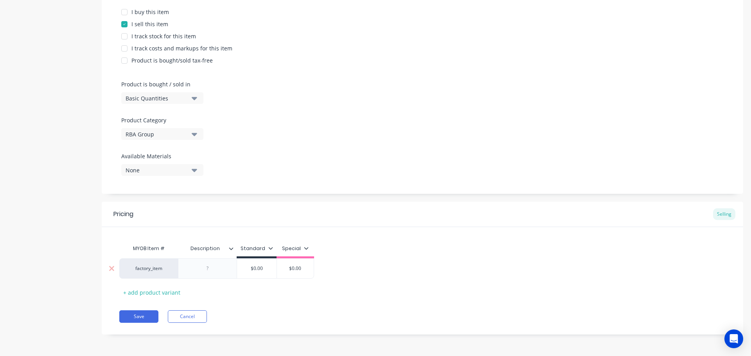
click at [163, 270] on div "factory_item" at bounding box center [148, 268] width 43 height 7
drag, startPoint x: 201, startPoint y: 277, endPoint x: 212, endPoint y: 277, distance: 11.3
click at [204, 278] on div "factory_item RBA7400-777-005-555 No options found... $0.00 $0.00" at bounding box center [422, 268] width 606 height 20
type input "RBA7400-777-005-555"
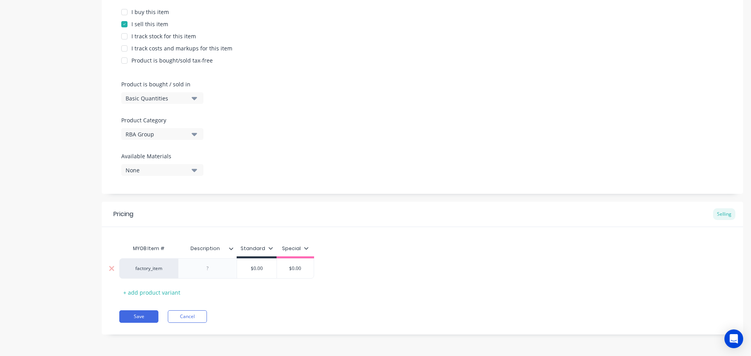
scroll to position [0, 0]
click at [204, 268] on div at bounding box center [207, 268] width 39 height 10
click at [210, 274] on div at bounding box center [207, 268] width 59 height 20
paste div
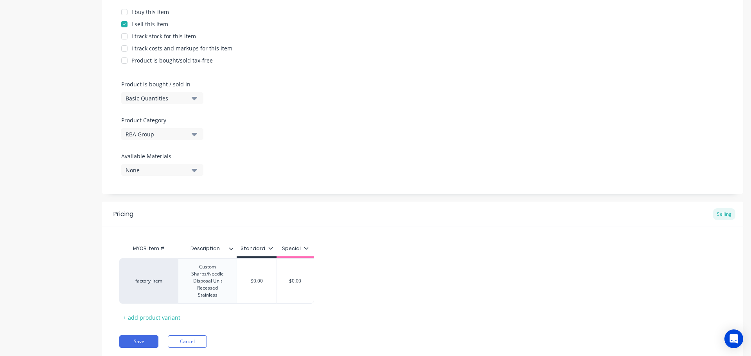
click at [159, 281] on div "factory_item RBA7400-777-005-555  Custom Sharps/Needle Disposal Unit Recessed …" at bounding box center [422, 280] width 606 height 45
click at [162, 280] on div "factory_item" at bounding box center [148, 281] width 43 height 7
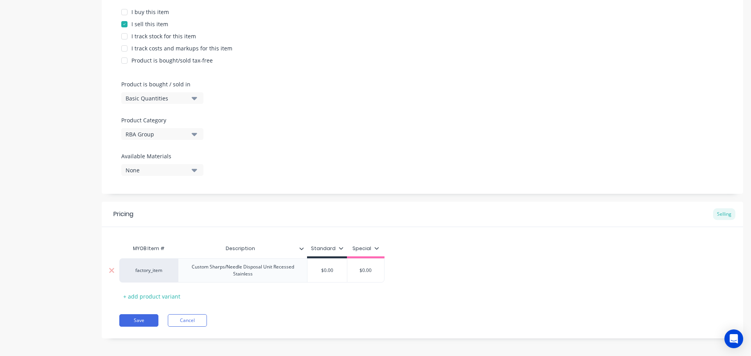
click at [163, 281] on div "factory_item" at bounding box center [148, 270] width 59 height 24
click at [156, 274] on div "factory_item" at bounding box center [148, 270] width 43 height 7
type textarea "x"
click at [162, 274] on div "[PHONE_NUMBER]_Rev A" at bounding box center [148, 270] width 43 height 7
type input "RBA"
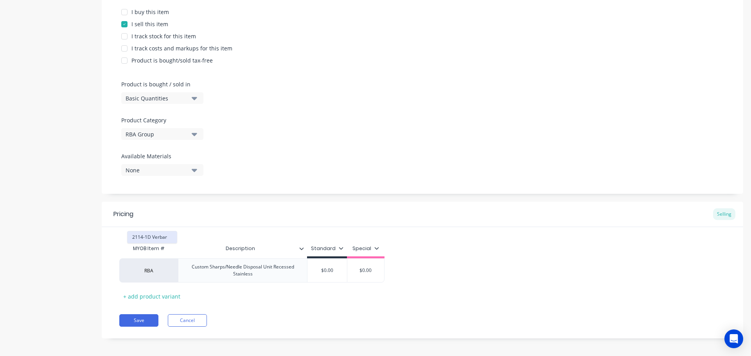
click at [157, 238] on button "2114-1D Verbar" at bounding box center [151, 237] width 49 height 12
click at [162, 274] on div "2114-1D Verbar" at bounding box center [148, 270] width 43 height 7
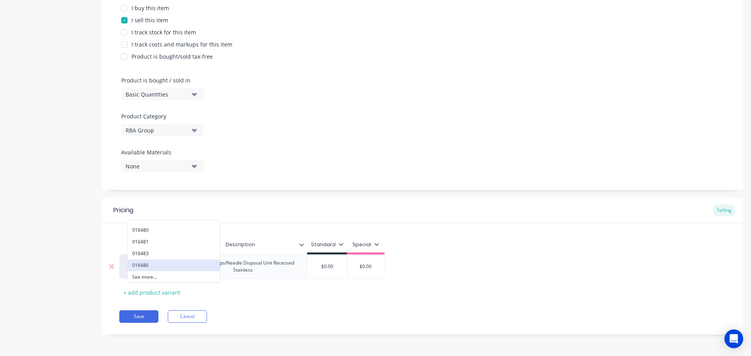
scroll to position [302, 0]
click at [161, 272] on button "See more..." at bounding box center [173, 277] width 92 height 12
click at [246, 312] on div "Save Cancel" at bounding box center [431, 316] width 624 height 13
click at [159, 264] on div "2114-1D Verbar" at bounding box center [148, 266] width 43 height 7
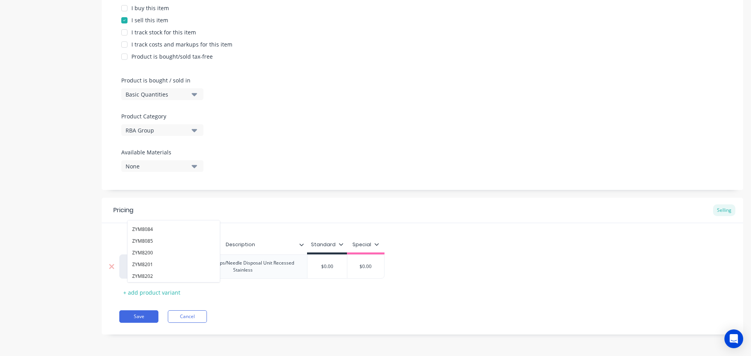
scroll to position [65054, 0]
drag, startPoint x: 222, startPoint y: 301, endPoint x: 210, endPoint y: 300, distance: 13.0
click at [222, 302] on div "Pricing Selling MYOB Item # Description Standard Special 2114-1D Verbar [PHONE_…" at bounding box center [422, 266] width 641 height 137
click at [110, 264] on icon at bounding box center [111, 266] width 5 height 5
click at [113, 263] on icon at bounding box center [112, 267] width 6 height 8
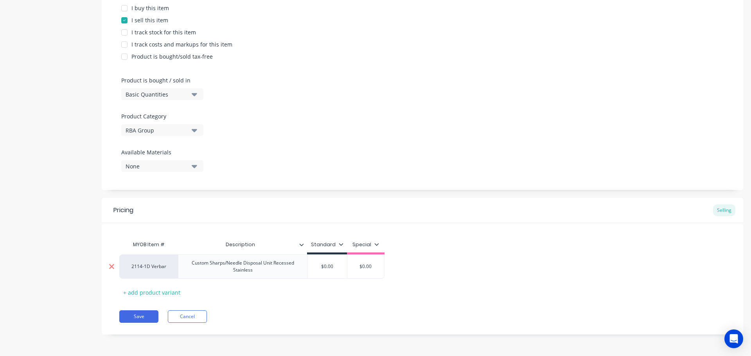
click at [110, 267] on icon at bounding box center [112, 267] width 6 height 8
click at [154, 291] on div "+ add product variant" at bounding box center [151, 293] width 65 height 12
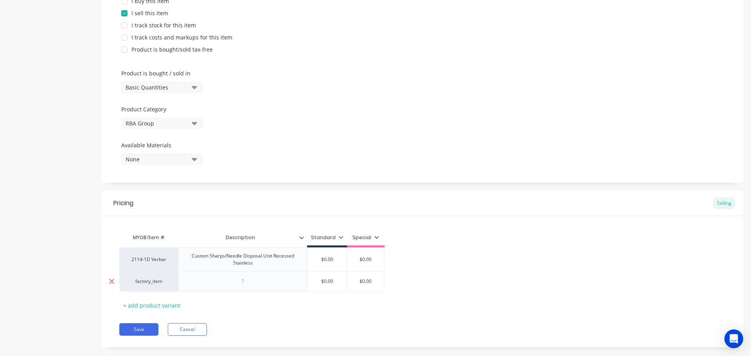
click at [111, 284] on icon at bounding box center [111, 281] width 5 height 5
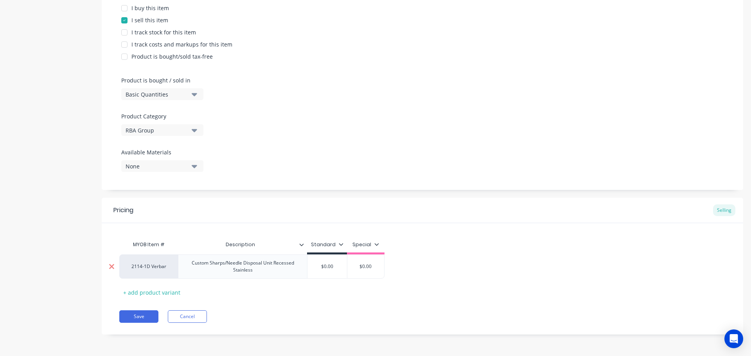
click at [109, 263] on icon at bounding box center [112, 267] width 6 height 8
click at [270, 275] on div "Custom Sharps/Needle Disposal Unit Recessed Stainless" at bounding box center [242, 266] width 122 height 17
click at [150, 266] on div "2114-1D Verbar" at bounding box center [148, 266] width 43 height 7
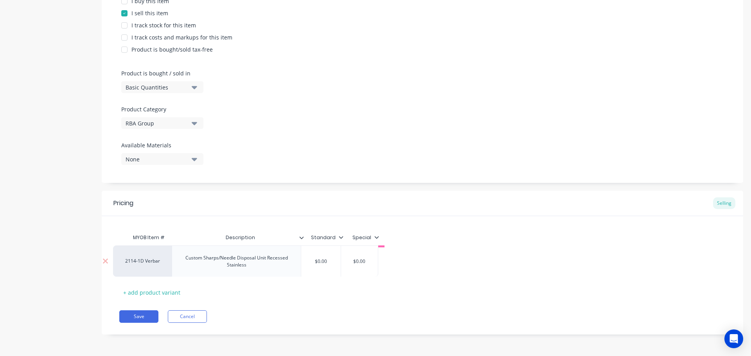
click at [163, 264] on div "2114-1D Verbar Custom Sharps/Needle Disposal Unit Recessed Stainless $0.00 $0.00" at bounding box center [422, 262] width 606 height 31
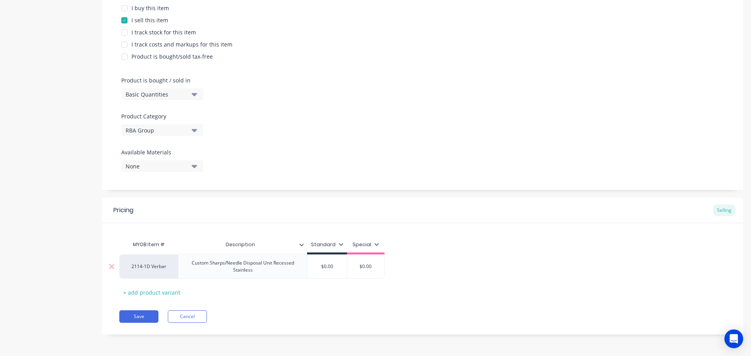
click at [140, 264] on div "2114-1D Verbar" at bounding box center [148, 266] width 43 height 7
click at [243, 182] on div "Product Options I buy this item I sell this item I track stock for this item I …" at bounding box center [422, 82] width 641 height 215
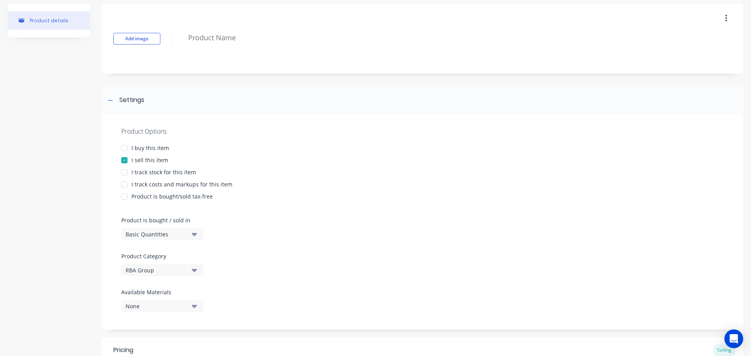
scroll to position [0, 0]
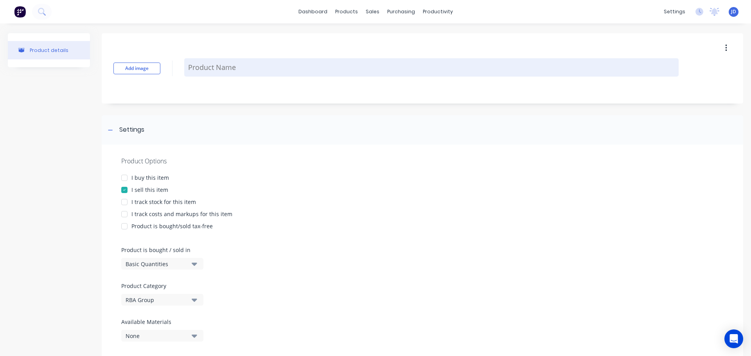
click at [211, 71] on textarea at bounding box center [431, 67] width 494 height 18
paste textarea "Custom Sharps/Needle Disposal Unit Recessed Stainless"
type textarea "x"
type textarea "Custom Sharps/Needle Disposal Unit Recessed Stainless"
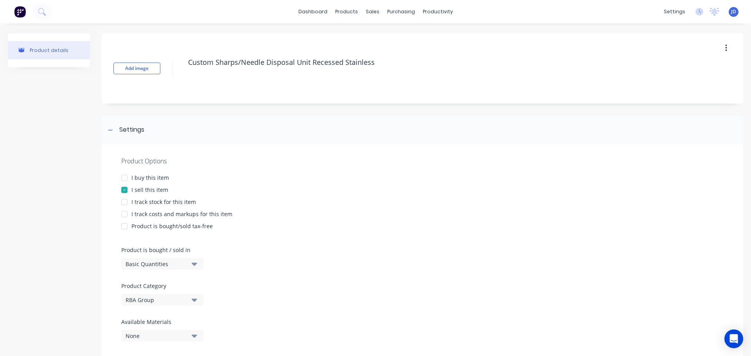
drag, startPoint x: 395, startPoint y: 75, endPoint x: 28, endPoint y: 39, distance: 368.8
click at [0, 47] on div "Product details Add image Custom Sharps/Needle Disposal Unit Recessed Stainless…" at bounding box center [375, 274] width 751 height 502
type textarea "x"
type textarea "R"
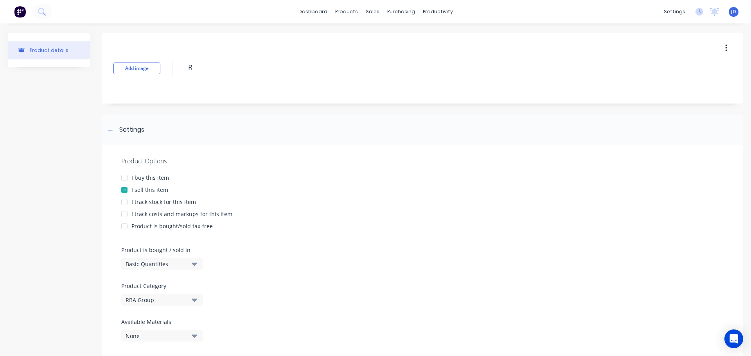
type textarea "x"
type textarea "RB"
type textarea "x"
type textarea "RBA"
type textarea "x"
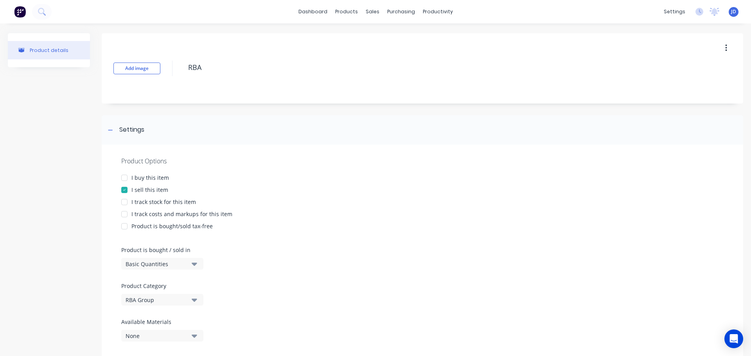
type textarea "RBA"
type textarea "x"
type textarea "RBA"
type textarea "x"
type textarea "RBA7"
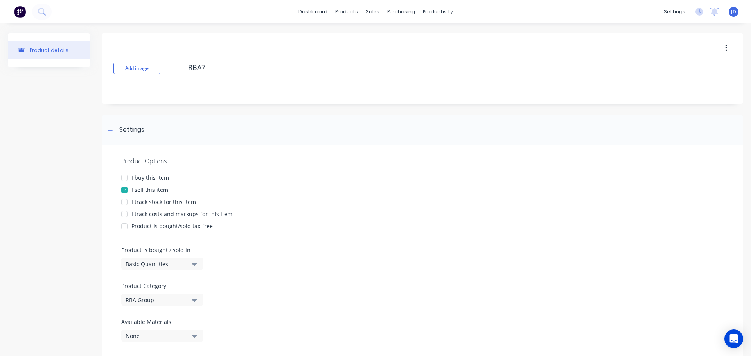
type textarea "x"
type textarea "RBA74"
type textarea "x"
type textarea "RBA740"
type textarea "x"
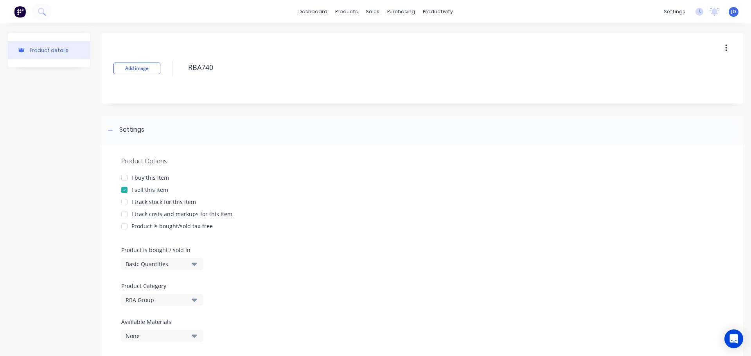
type textarea "RBA7400"
type textarea "x"
type textarea "RBA7400-"
type textarea "x"
type textarea "RBA7400-7"
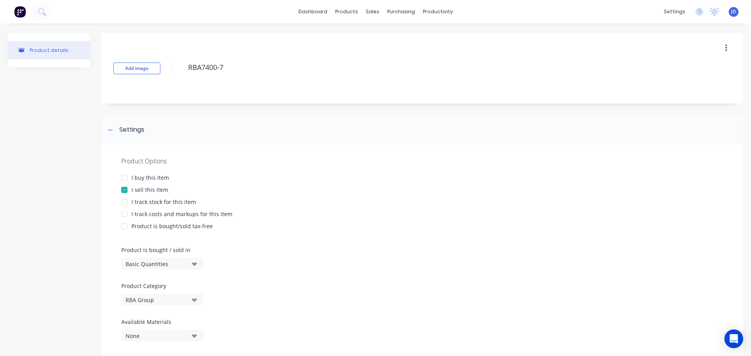
type textarea "x"
type textarea "RBA7400-77"
type textarea "x"
type textarea "RBA7400-777"
type textarea "x"
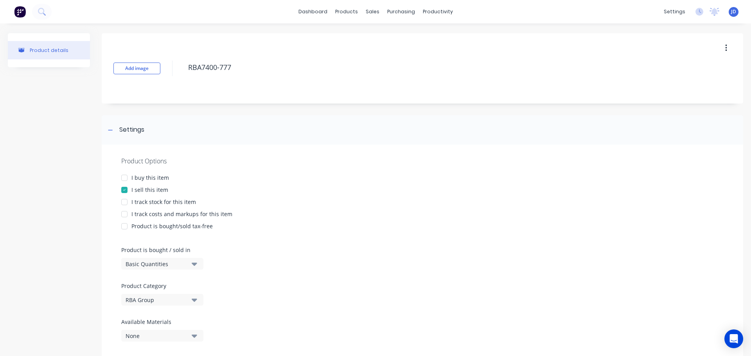
type textarea "RBA7400-777-"
type textarea "x"
type textarea "RBA7400-777-0"
type textarea "x"
type textarea "RBA7400-777-00"
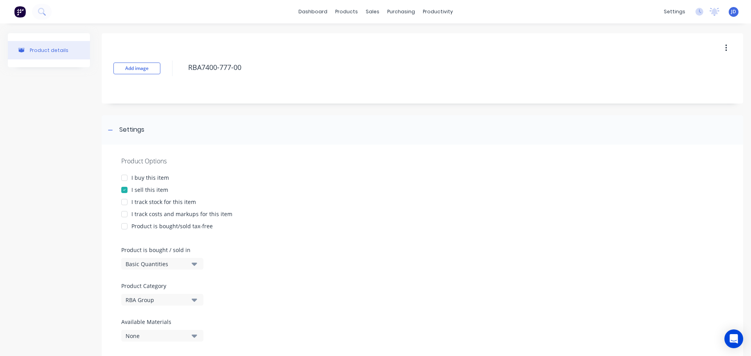
type textarea "x"
type textarea "RBA7400-777-005"
type textarea "x"
type textarea "RBA7400-777-005-"
type textarea "x"
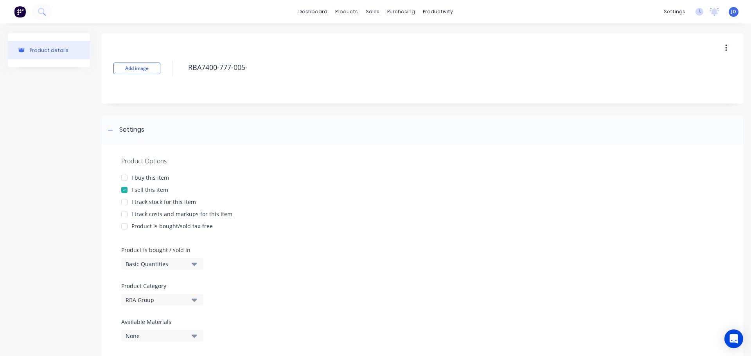
type textarea "RBA7400-777-005-5"
type textarea "x"
type textarea "RBA7400-777-005-55"
type textarea "x"
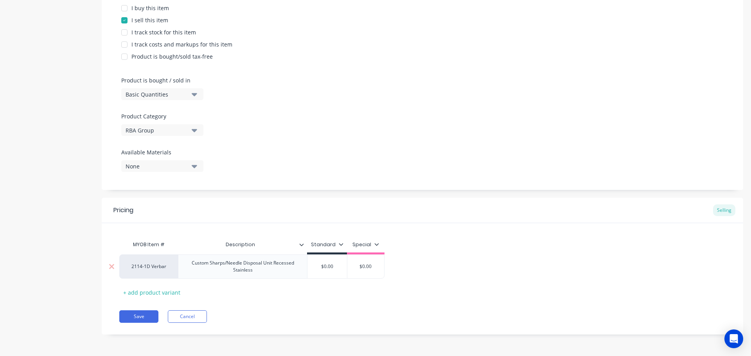
scroll to position [177, 0]
type textarea "RBA7400-777-005-555"
type textarea "x"
type textarea "RBA7400-777-005-555"
click at [261, 287] on div "MYOB Item # Description Standard Special 2114-1D Verbar Custom Sharps/Needle Di…" at bounding box center [422, 268] width 606 height 62
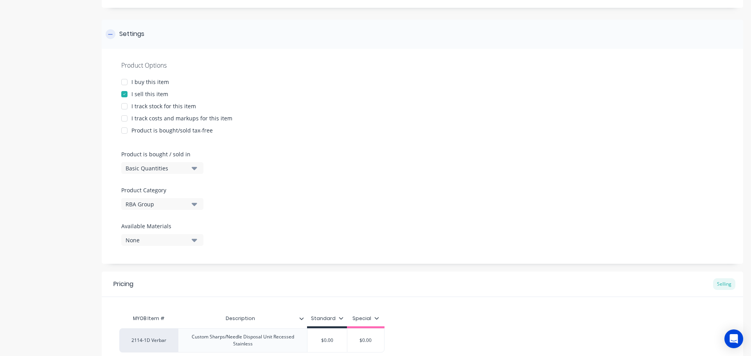
scroll to position [0, 0]
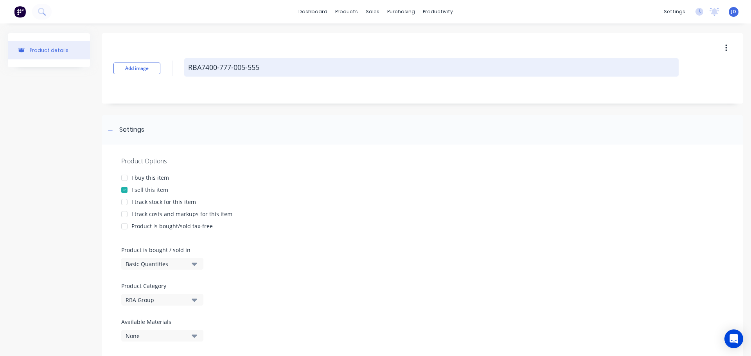
click at [278, 65] on textarea "RBA7400-777-005-555" at bounding box center [431, 67] width 494 height 18
type textarea "x"
type textarea "RBA7400-777-005-555"
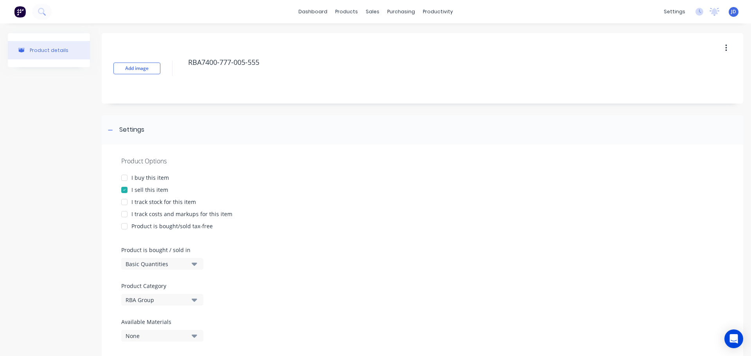
type textarea "x"
type textarea "RBA7400-777-005-555"
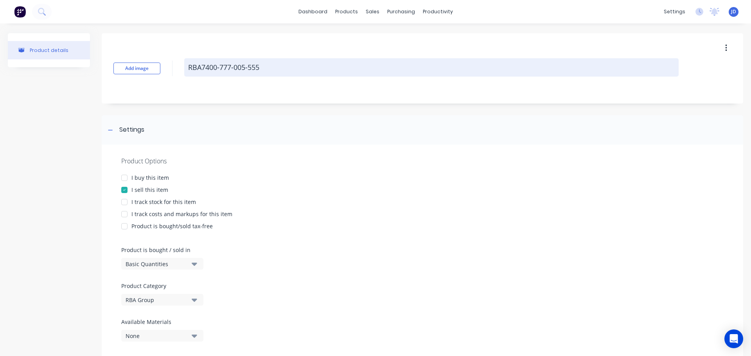
click at [271, 66] on textarea "RBA7400-777-005-555" at bounding box center [431, 67] width 494 height 18
type textarea "x"
type textarea "RBA7400-777-005-555"
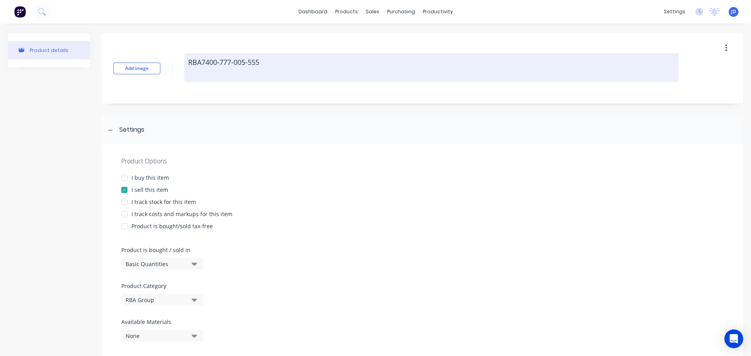
paste textarea "Custom Sharps/Needle Disposal Unit Recessed Stainless"
type textarea "x"
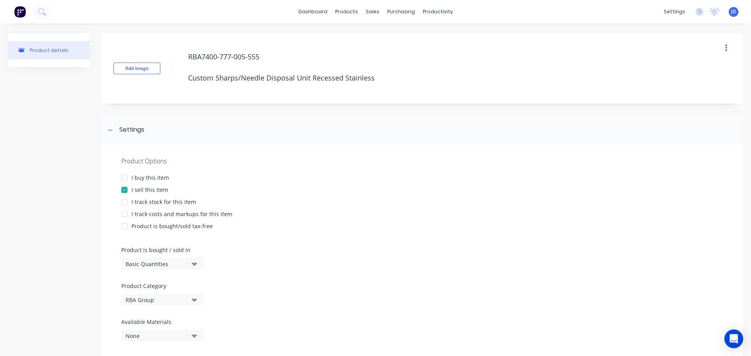
type textarea "RBA7400-777-005-555 Custom Sharps/Needle Disposal Unit Recessed Stainless"
type textarea "x"
type textarea "RBA7400-777-005-555 Custom Sharps/Needle Disposal Unit Recessed Stainless"
click at [299, 160] on div "Product Options" at bounding box center [422, 160] width 602 height 9
click at [722, 53] on button "button" at bounding box center [726, 48] width 18 height 14
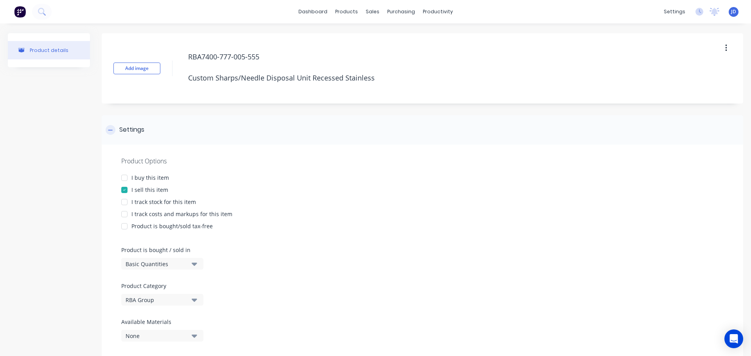
click at [339, 127] on div "Settings" at bounding box center [422, 129] width 641 height 29
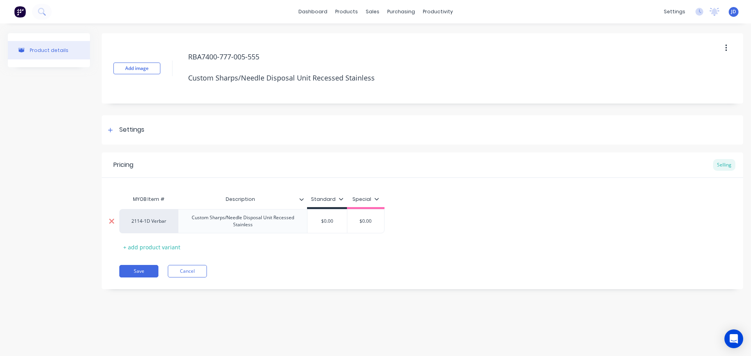
click at [111, 224] on icon at bounding box center [111, 221] width 5 height 5
drag, startPoint x: 224, startPoint y: 223, endPoint x: 230, endPoint y: 223, distance: 6.6
click at [224, 223] on div "Custom Sharps/Needle Disposal Unit Recessed Stainless" at bounding box center [242, 221] width 122 height 17
click at [186, 278] on button "Cancel" at bounding box center [187, 271] width 39 height 13
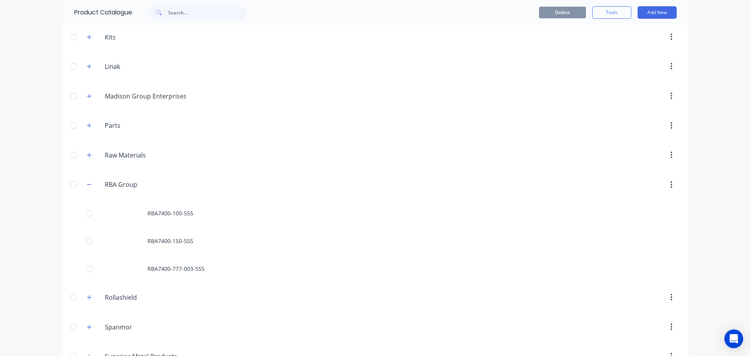
scroll to position [526, 0]
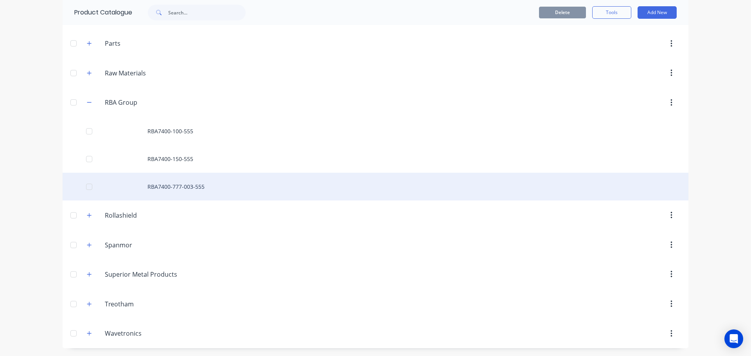
click at [231, 187] on div "RBA7400-777-003-555" at bounding box center [375, 187] width 625 height 28
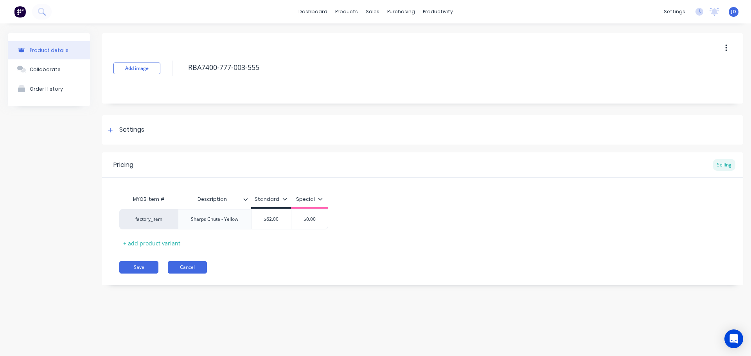
click at [192, 268] on button "Cancel" at bounding box center [187, 267] width 39 height 13
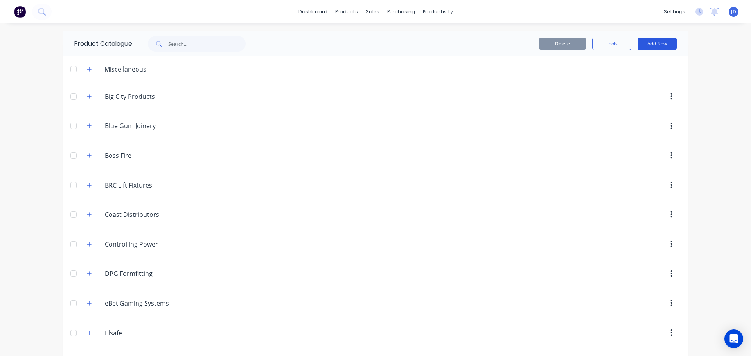
click at [656, 44] on button "Add New" at bounding box center [656, 44] width 39 height 13
click at [645, 66] on div "Category" at bounding box center [639, 63] width 60 height 11
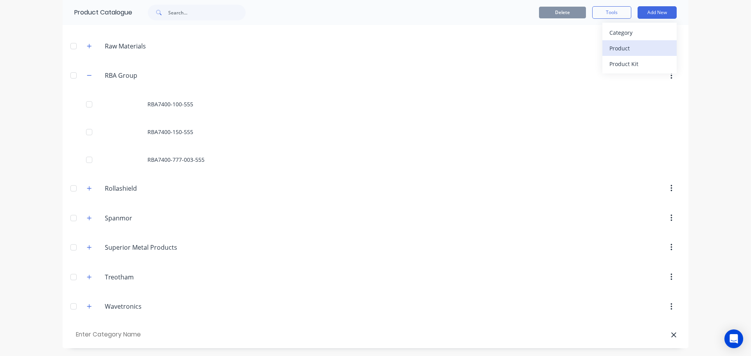
click at [636, 50] on div "Product" at bounding box center [639, 48] width 60 height 11
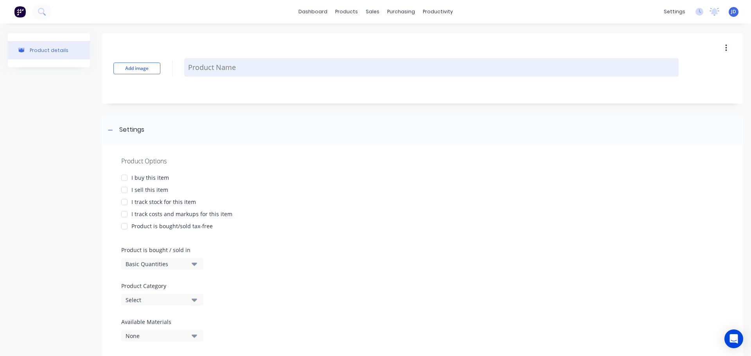
click at [203, 71] on textarea at bounding box center [431, 67] width 494 height 18
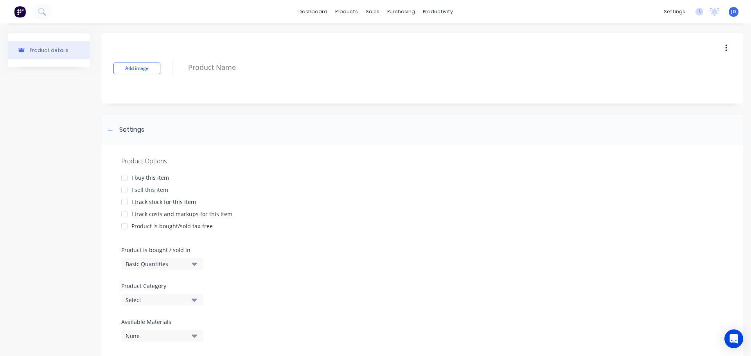
type textarea "x"
type textarea "R"
type textarea "x"
type textarea "RB"
type textarea "x"
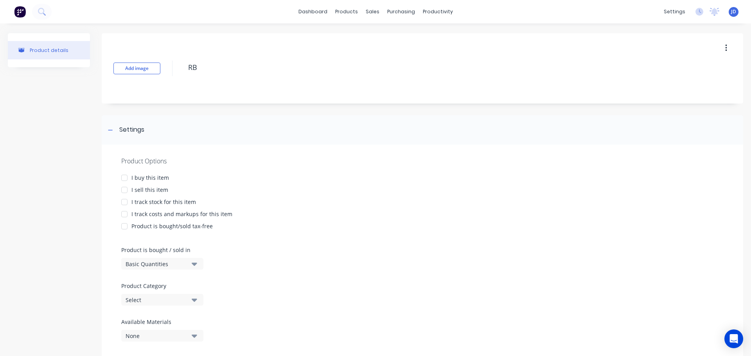
type textarea "RBA"
type textarea "x"
type textarea "RBA7"
type textarea "x"
type textarea "RBA74"
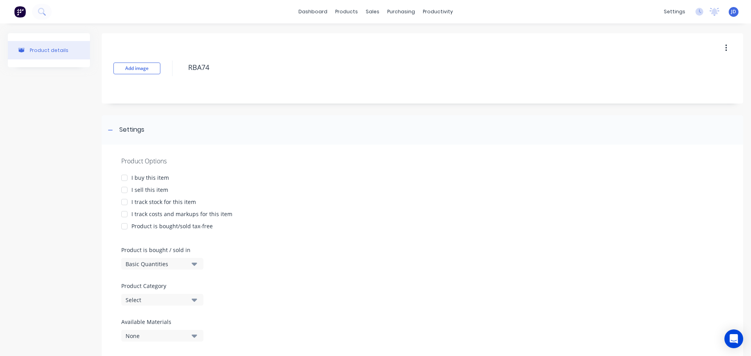
type textarea "x"
type textarea "RBA740"
type textarea "x"
type textarea "RBA7400"
type textarea "x"
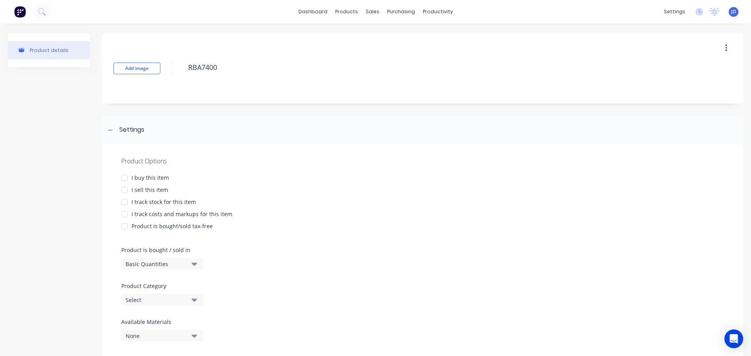
type textarea "RBA7400-"
type textarea "x"
type textarea "RBA7400-7"
type textarea "x"
type textarea "RBA7400-77"
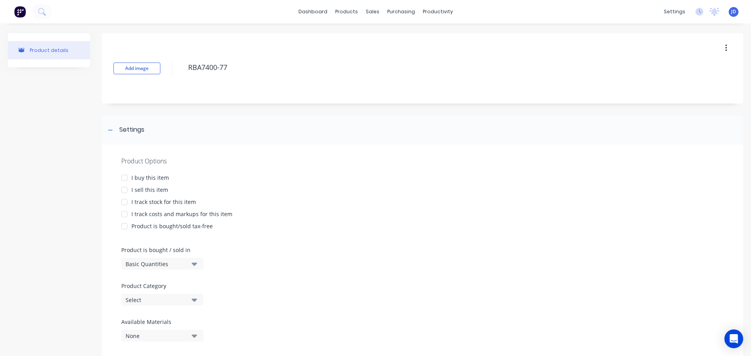
type textarea "x"
type textarea "RBA7400-777"
type textarea "x"
type textarea "RBA7400-777-"
type textarea "x"
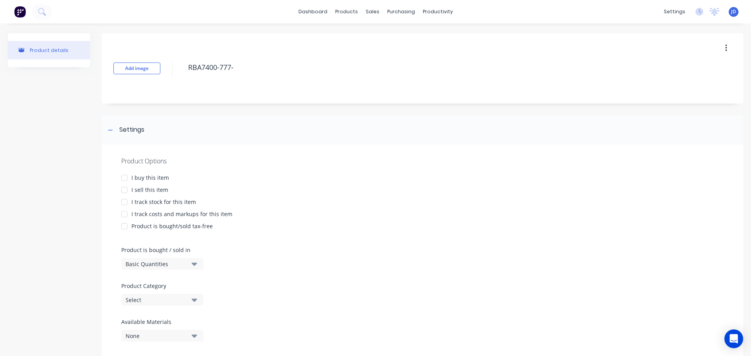
type textarea "RBA7400-777-0"
type textarea "x"
type textarea "RBA7400-777-00"
type textarea "x"
type textarea "RBA7400-777-005"
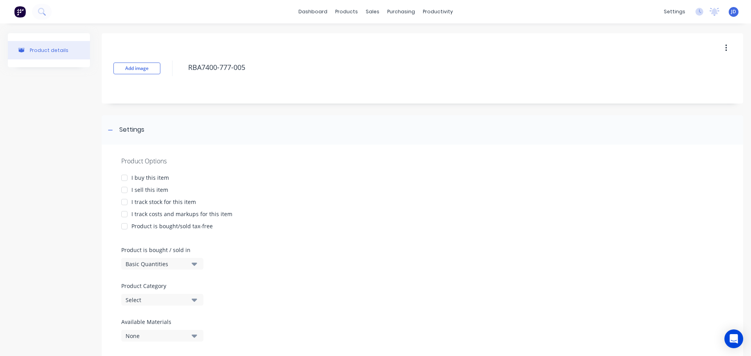
type textarea "x"
type textarea "RBA7400-777-005-"
type textarea "x"
type textarea "RBA7400-777-005-5"
type textarea "x"
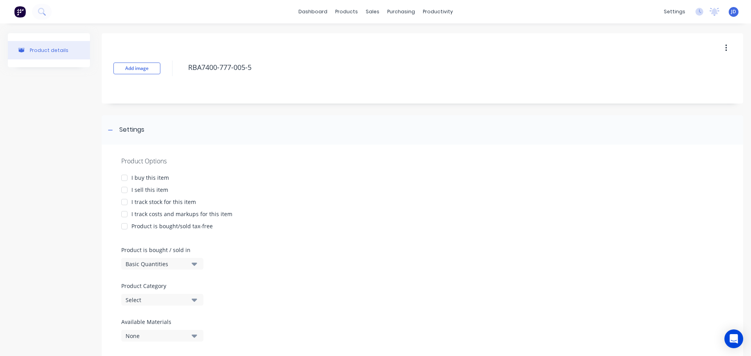
type textarea "RBA7400-777-005-55"
type textarea "x"
type textarea "RBA7400-777-005-555"
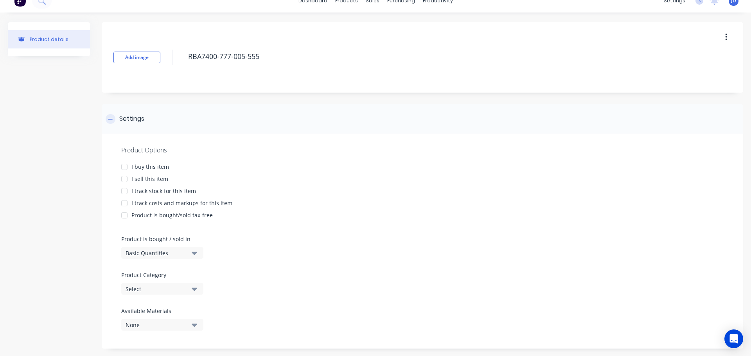
scroll to position [21, 0]
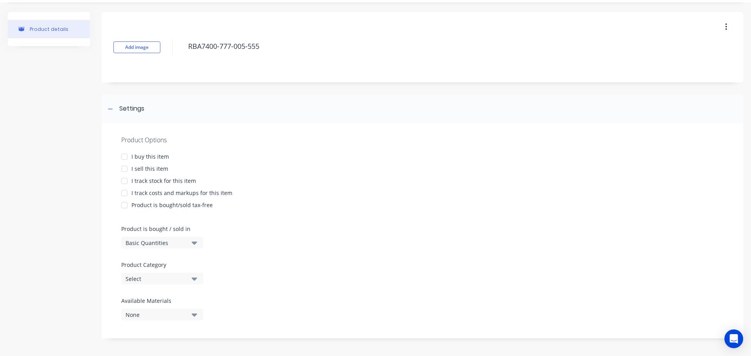
click at [126, 167] on div at bounding box center [124, 169] width 16 height 16
type textarea "x"
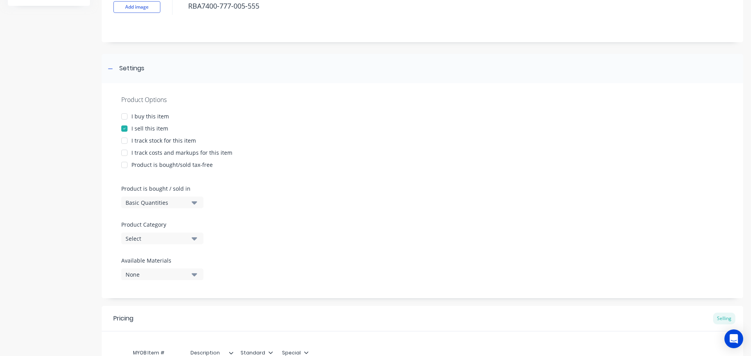
scroll to position [166, 0]
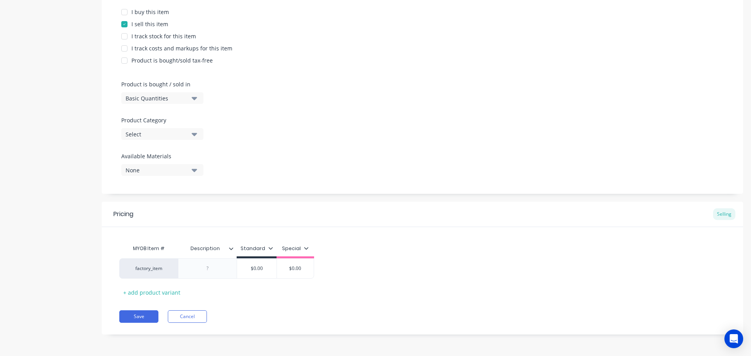
type textarea "RBA7400-777-005-555"
type textarea "x"
type textarea "RBA7400-777-005-555"
click at [158, 131] on div "Select" at bounding box center [156, 134] width 63 height 8
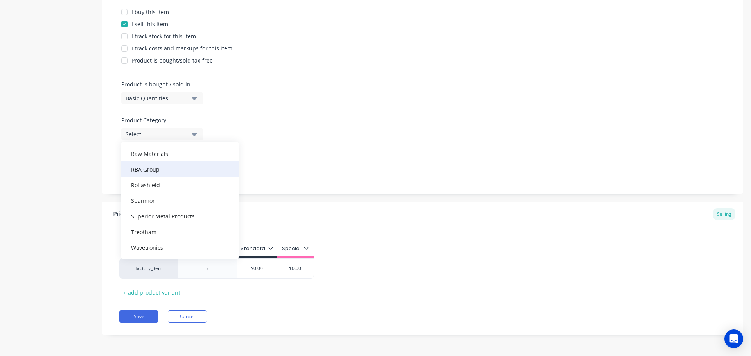
click at [154, 173] on div "RBA Group" at bounding box center [179, 169] width 117 height 16
type textarea "x"
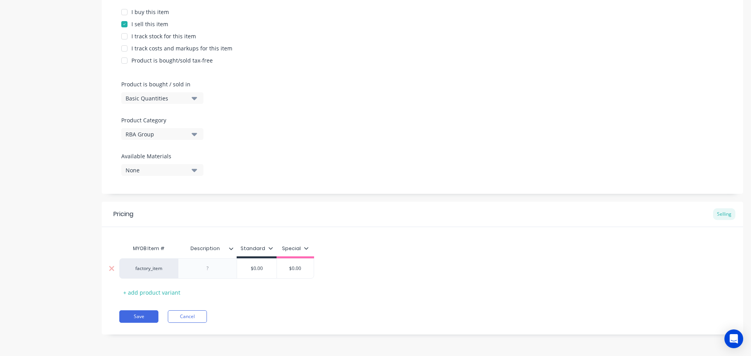
click at [206, 272] on div at bounding box center [207, 268] width 39 height 10
paste div
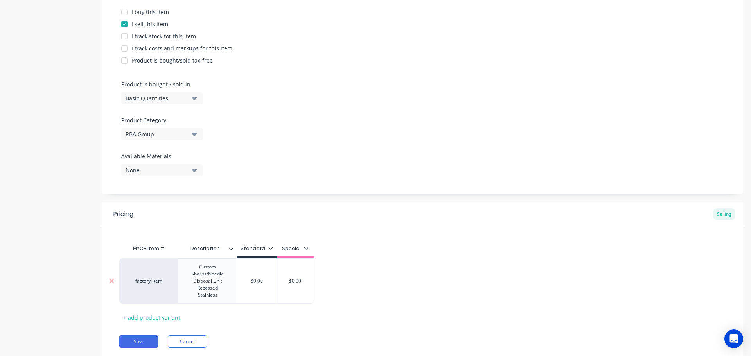
click at [258, 285] on div "$0.00" at bounding box center [256, 281] width 39 height 20
type textarea "x"
type input "$0.00"
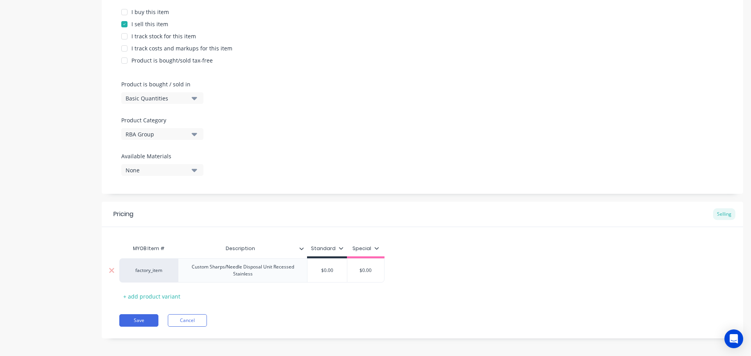
type textarea "x"
type input "$0.003"
type textarea "x"
type input "$0.0032"
type textarea "x"
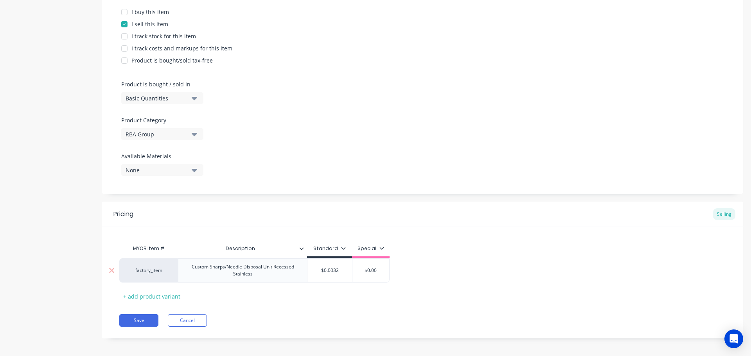
type input "$0.00320"
type textarea "x"
type input "$0.0032"
type textarea "x"
type input "$0.003"
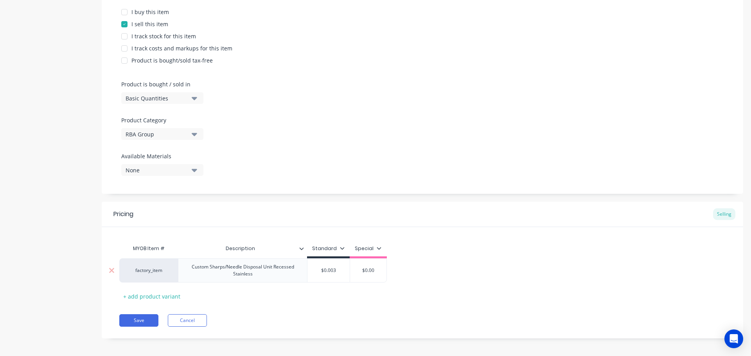
type textarea "x"
type input "$0.00"
type textarea "x"
type input "$0.0"
type textarea "x"
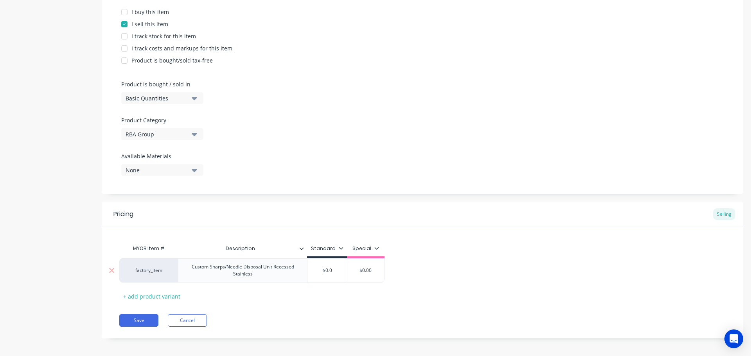
type input "$0."
type textarea "x"
type input "$0"
type textarea "x"
type input "$"
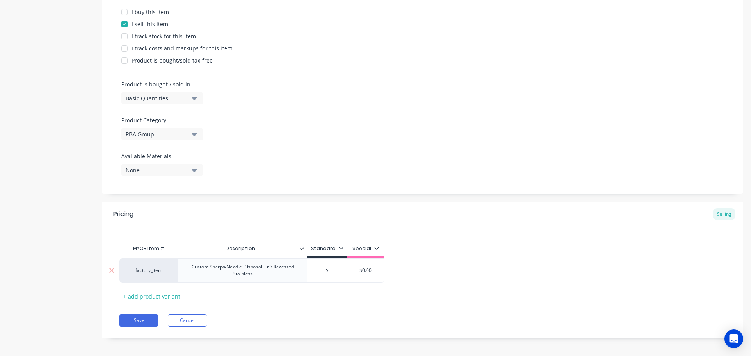
type textarea "x"
type input "$3"
type textarea "x"
type input "$32"
type textarea "x"
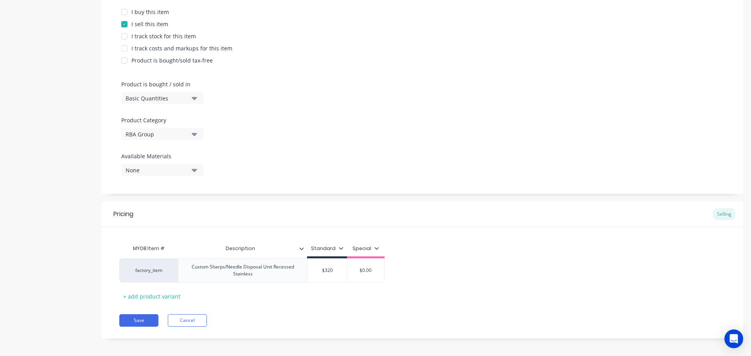
type input "$320"
drag, startPoint x: 341, startPoint y: 312, endPoint x: 344, endPoint y: 309, distance: 4.2
click at [343, 311] on div "Pricing Selling MYOB Item # Description Standard Special factory_item Custom Sh…" at bounding box center [422, 270] width 641 height 137
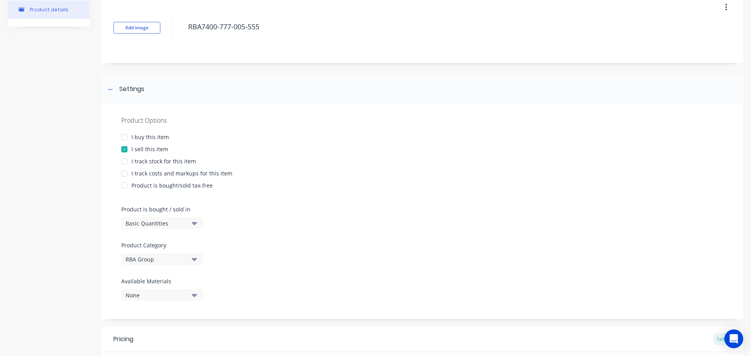
scroll to position [88, 0]
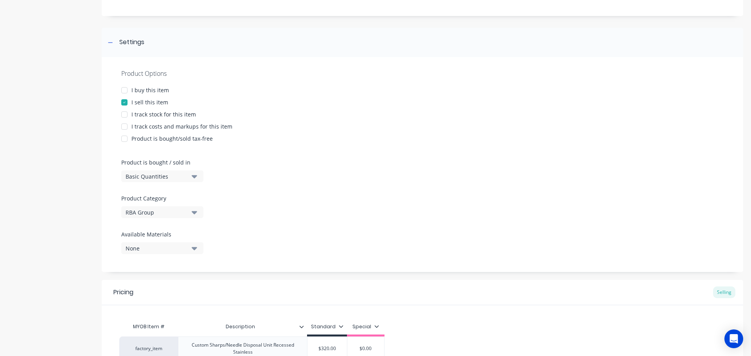
drag, startPoint x: 197, startPoint y: 250, endPoint x: 192, endPoint y: 249, distance: 5.9
click at [195, 250] on button "None" at bounding box center [162, 248] width 82 height 12
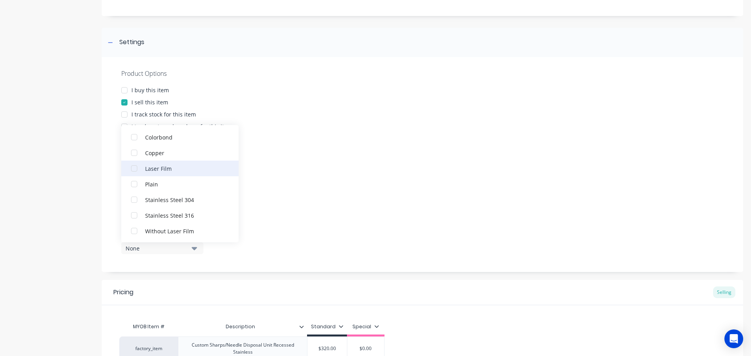
scroll to position [39, 0]
click at [341, 211] on div "Product Options I buy this item I sell this item I track stock for this item I …" at bounding box center [422, 164] width 641 height 215
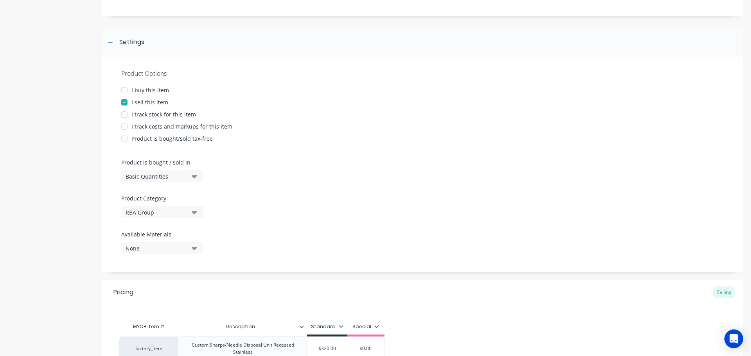
click at [187, 177] on div "Basic Quantities" at bounding box center [156, 176] width 63 height 8
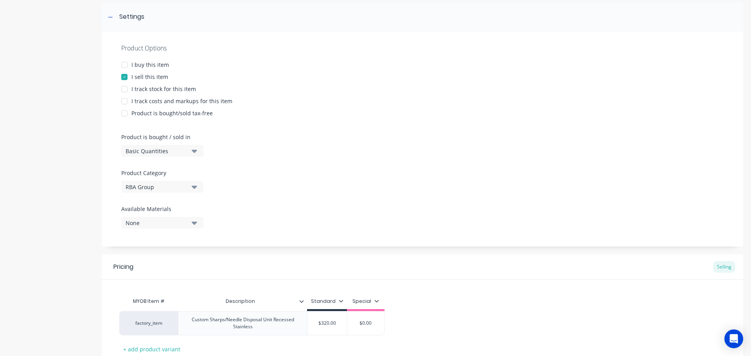
scroll to position [177, 0]
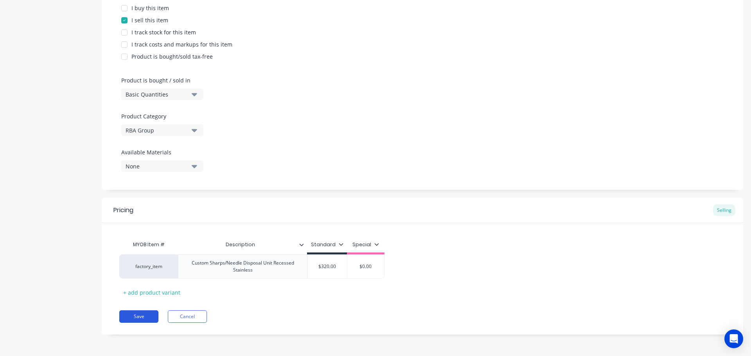
click at [148, 321] on button "Save" at bounding box center [138, 316] width 39 height 13
type textarea "x"
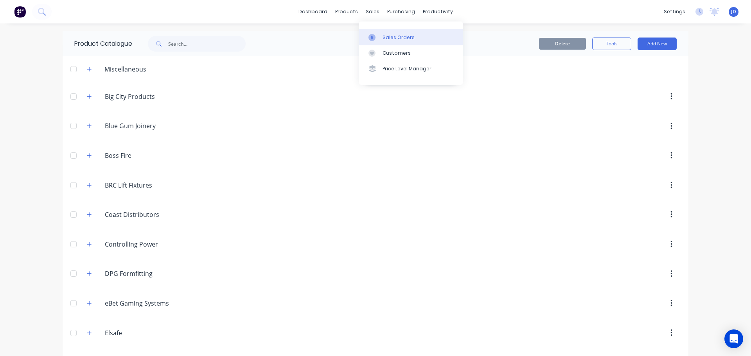
click at [380, 35] on link "Sales Orders" at bounding box center [411, 37] width 104 height 16
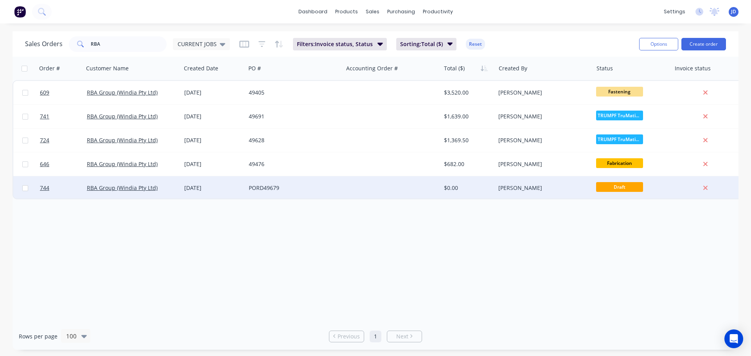
click at [454, 188] on div "$0.00" at bounding box center [467, 188] width 46 height 8
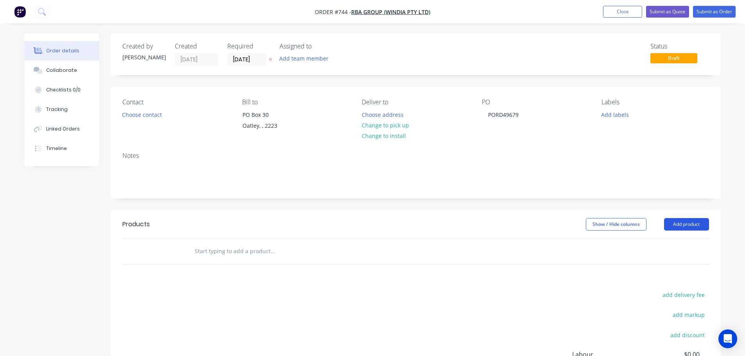
click at [691, 227] on button "Add product" at bounding box center [686, 224] width 45 height 13
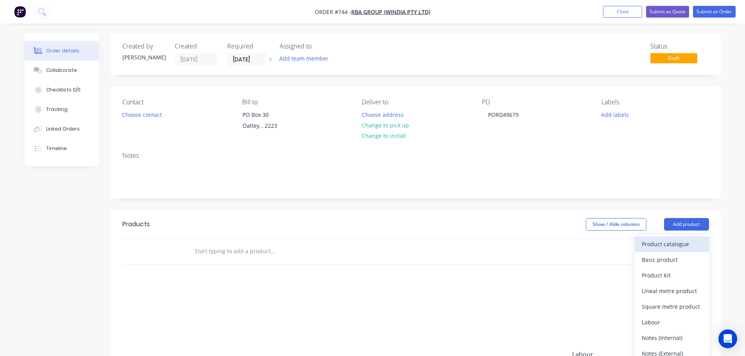
click at [676, 244] on div "Product catalogue" at bounding box center [672, 243] width 60 height 11
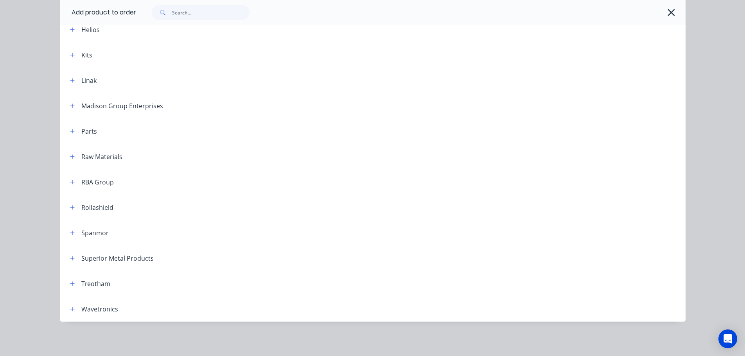
scroll to position [119, 0]
click at [70, 181] on icon "button" at bounding box center [72, 182] width 4 height 4
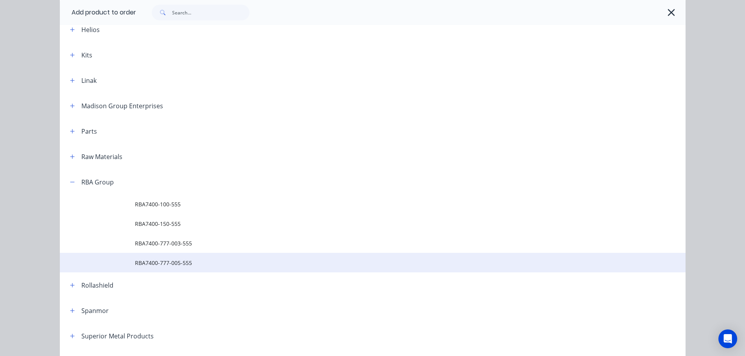
click at [184, 266] on span "RBA7400-777-005-555" at bounding box center [355, 263] width 440 height 8
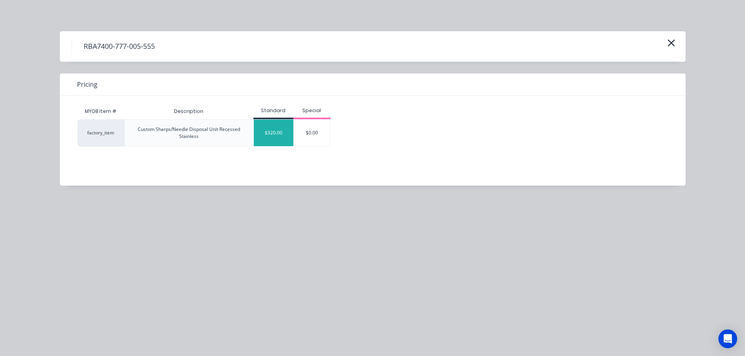
click at [268, 142] on div "$320.00" at bounding box center [273, 133] width 39 height 27
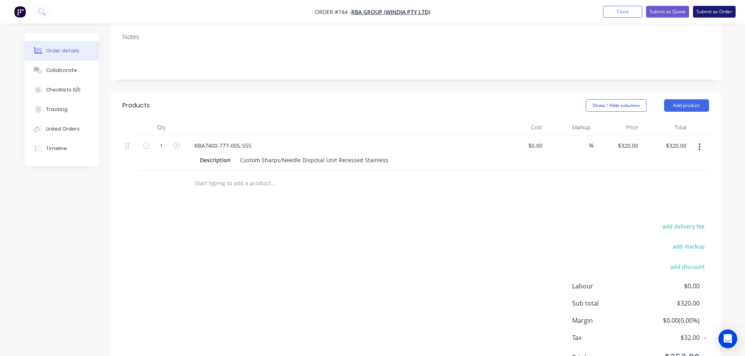
click at [717, 14] on button "Submit as Order" at bounding box center [714, 12] width 43 height 12
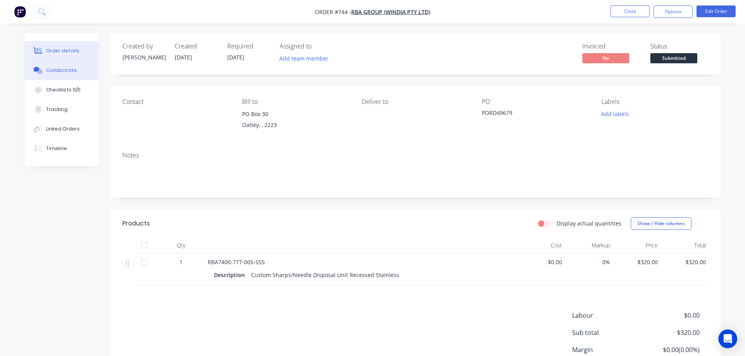
click at [82, 71] on button "Collaborate" at bounding box center [62, 71] width 74 height 20
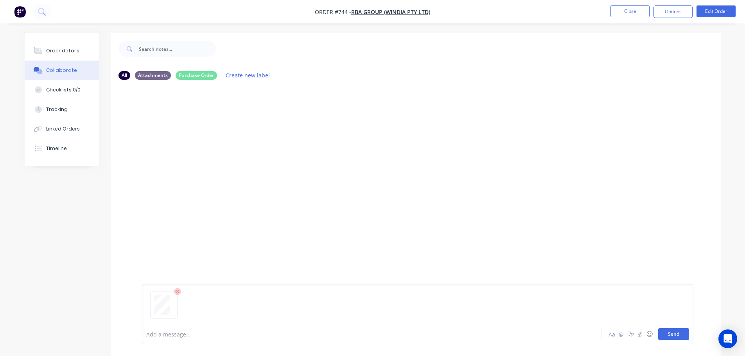
click at [671, 334] on button "Send" at bounding box center [673, 334] width 31 height 12
click at [62, 49] on div "Order details" at bounding box center [62, 50] width 33 height 7
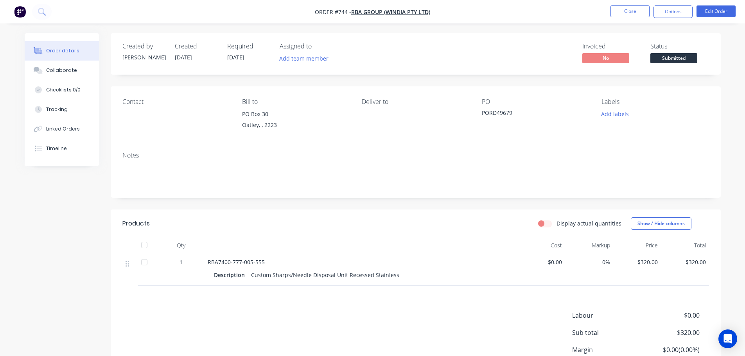
click at [684, 55] on span "Submitted" at bounding box center [673, 58] width 47 height 10
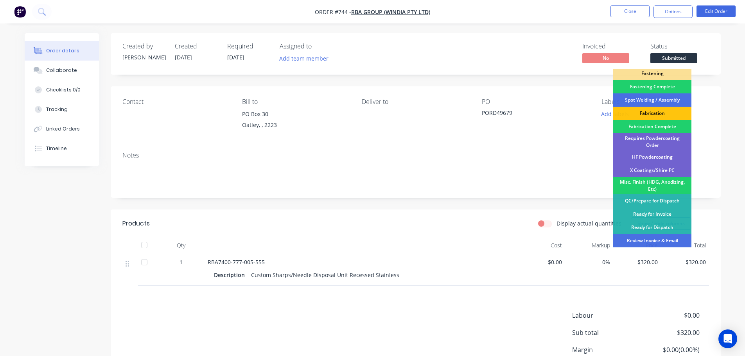
scroll to position [111, 0]
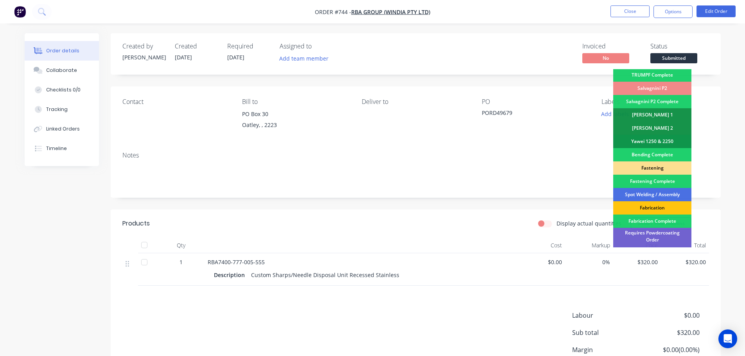
click at [659, 166] on div "Fastening" at bounding box center [652, 167] width 78 height 13
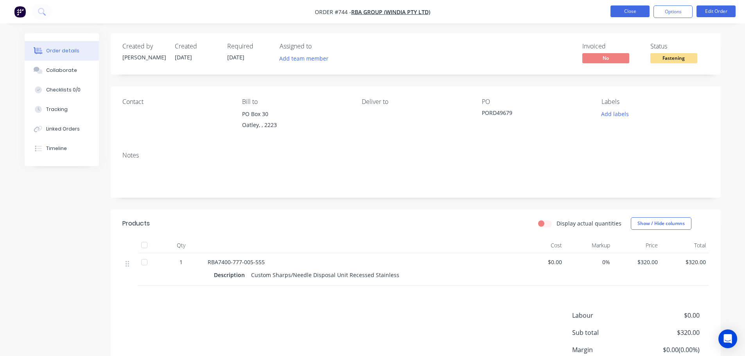
click at [621, 13] on button "Close" at bounding box center [629, 11] width 39 height 12
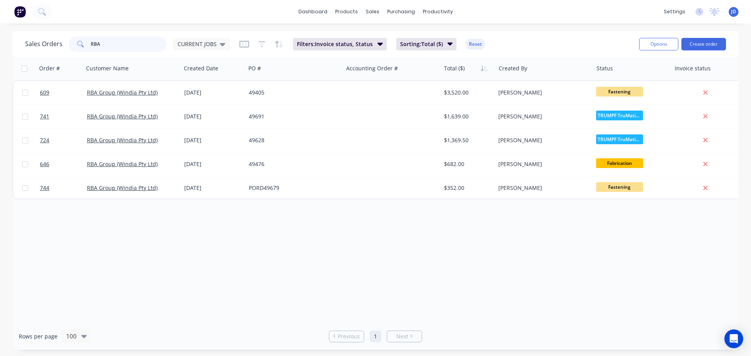
drag, startPoint x: 111, startPoint y: 48, endPoint x: 0, endPoint y: 0, distance: 121.0
click at [0, 15] on div "dashboard products sales purchasing productivity dashboard products Product Cat…" at bounding box center [375, 178] width 751 height 356
type input "HELIOS"
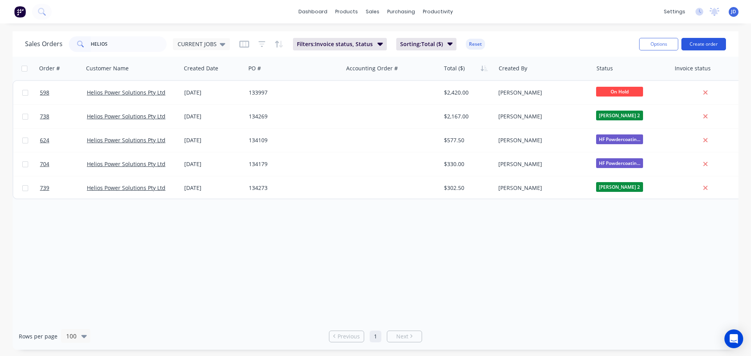
click at [712, 42] on button "Create order" at bounding box center [703, 44] width 45 height 13
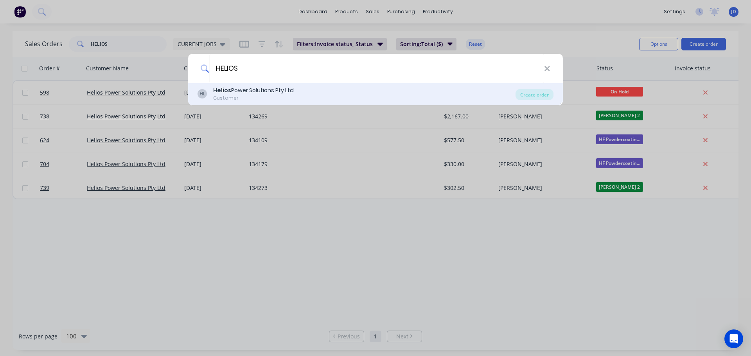
type input "HELIOS"
click at [292, 84] on div "HL Helios Power Solutions Pty Ltd Customer Create order" at bounding box center [375, 94] width 375 height 22
click at [281, 95] on div "Helios Power Solutions Pty Ltd Customer" at bounding box center [253, 93] width 81 height 15
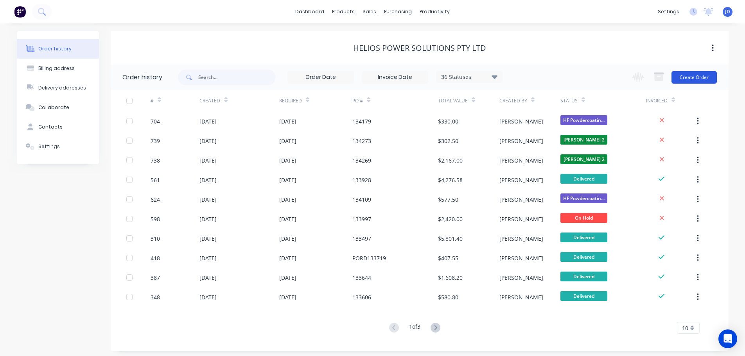
click at [701, 78] on button "Create Order" at bounding box center [693, 77] width 45 height 13
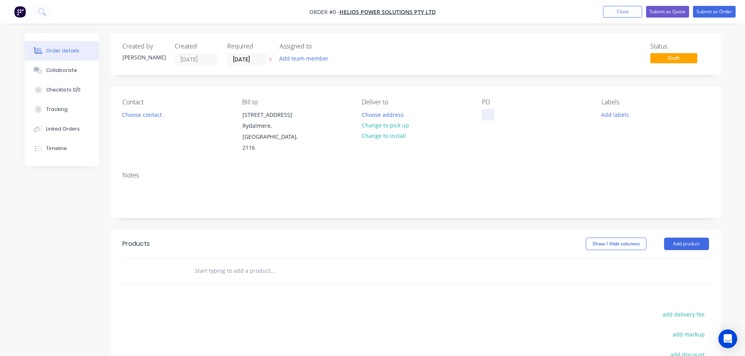
click at [487, 116] on div at bounding box center [488, 114] width 13 height 11
click at [693, 235] on div "Order details Collaborate Checklists 0/0 Tracking Linked Orders Timeline Order …" at bounding box center [373, 258] width 712 height 450
click at [693, 238] on button "Add product" at bounding box center [686, 244] width 45 height 13
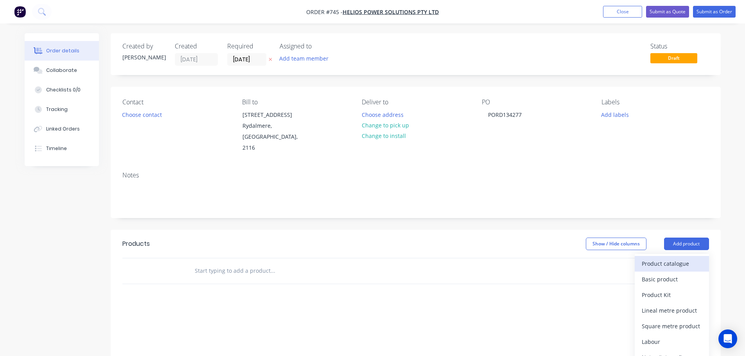
click at [686, 258] on div "Product catalogue" at bounding box center [672, 263] width 60 height 11
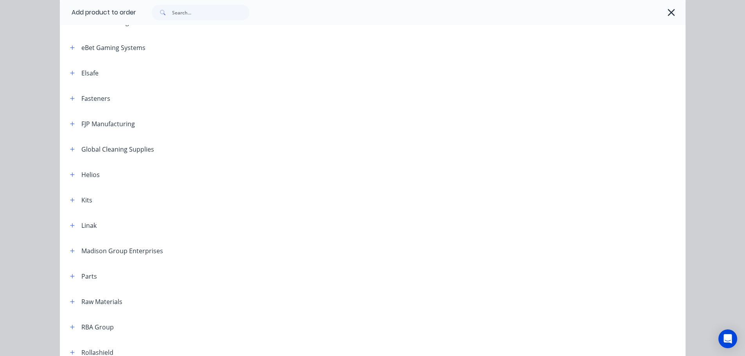
scroll to position [235, 0]
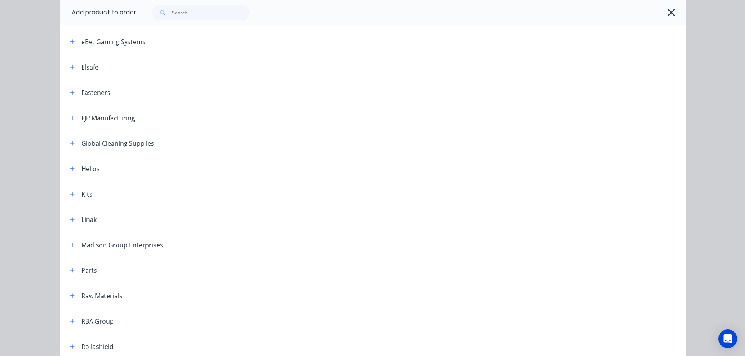
click at [87, 173] on div "Helios" at bounding box center [90, 168] width 18 height 9
click at [71, 171] on icon "button" at bounding box center [72, 168] width 5 height 5
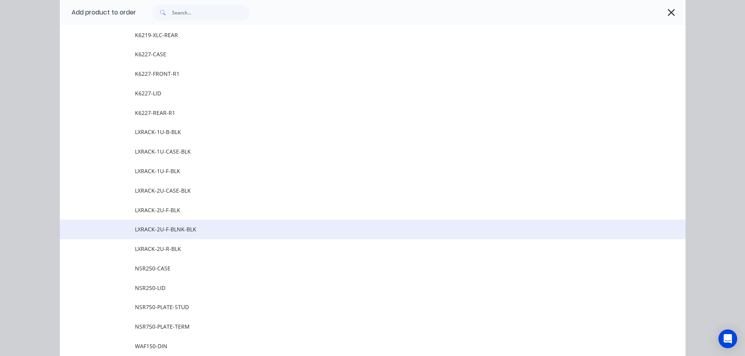
scroll to position [625, 0]
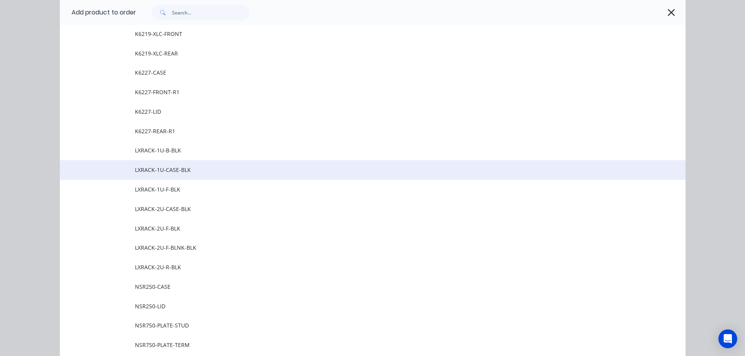
click at [183, 173] on span "LXRACK-1U-CASE-BLK" at bounding box center [355, 170] width 440 height 8
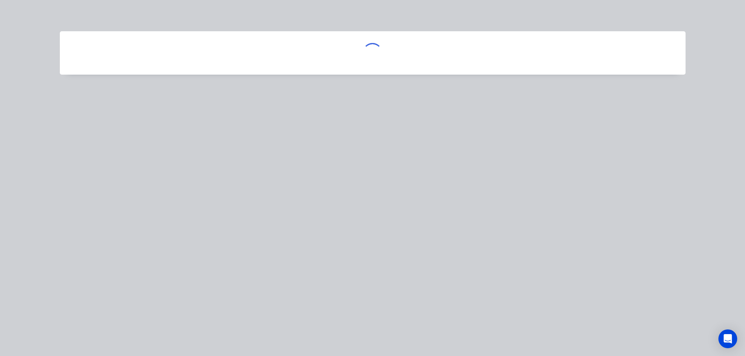
scroll to position [0, 0]
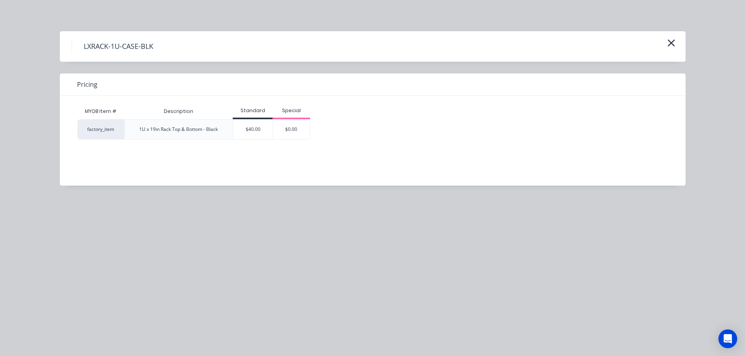
click at [258, 134] on div "$40.00" at bounding box center [252, 130] width 39 height 20
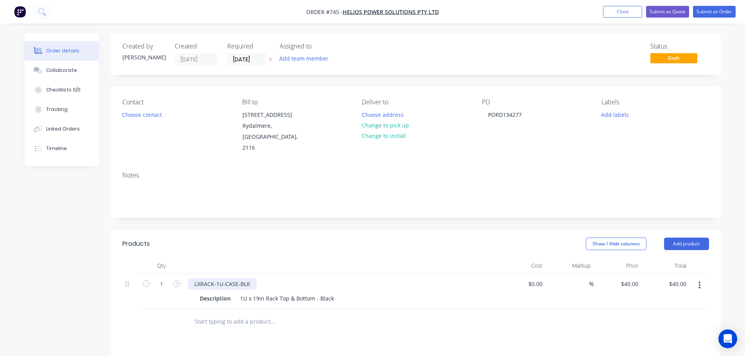
click at [255, 278] on div "LXRACK-1U-CASE-BLK" at bounding box center [341, 283] width 306 height 11
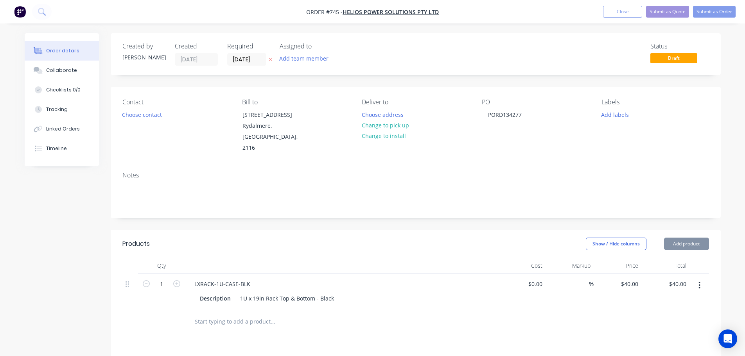
click at [700, 281] on icon "button" at bounding box center [699, 285] width 2 height 9
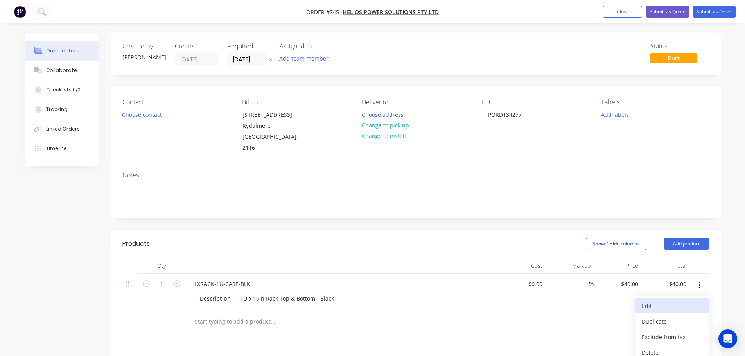
click at [667, 300] on div "Edit" at bounding box center [672, 305] width 60 height 11
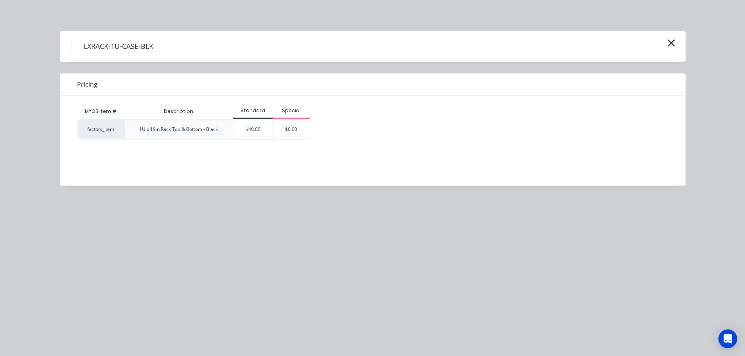
click at [215, 131] on div "1U x 19in Rack Top & Bottom - Black" at bounding box center [178, 129] width 79 height 7
click at [218, 128] on div "1U x 19in Rack Top & Bottom - Black" at bounding box center [178, 129] width 79 height 7
click at [207, 132] on div "1U x 19in Rack Top & Bottom - Black" at bounding box center [178, 129] width 79 height 7
click at [189, 131] on div "1U x 19in Rack Top & Bottom - Black" at bounding box center [178, 129] width 79 height 7
click at [216, 131] on div "1U x 19in Rack Top & Bottom - Black" at bounding box center [178, 129] width 79 height 7
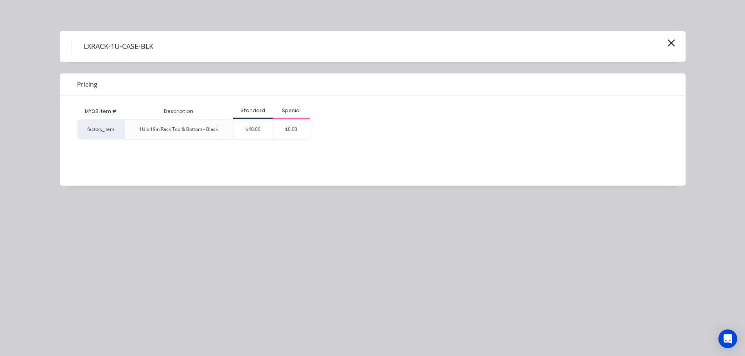
click at [218, 130] on div "1U x 19in Rack Top & Bottom - Black" at bounding box center [178, 129] width 79 height 7
click at [204, 131] on div "1U x 19in Rack Top & Bottom - Black" at bounding box center [178, 129] width 79 height 7
click at [205, 131] on div "1U x 19in Rack Top & Bottom - Black" at bounding box center [178, 129] width 79 height 7
drag, startPoint x: 203, startPoint y: 130, endPoint x: 213, endPoint y: 129, distance: 9.8
click at [203, 130] on div "1U x 19in Rack Top & Bottom - Black" at bounding box center [178, 129] width 79 height 7
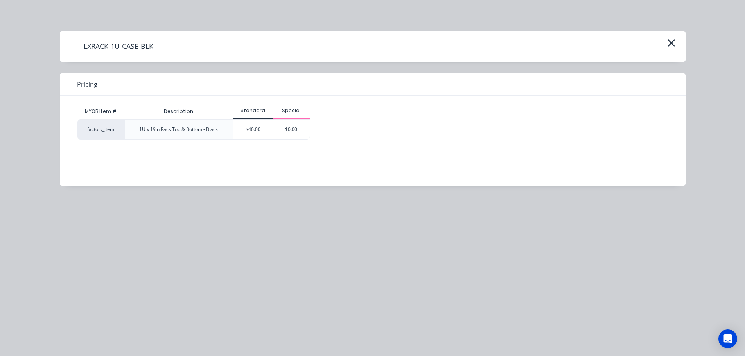
click at [158, 54] on div "LXRACK-1U-CASE-BLK" at bounding box center [372, 46] width 625 height 30
click at [154, 46] on h4 "LXRACK-1U-CASE-BLK" at bounding box center [118, 46] width 93 height 15
click at [145, 45] on h4 "LXRACK-1U-CASE-BLK" at bounding box center [118, 46] width 93 height 15
drag, startPoint x: 157, startPoint y: 46, endPoint x: 152, endPoint y: 47, distance: 4.8
click at [154, 47] on h4 "LXRACK-1U-CASE-BLK" at bounding box center [118, 46] width 93 height 15
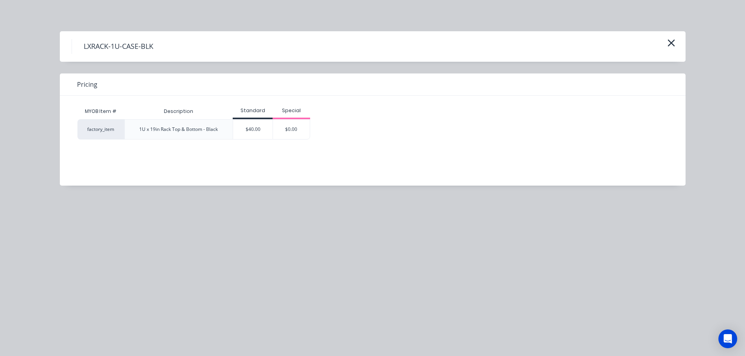
click at [152, 47] on h4 "LXRACK-1U-CASE-BLK" at bounding box center [118, 46] width 93 height 15
click at [153, 48] on h4 "LXRACK-1U-CASE-BLK" at bounding box center [118, 46] width 93 height 15
click at [151, 51] on h4 "LXRACK-1U-CASE-BLK" at bounding box center [118, 46] width 93 height 15
click at [133, 47] on h4 "LXRACK-1U-CASE-BLK" at bounding box center [118, 46] width 93 height 15
click at [130, 44] on h4 "LXRACK-1U-CASE-BLK" at bounding box center [118, 46] width 93 height 15
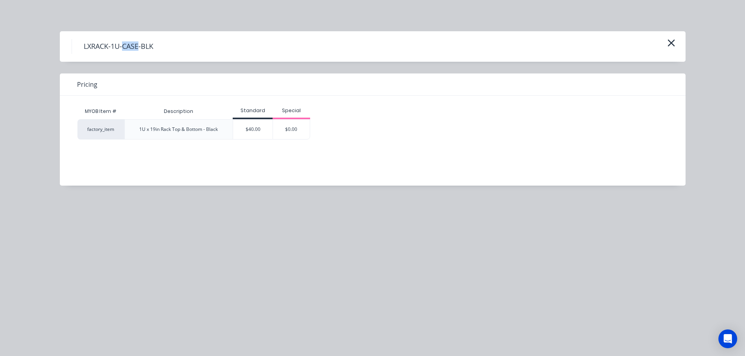
click at [131, 45] on h4 "LXRACK-1U-CASE-BLK" at bounding box center [118, 46] width 93 height 15
drag, startPoint x: 132, startPoint y: 45, endPoint x: 150, endPoint y: 45, distance: 18.0
click at [132, 45] on h4 "LXRACK-1U-CASE-BLK" at bounding box center [118, 46] width 93 height 15
click at [153, 45] on h4 "LXRACK-1U-CASE-BLK" at bounding box center [118, 46] width 93 height 15
click at [152, 45] on h4 "LXRACK-1U-CASE-BLK" at bounding box center [118, 46] width 93 height 15
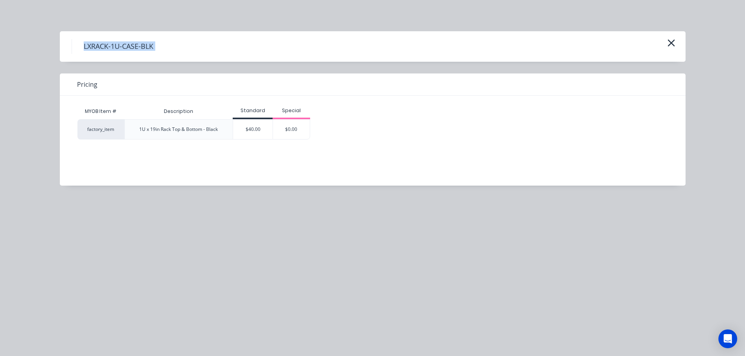
drag, startPoint x: 152, startPoint y: 45, endPoint x: 455, endPoint y: 41, distance: 302.6
click at [155, 46] on h4 "LXRACK-1U-CASE-BLK" at bounding box center [118, 46] width 93 height 15
click at [664, 41] on div "LXRACK-1U-CASE-BLK" at bounding box center [373, 46] width 602 height 15
click at [671, 44] on icon "button" at bounding box center [670, 42] width 7 height 7
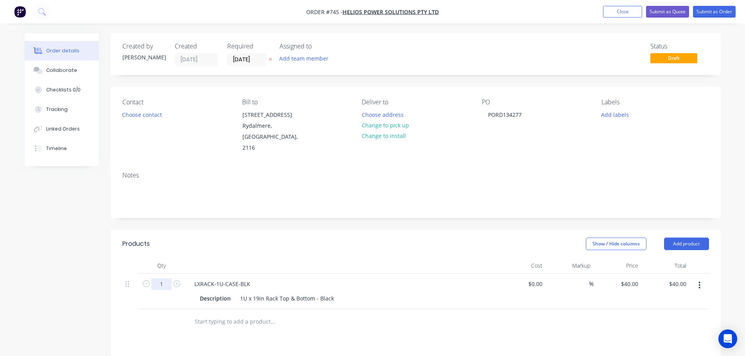
click at [160, 278] on input "1" at bounding box center [161, 284] width 20 height 12
type input "20"
type input "$800.00"
drag, startPoint x: 344, startPoint y: 330, endPoint x: 342, endPoint y: 317, distance: 13.5
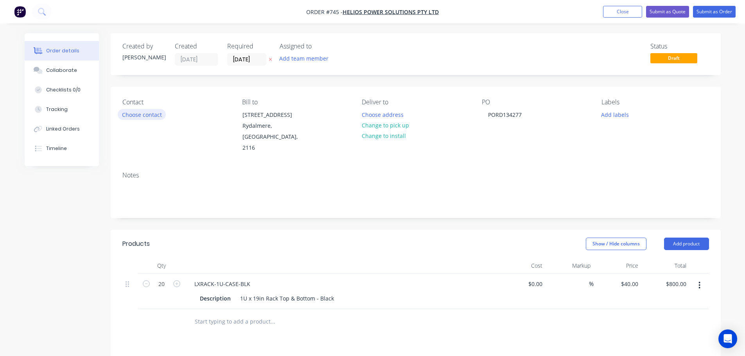
click at [134, 116] on button "Choose contact" at bounding box center [142, 114] width 48 height 11
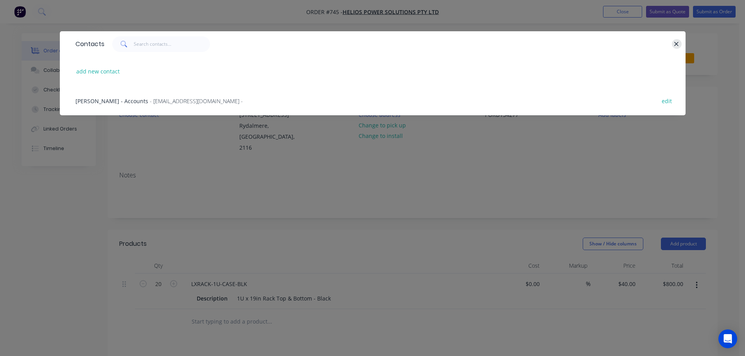
click at [678, 46] on icon "button" at bounding box center [676, 44] width 4 height 4
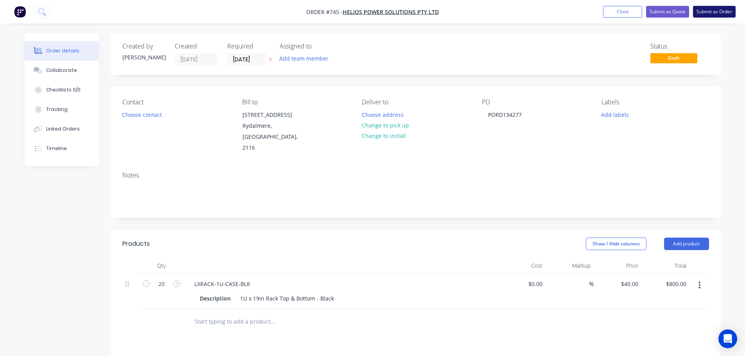
click at [713, 17] on button "Submit as Order" at bounding box center [714, 12] width 43 height 12
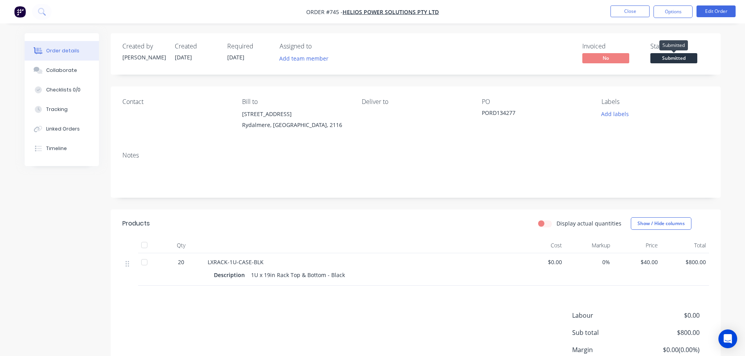
click at [670, 58] on span "Submitted" at bounding box center [673, 58] width 47 height 10
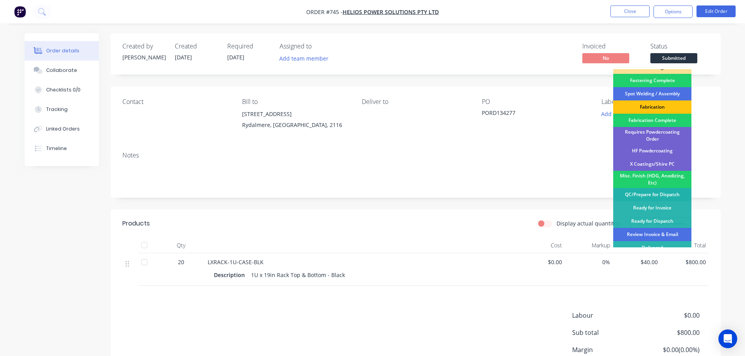
scroll to position [228, 0]
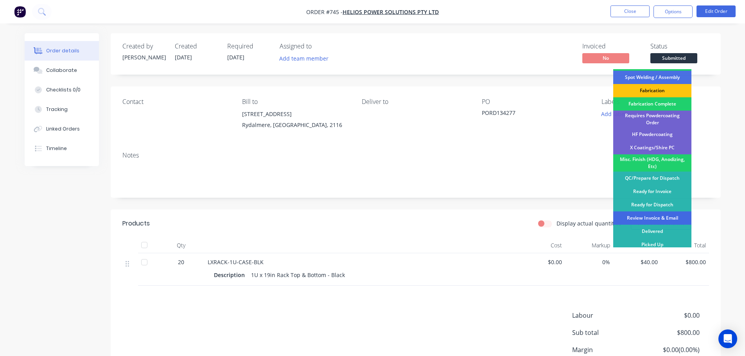
click at [660, 214] on div "Review Invoice & Email" at bounding box center [652, 217] width 78 height 13
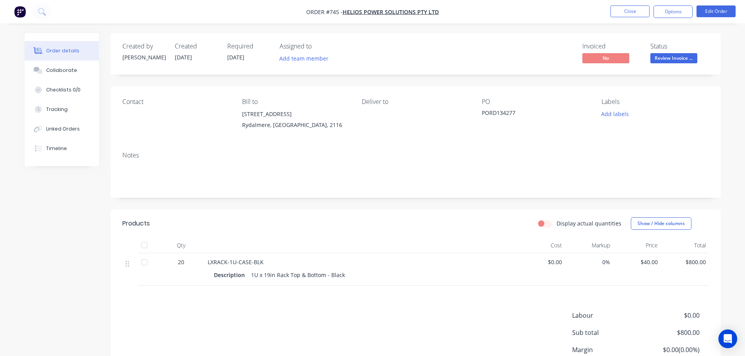
click at [686, 53] on span "Review Invoice ..." at bounding box center [673, 58] width 47 height 10
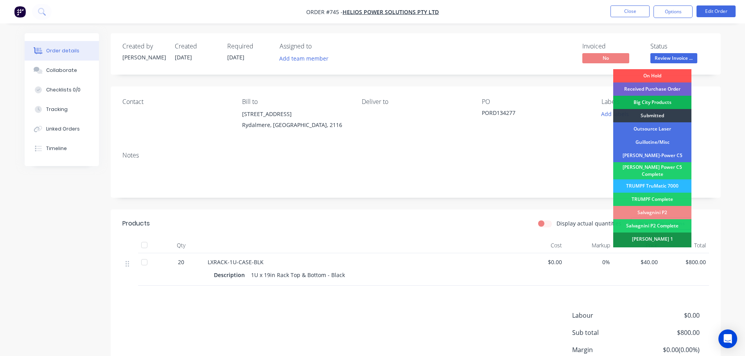
drag, startPoint x: 406, startPoint y: 240, endPoint x: 407, endPoint y: 236, distance: 4.4
click at [406, 240] on div at bounding box center [360, 246] width 313 height 16
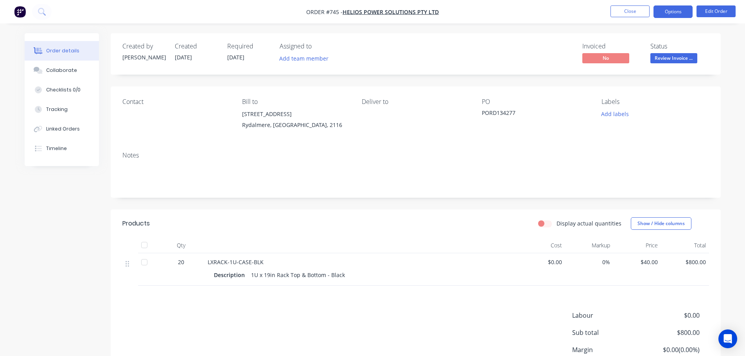
click at [665, 16] on button "Options" at bounding box center [672, 11] width 39 height 13
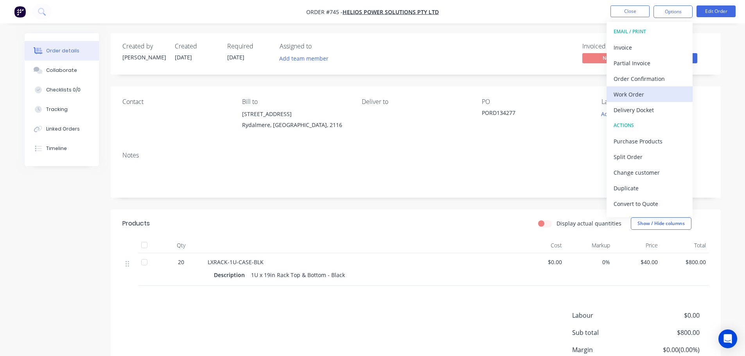
click at [647, 101] on button "Work Order" at bounding box center [649, 94] width 86 height 16
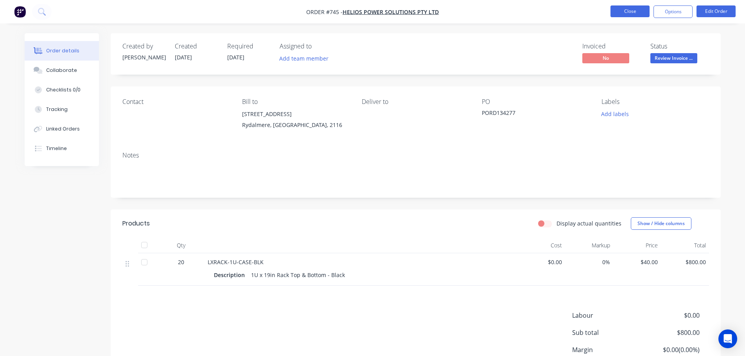
click at [633, 9] on button "Close" at bounding box center [629, 11] width 39 height 12
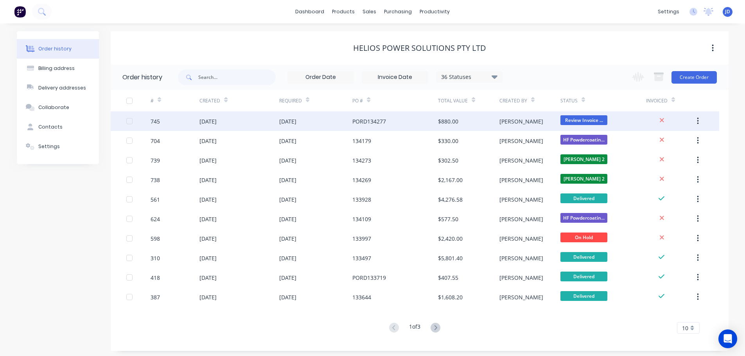
click at [532, 127] on div "[PERSON_NAME]" at bounding box center [529, 121] width 61 height 20
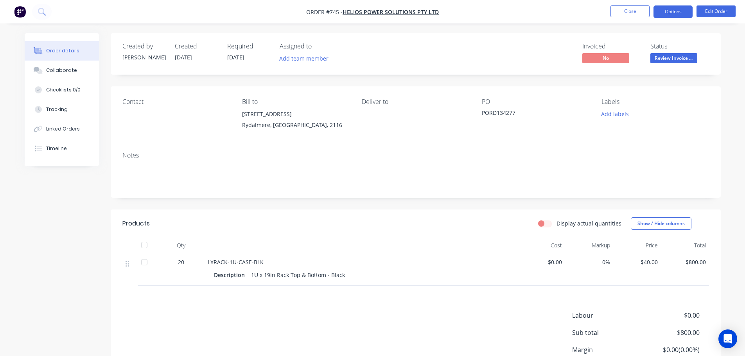
click at [677, 6] on button "Options" at bounding box center [672, 11] width 39 height 13
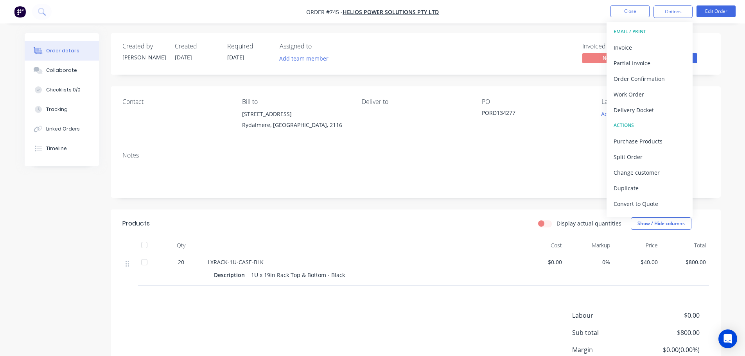
click at [658, 116] on button "Delivery Docket" at bounding box center [649, 110] width 86 height 16
click at [645, 77] on div "Without pricing" at bounding box center [649, 78] width 72 height 11
click at [359, 193] on div "Notes" at bounding box center [416, 171] width 610 height 52
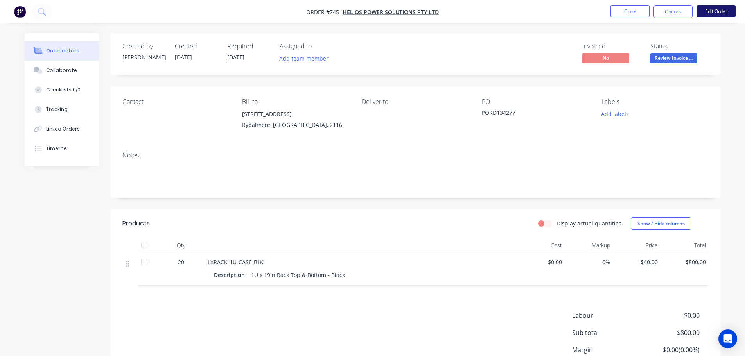
click at [716, 11] on button "Edit Order" at bounding box center [715, 11] width 39 height 12
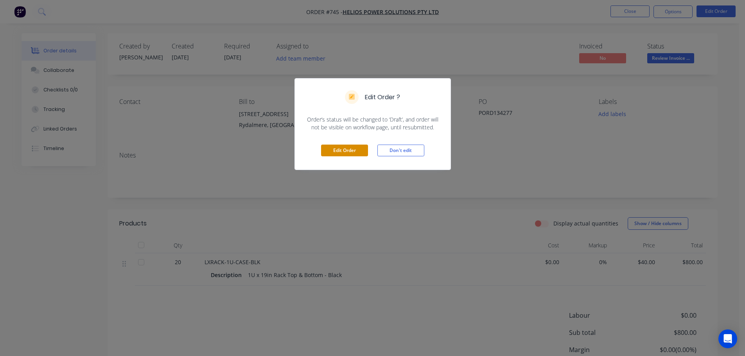
click at [353, 152] on button "Edit Order" at bounding box center [344, 151] width 47 height 12
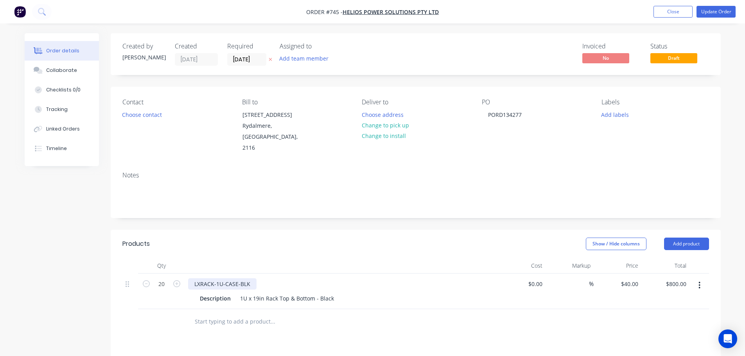
click at [243, 278] on div "LXRACK-1U-CASE-BLK" at bounding box center [222, 283] width 68 height 11
drag, startPoint x: 250, startPoint y: 271, endPoint x: 268, endPoint y: 287, distance: 24.1
click at [250, 278] on div "LXRACK-1U-CASE-BLK" at bounding box center [222, 283] width 68 height 11
click at [250, 278] on div "LXRACK-1U-CASE-BLK 450BK" at bounding box center [231, 283] width 86 height 11
click at [290, 274] on div "LXRACK-1U-CASE-450BK Description 1U x 19in Rack Top & Bottom - Black" at bounding box center [341, 292] width 313 height 36
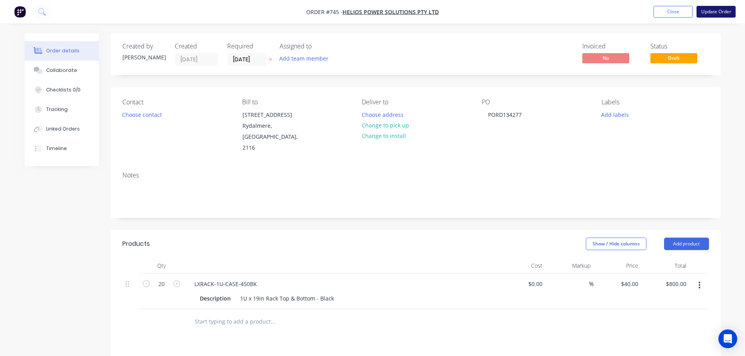
click at [723, 9] on button "Update Order" at bounding box center [715, 12] width 39 height 12
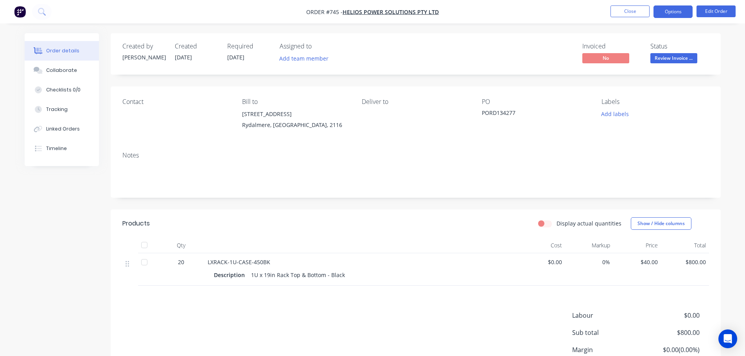
click at [683, 10] on button "Options" at bounding box center [672, 11] width 39 height 13
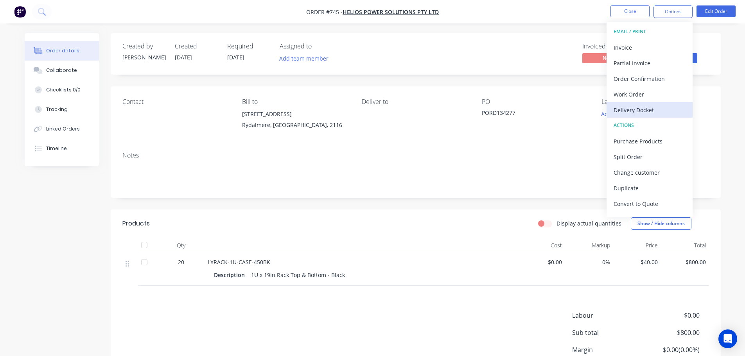
click at [657, 104] on button "Delivery Docket" at bounding box center [649, 110] width 86 height 16
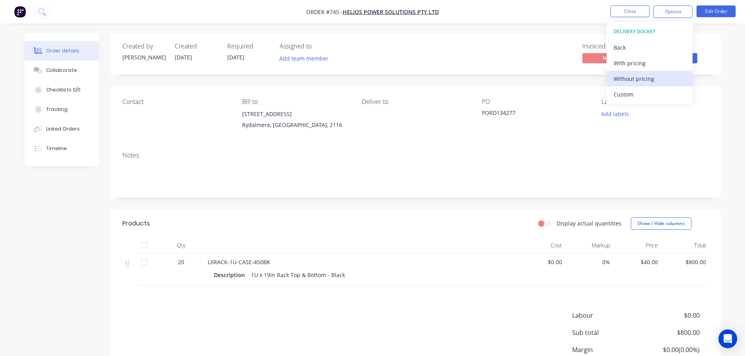
click at [640, 72] on button "Without pricing" at bounding box center [649, 79] width 86 height 16
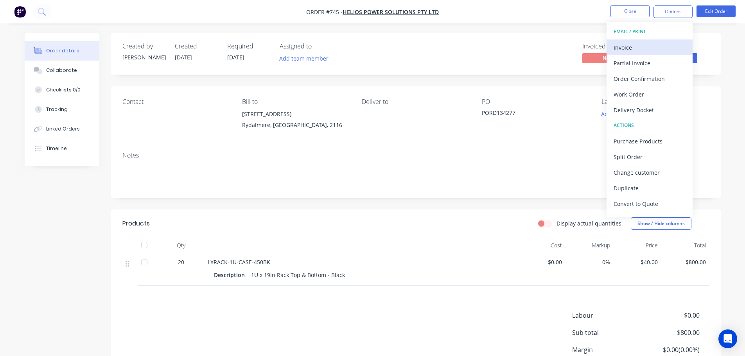
click at [639, 42] on button "Invoice" at bounding box center [649, 47] width 86 height 16
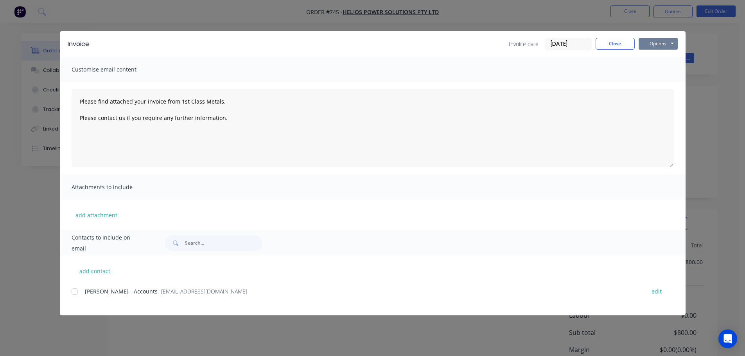
click at [660, 43] on button "Options" at bounding box center [657, 44] width 39 height 12
click at [661, 72] on button "Print" at bounding box center [663, 70] width 50 height 13
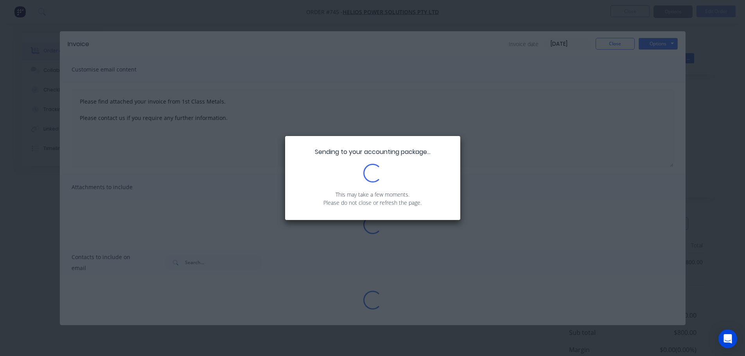
type textarea "Please find attached your invoice from 1st Class Metals. Please contact us if y…"
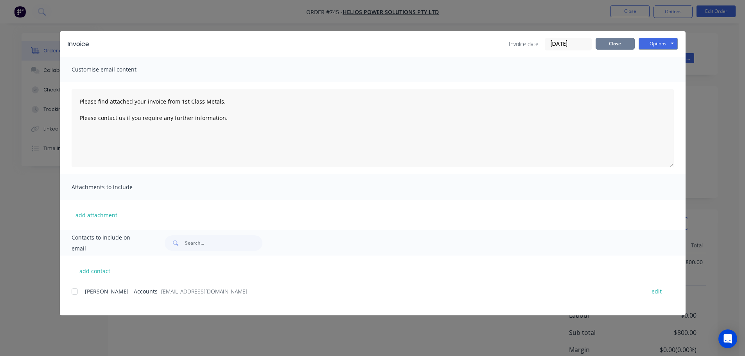
click at [632, 44] on button "Close" at bounding box center [614, 44] width 39 height 12
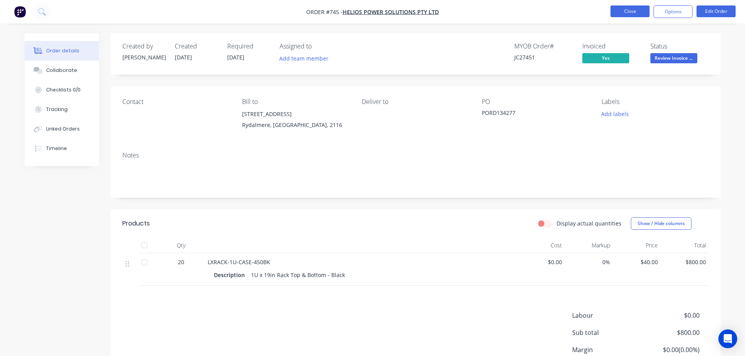
click at [615, 13] on button "Close" at bounding box center [629, 11] width 39 height 12
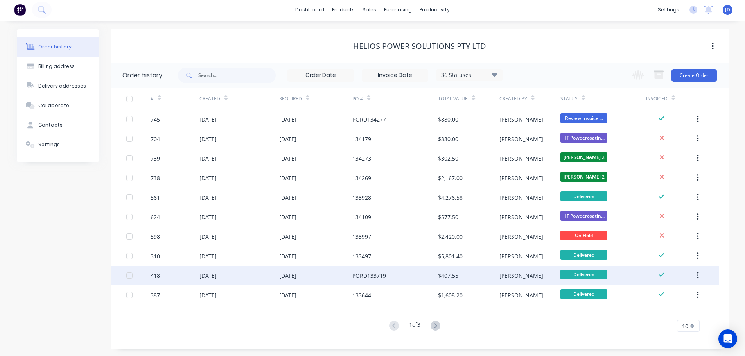
scroll to position [3, 0]
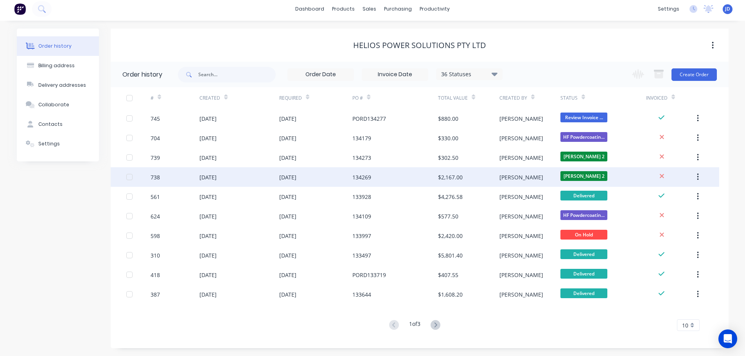
click at [426, 181] on div "134269" at bounding box center [395, 177] width 86 height 20
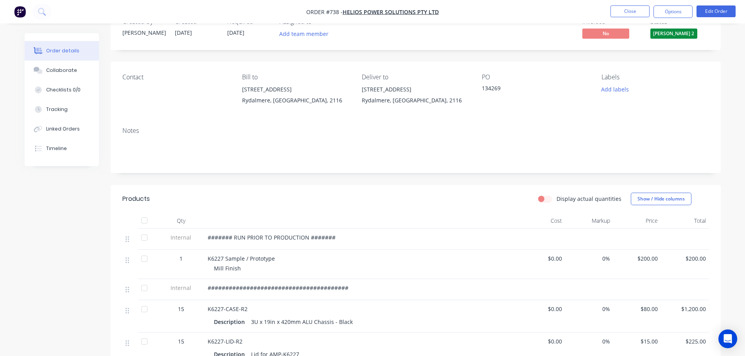
scroll to position [117, 0]
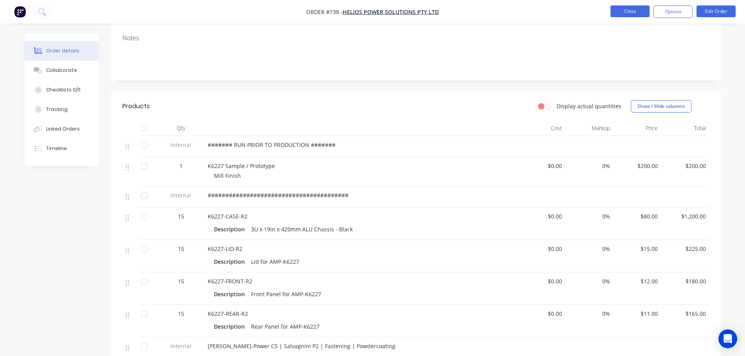
click at [618, 15] on button "Close" at bounding box center [629, 11] width 39 height 12
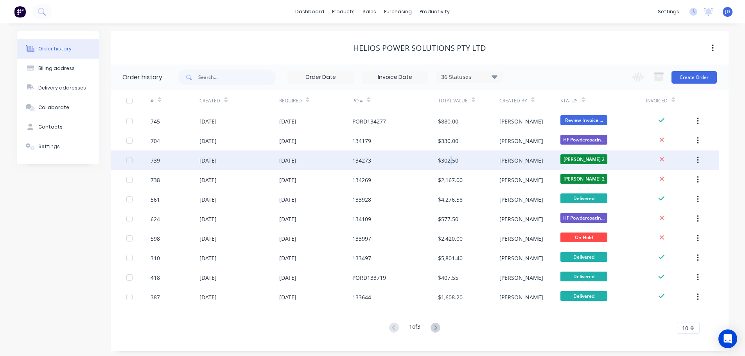
click at [452, 164] on div "$302.50" at bounding box center [448, 160] width 20 height 8
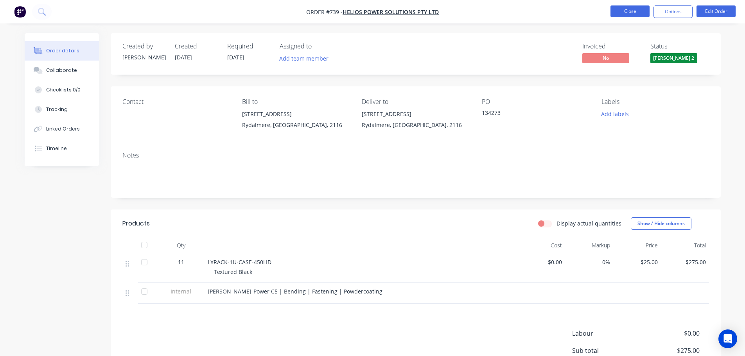
click at [632, 13] on button "Close" at bounding box center [629, 11] width 39 height 12
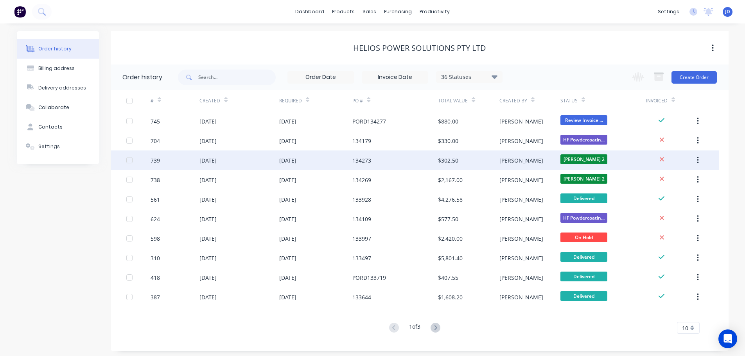
click at [467, 169] on div "$302.50" at bounding box center [468, 161] width 61 height 20
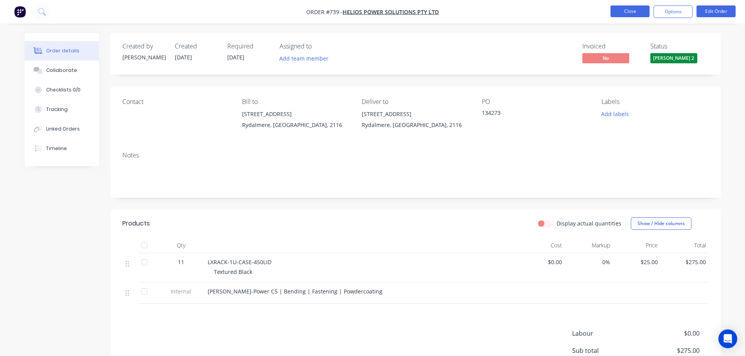
click at [639, 14] on button "Close" at bounding box center [629, 11] width 39 height 12
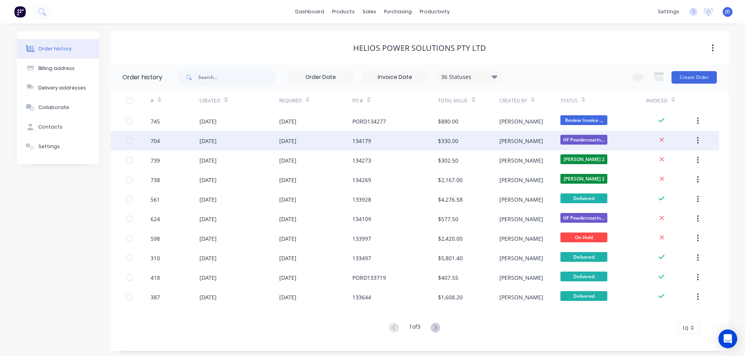
click at [480, 138] on div "$330.00" at bounding box center [468, 141] width 61 height 20
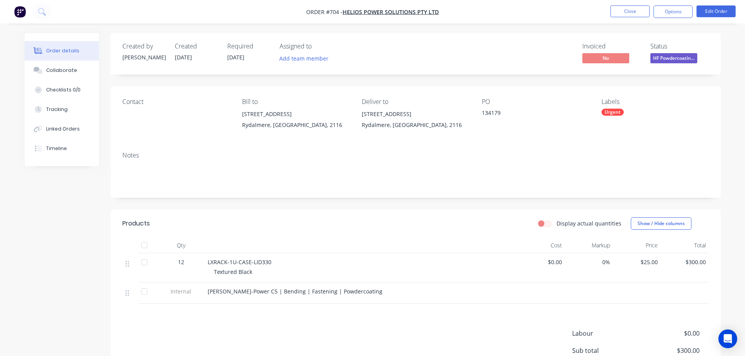
click at [631, 18] on nav "Order #704 - Helios Power Solutions Pty Ltd Close Options Edit Order" at bounding box center [372, 11] width 745 height 23
click at [635, 16] on button "Close" at bounding box center [629, 11] width 39 height 12
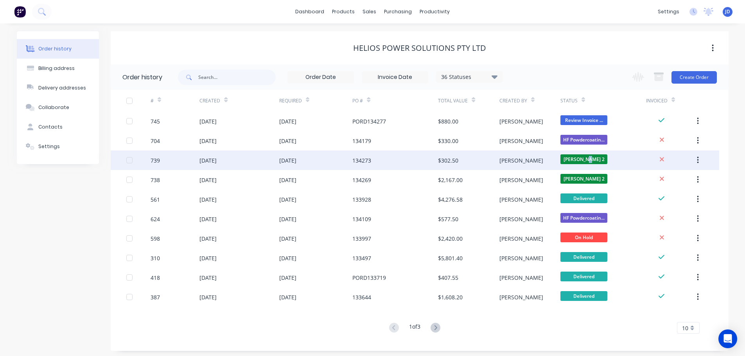
click at [591, 158] on span "[PERSON_NAME] 2" at bounding box center [583, 159] width 47 height 10
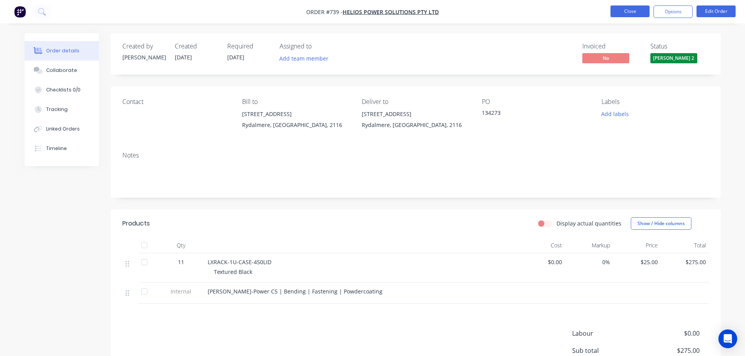
click at [643, 13] on button "Close" at bounding box center [629, 11] width 39 height 12
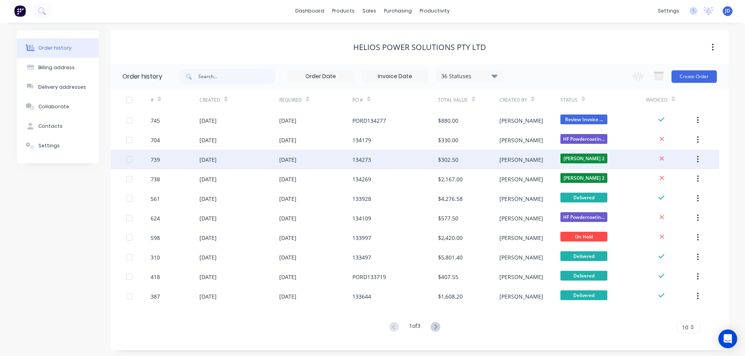
scroll to position [3, 0]
